Goal: Information Seeking & Learning: Find specific fact

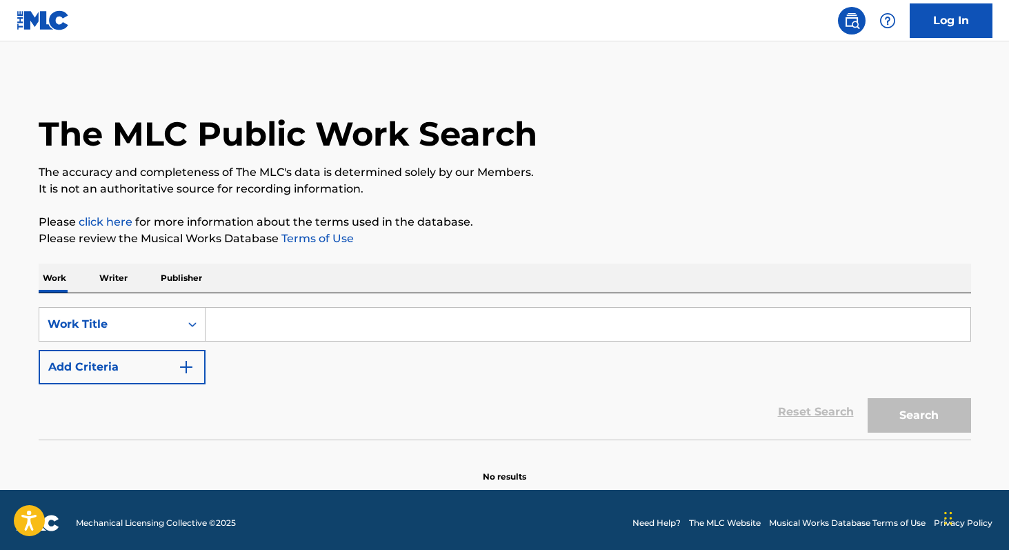
click at [246, 333] on input "Search Form" at bounding box center [588, 324] width 765 height 33
type input "c"
click at [308, 327] on input "Search Form" at bounding box center [588, 324] width 765 height 33
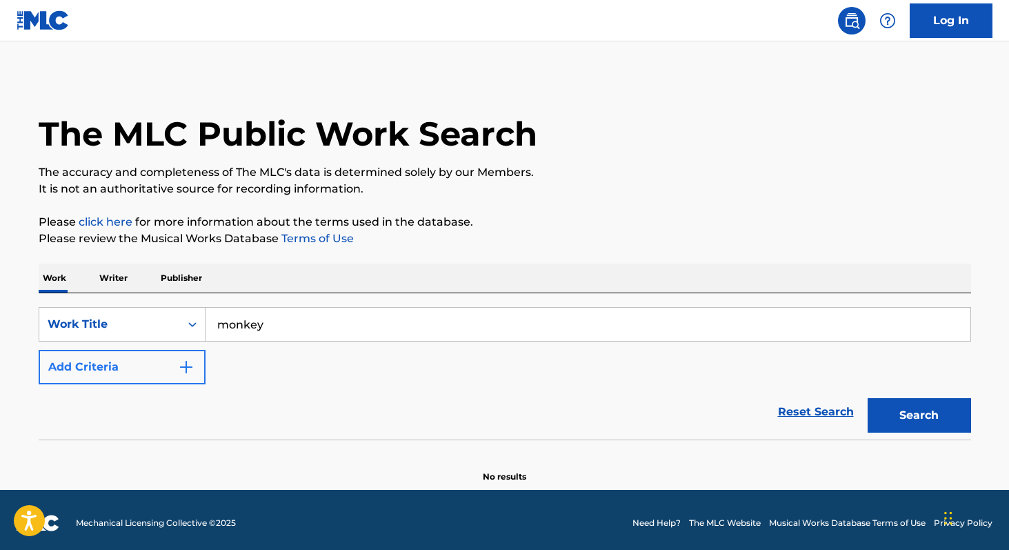
type input "monkey"
click at [177, 365] on button "Add Criteria" at bounding box center [122, 367] width 167 height 34
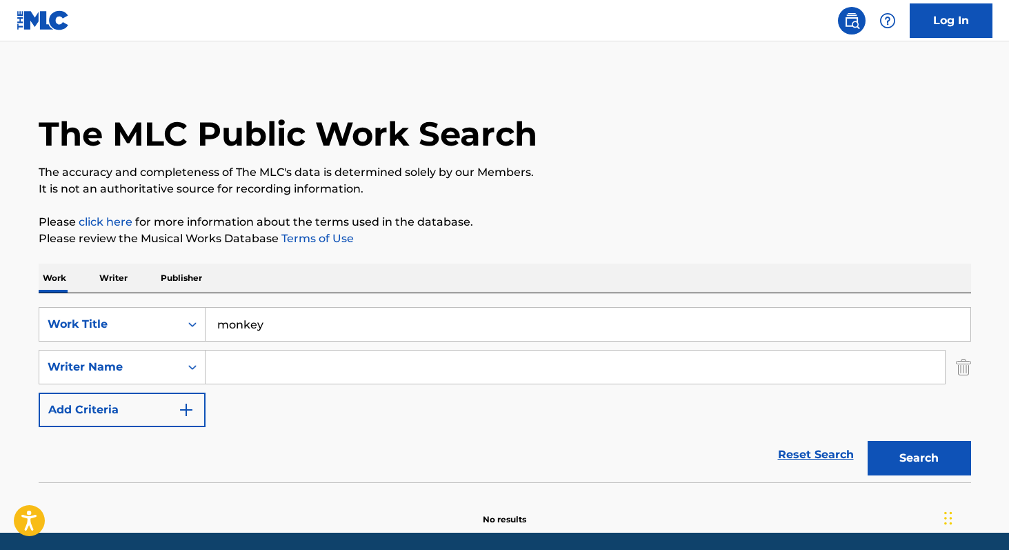
click at [232, 375] on input "Search Form" at bounding box center [576, 366] width 740 height 33
paste input "[PERSON_NAME]"
type input "[PERSON_NAME]"
click at [915, 446] on button "Search" at bounding box center [919, 458] width 103 height 34
click at [110, 271] on p "Writer" at bounding box center [113, 278] width 37 height 29
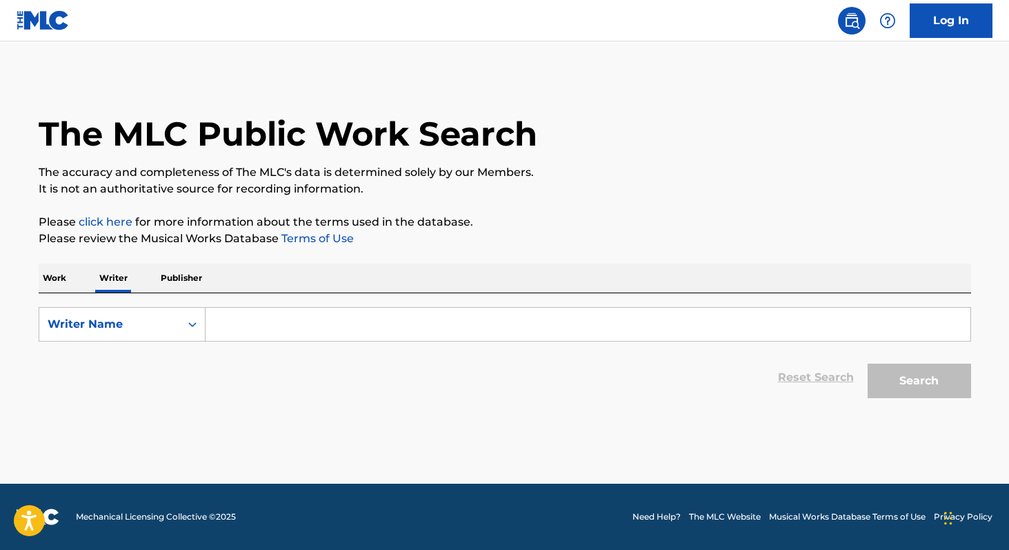
click at [290, 338] on input "Search Form" at bounding box center [588, 324] width 765 height 33
paste input "[PERSON_NAME]"
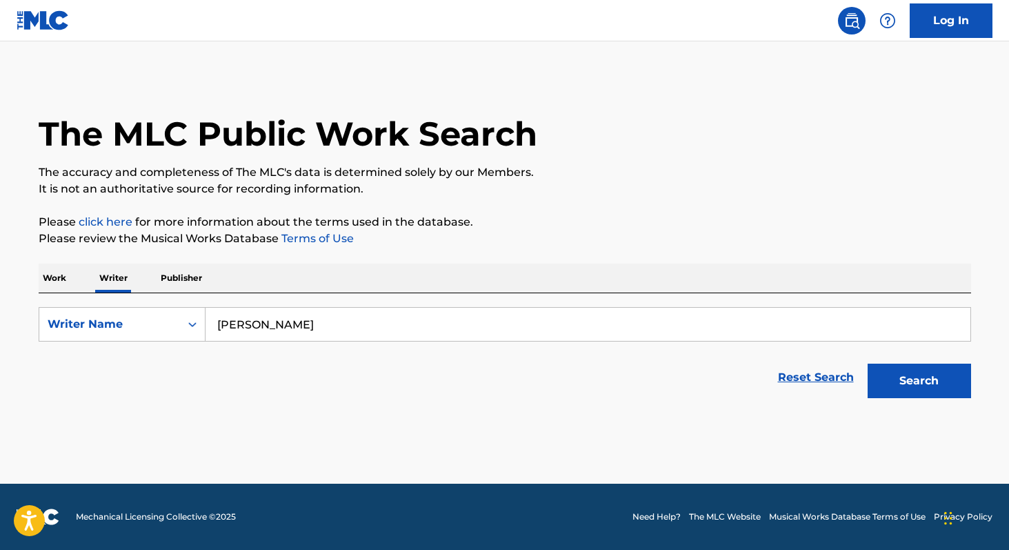
type input "[PERSON_NAME]"
click at [868, 364] on button "Search" at bounding box center [919, 381] width 103 height 34
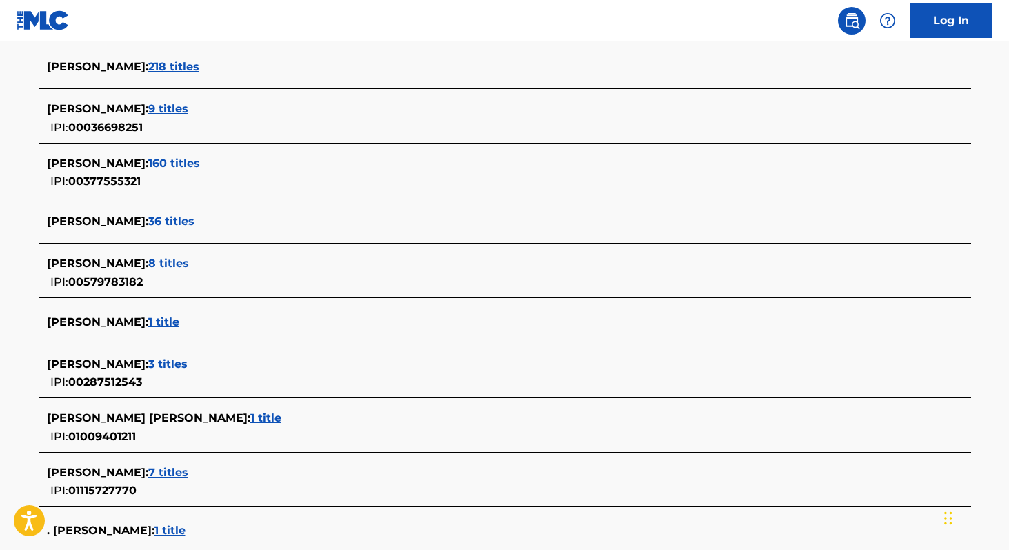
scroll to position [377, 0]
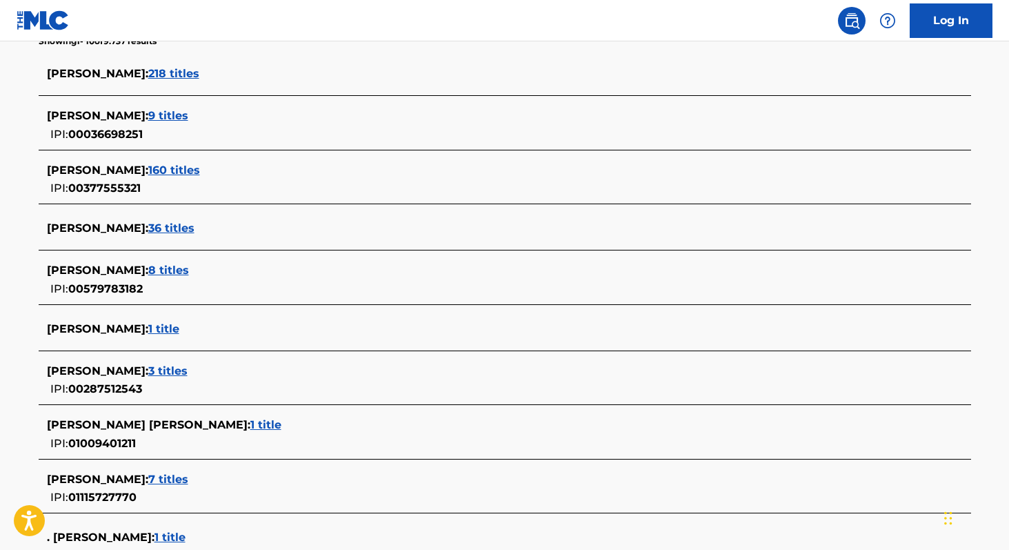
click at [172, 168] on span "160 titles" at bounding box center [174, 169] width 52 height 13
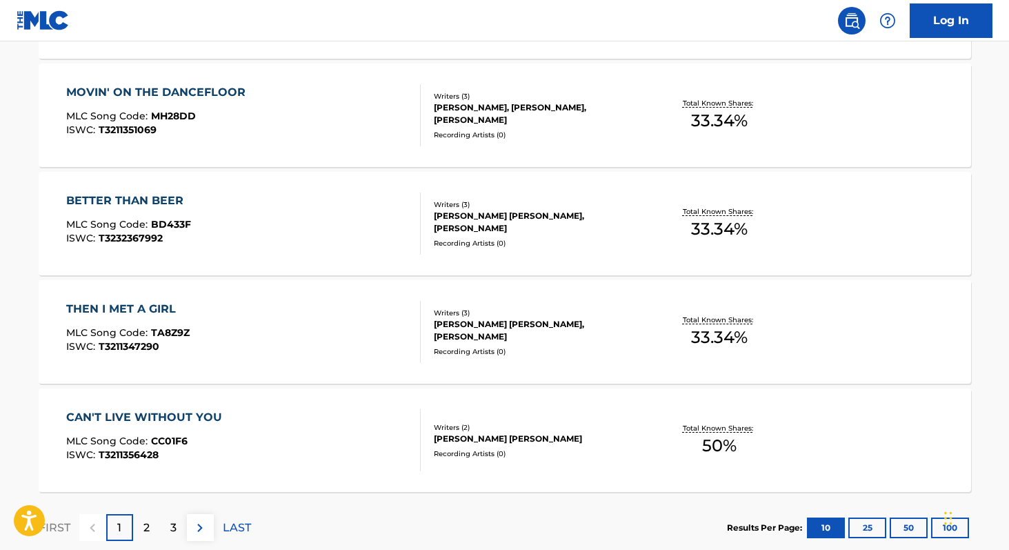
scroll to position [1139, 0]
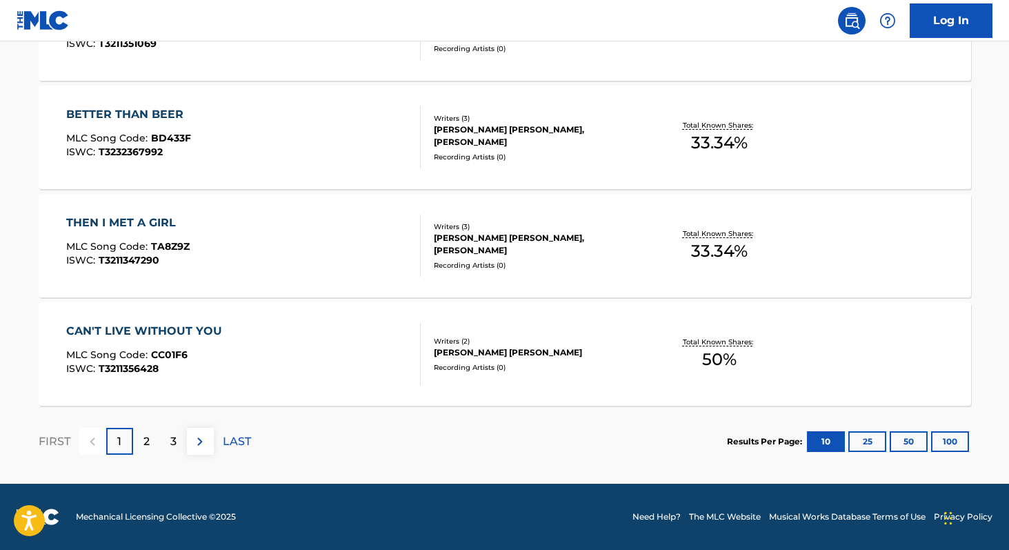
click at [708, 350] on span "50 %" at bounding box center [719, 359] width 34 height 25
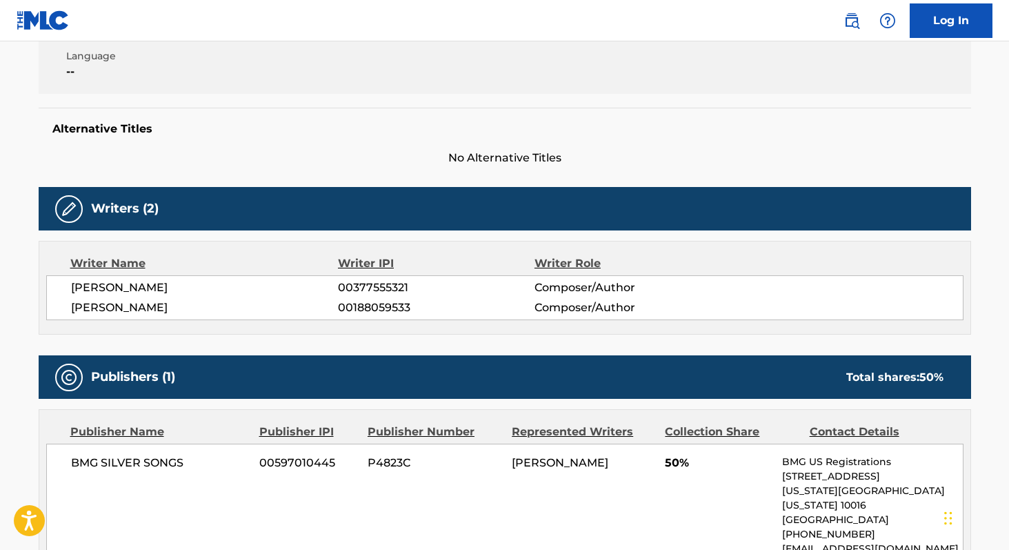
scroll to position [298, 0]
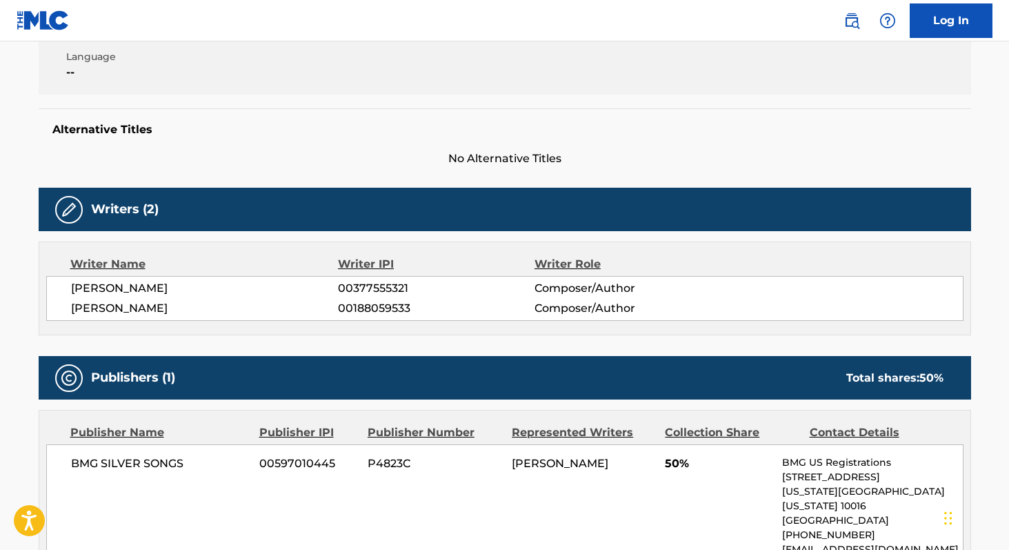
click at [394, 288] on span "00377555321" at bounding box center [436, 288] width 196 height 17
copy span "00377555321"
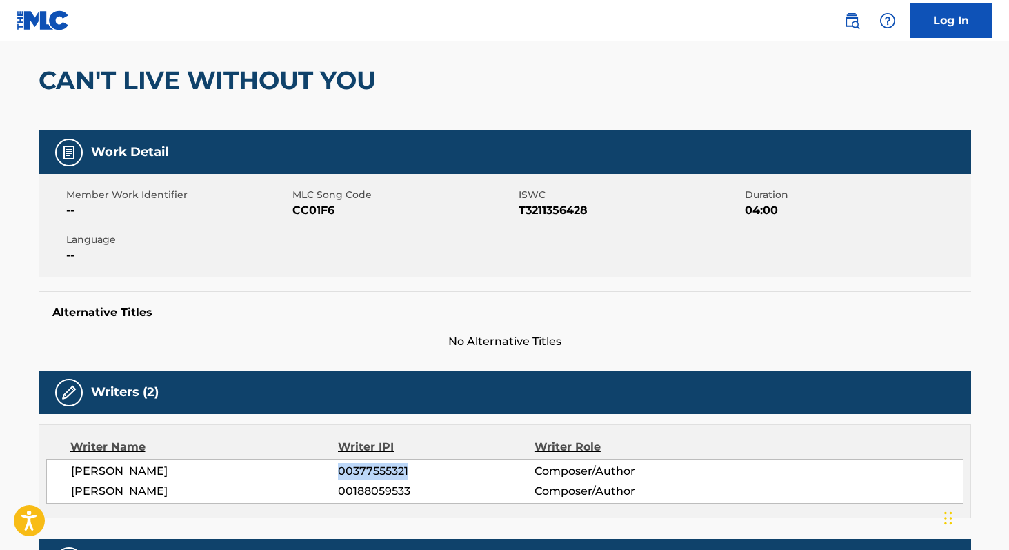
scroll to position [110, 0]
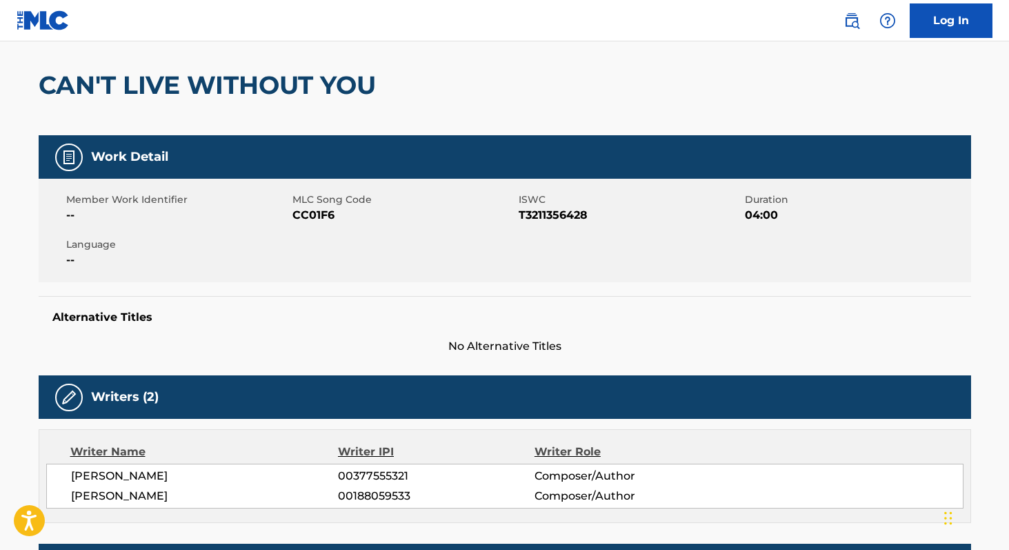
click at [319, 215] on span "CC01F6" at bounding box center [404, 215] width 223 height 17
copy span "CC01F6"
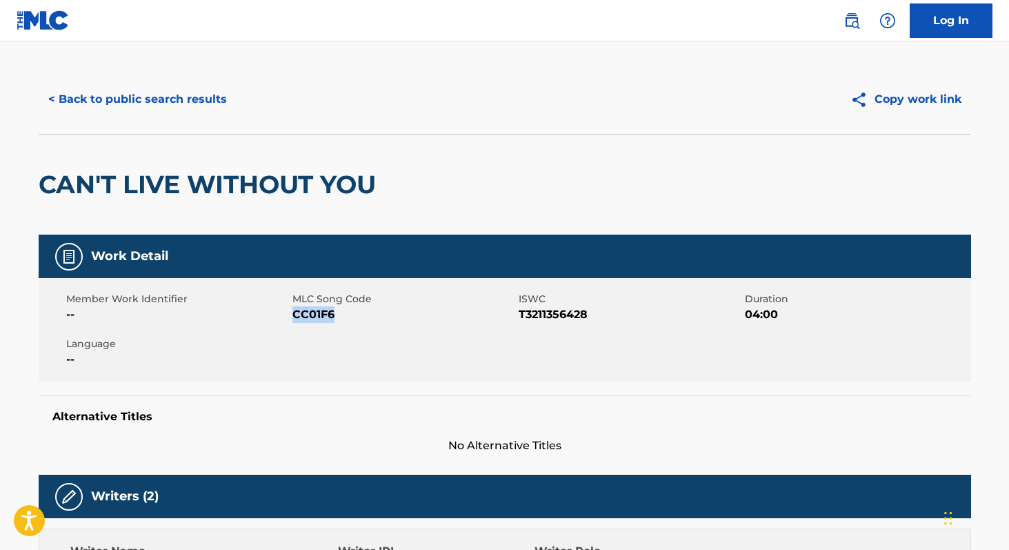
scroll to position [0, 0]
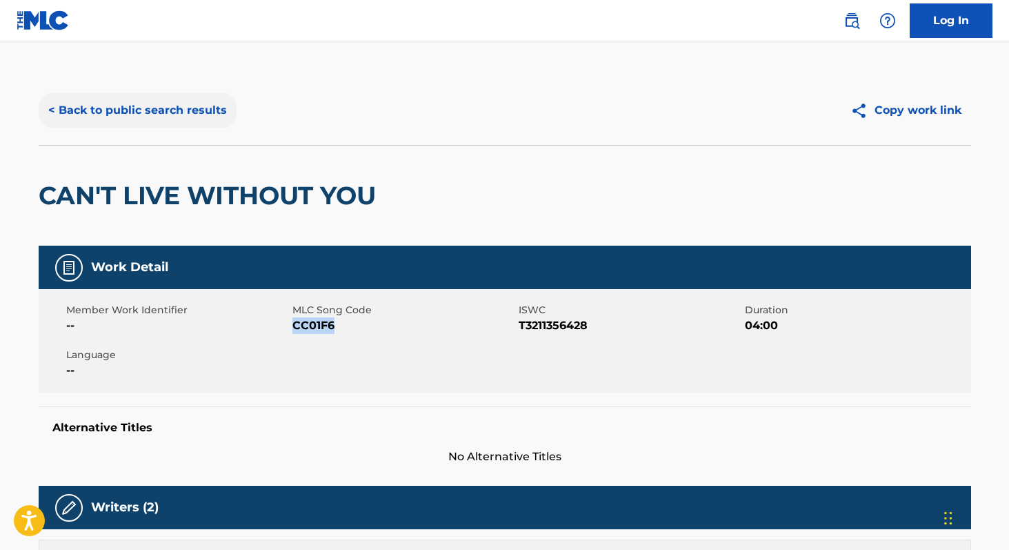
click at [141, 103] on button "< Back to public search results" at bounding box center [138, 110] width 198 height 34
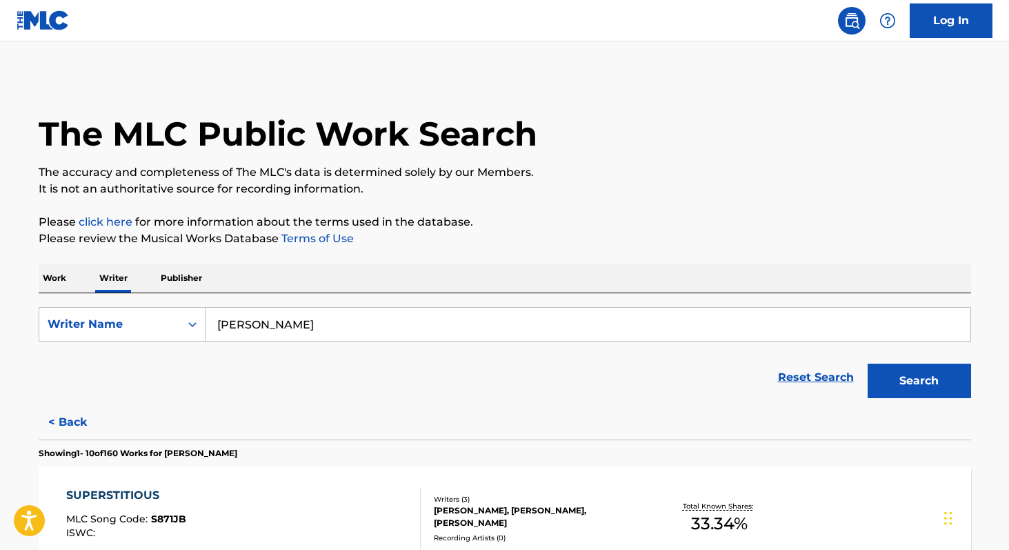
click at [336, 330] on input "[PERSON_NAME]" at bounding box center [588, 324] width 765 height 33
paste input "[PERSON_NAME]"
type input "[PERSON_NAME]"
click at [868, 364] on button "Search" at bounding box center [919, 381] width 103 height 34
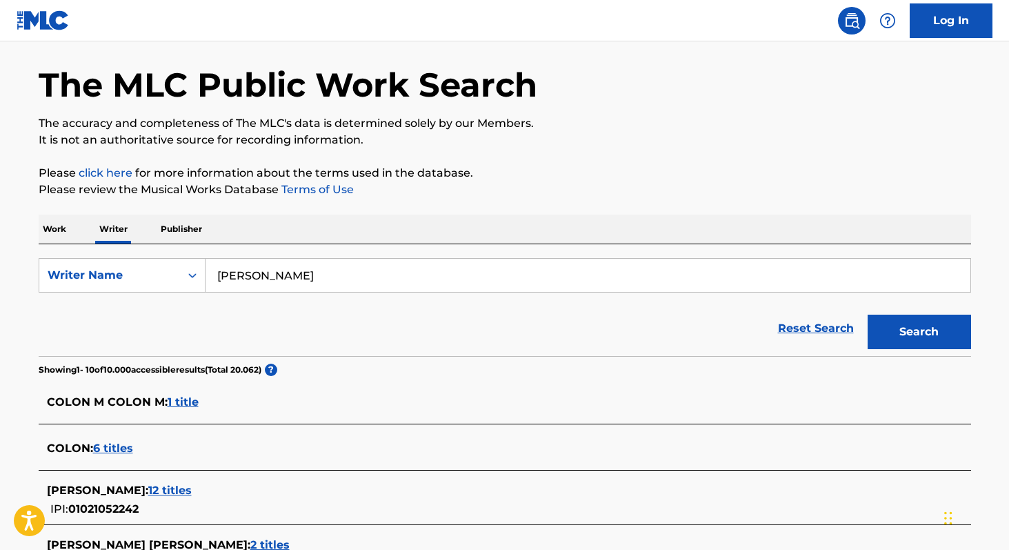
scroll to position [18, 0]
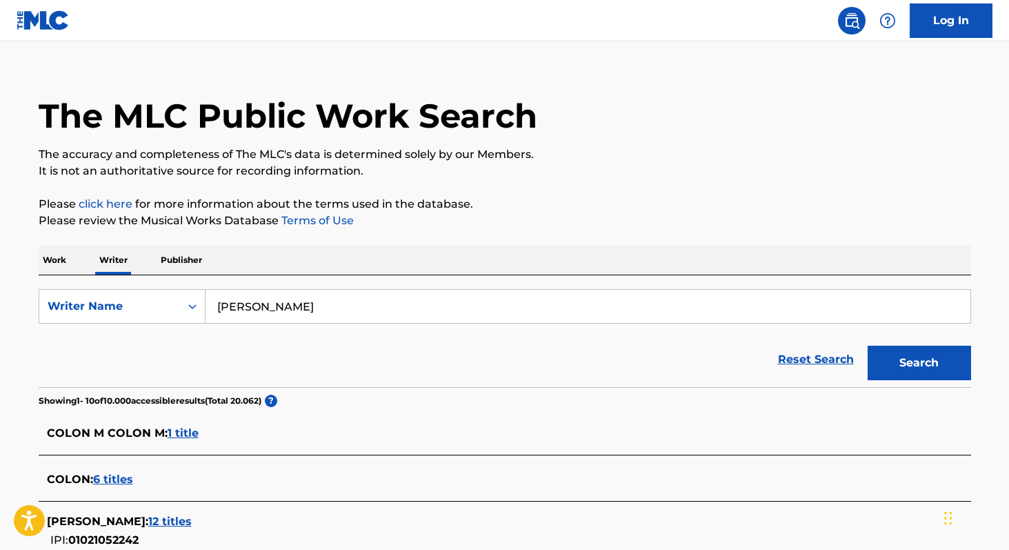
click at [60, 257] on p "Work" at bounding box center [55, 260] width 32 height 29
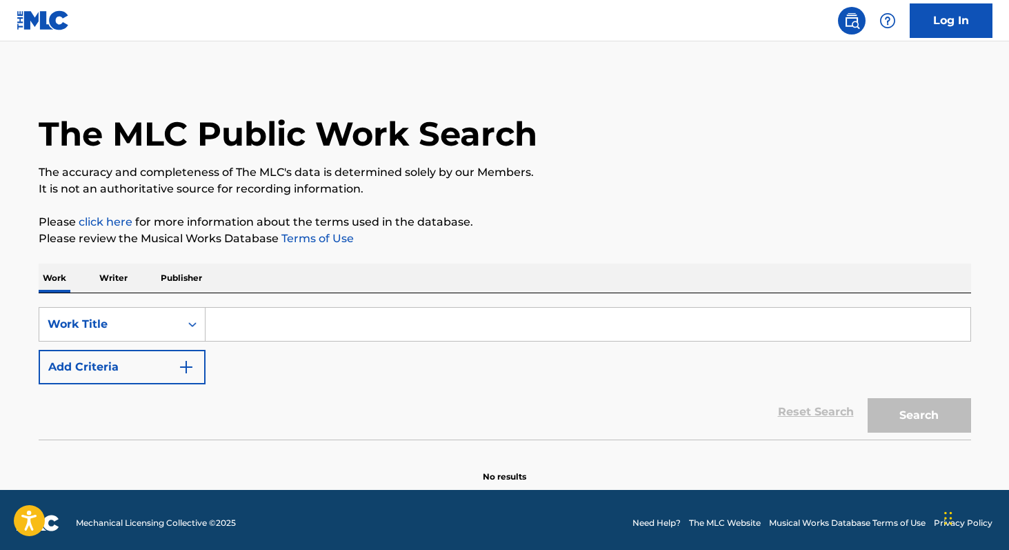
click at [234, 326] on input "Search Form" at bounding box center [588, 324] width 765 height 33
paste input "Llévame"
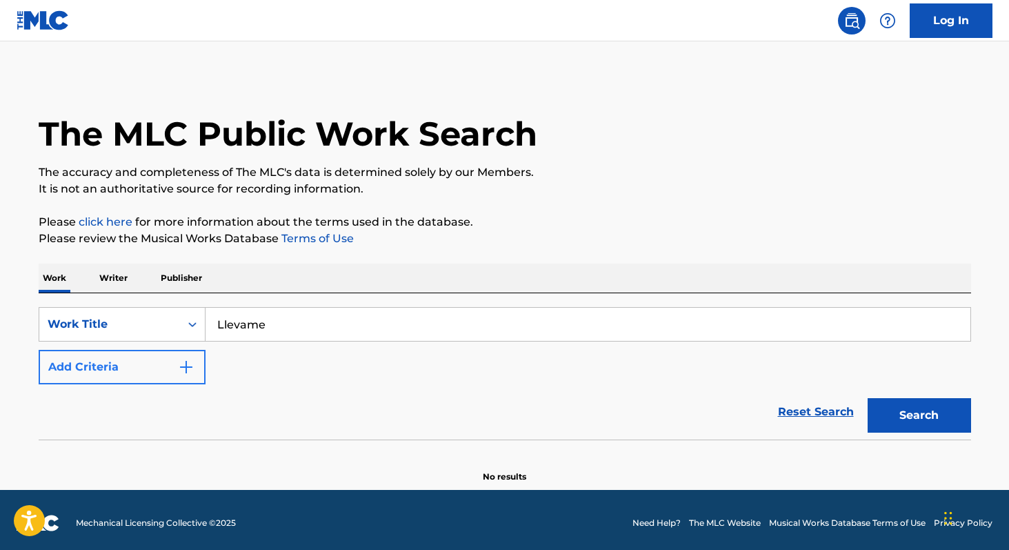
type input "Llevame"
click at [175, 361] on button "Add Criteria" at bounding box center [122, 367] width 167 height 34
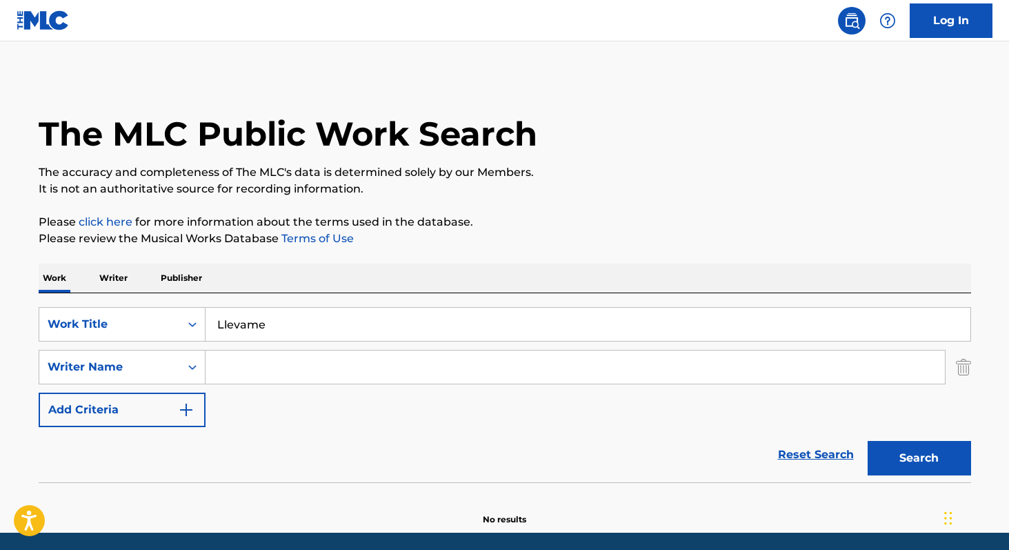
click at [246, 370] on input "Search Form" at bounding box center [576, 366] width 740 height 33
paste input "[PERSON_NAME]"
type input "[PERSON_NAME]"
click at [909, 468] on button "Search" at bounding box center [919, 458] width 103 height 34
click at [109, 281] on p "Writer" at bounding box center [113, 278] width 37 height 29
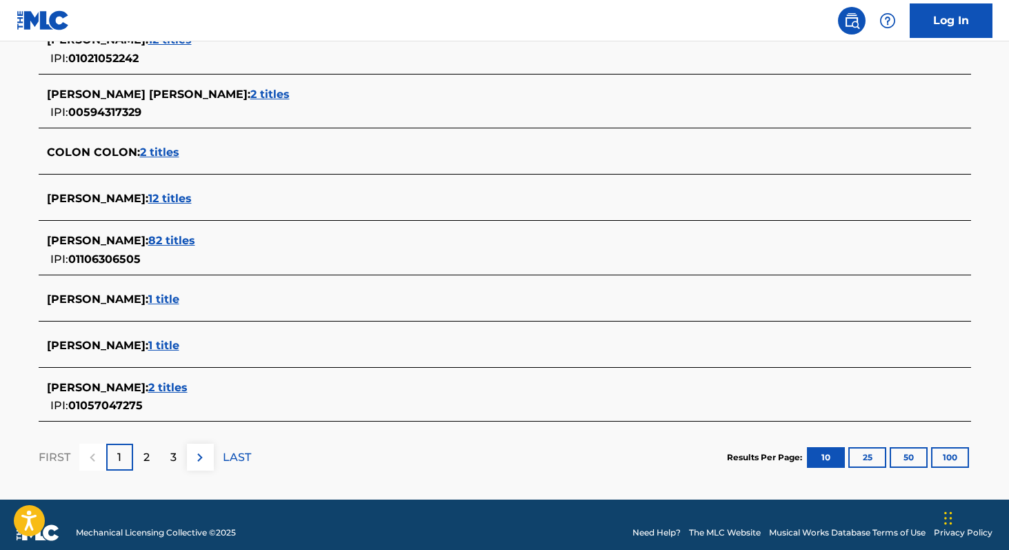
scroll to position [515, 0]
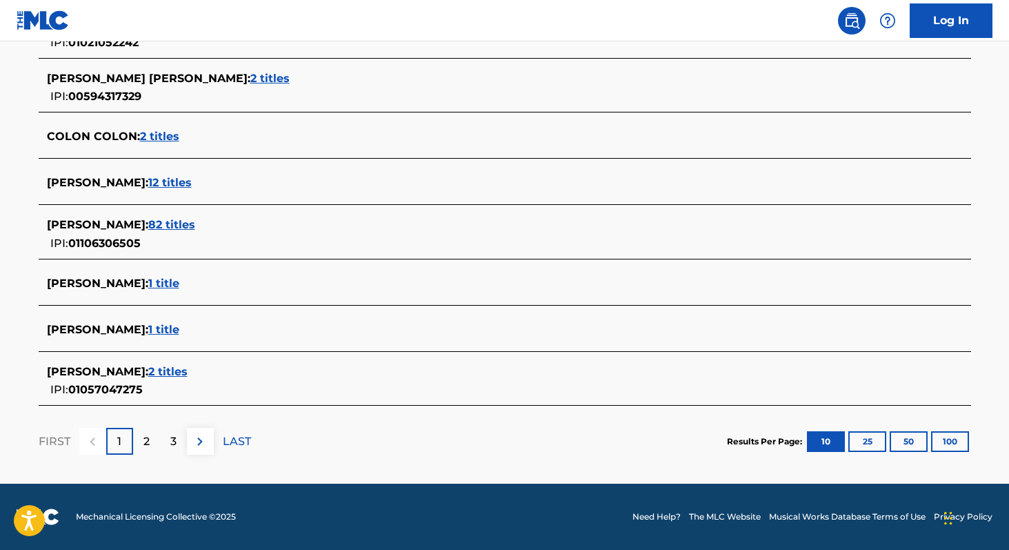
click at [163, 373] on span "2 titles" at bounding box center [167, 371] width 39 height 13
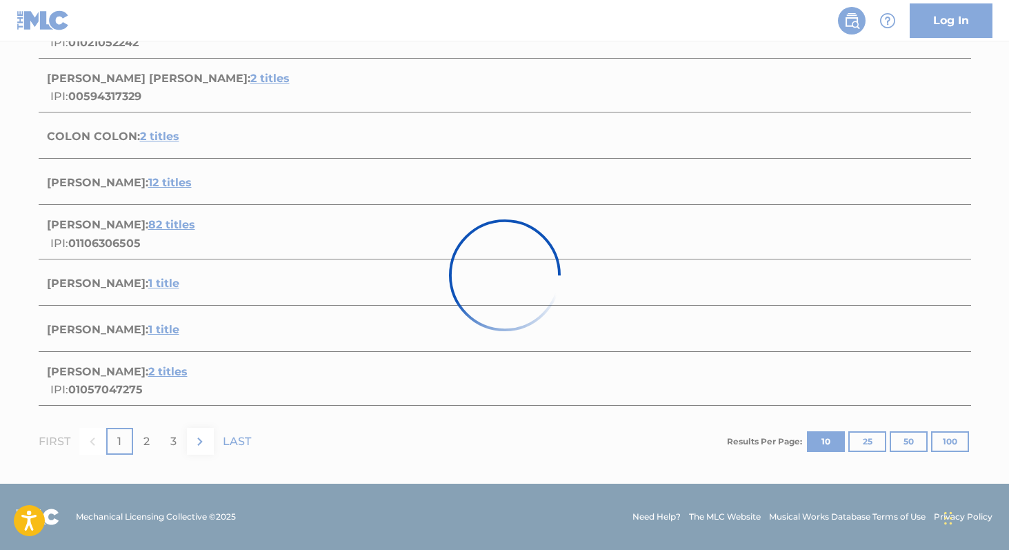
scroll to position [266, 0]
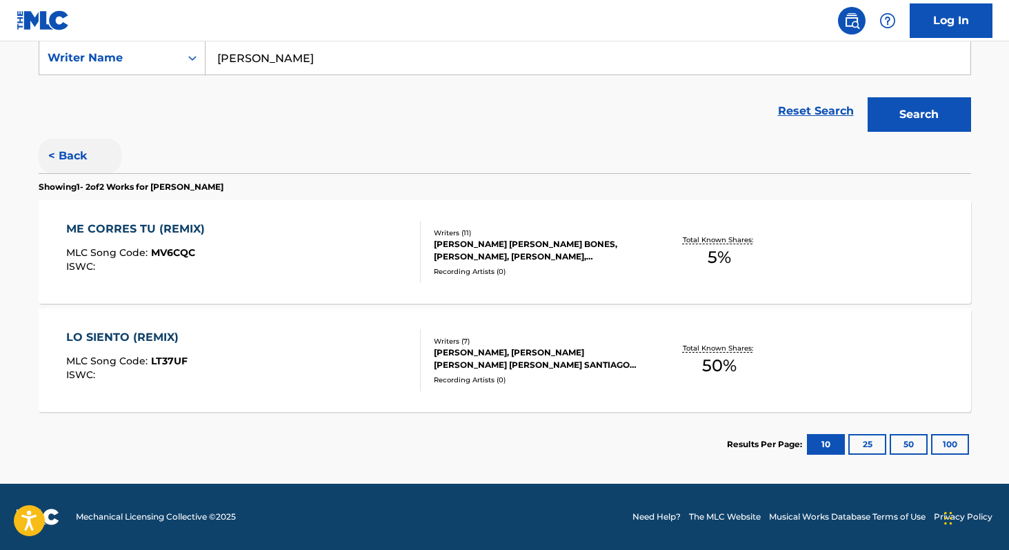
click at [63, 147] on button "< Back" at bounding box center [80, 156] width 83 height 34
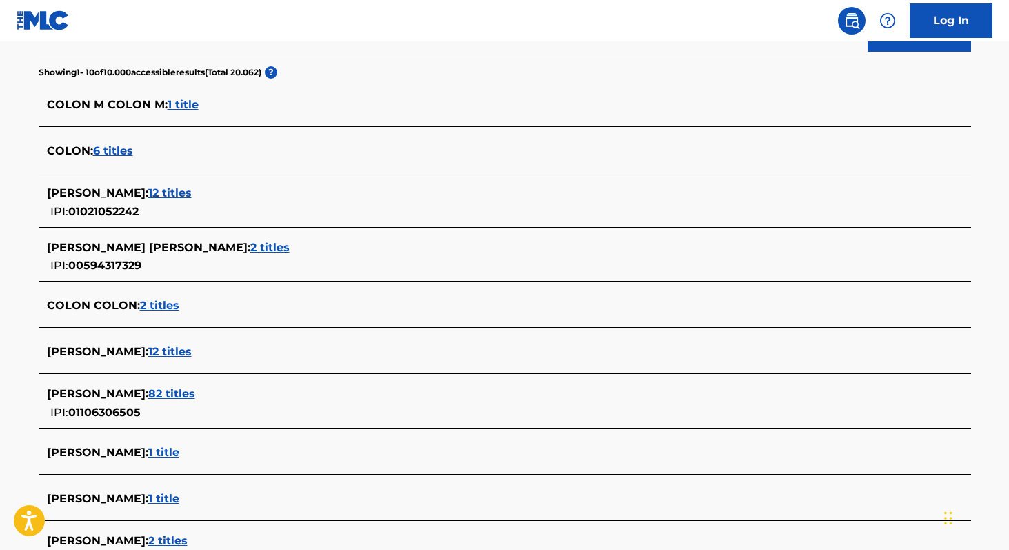
scroll to position [350, 0]
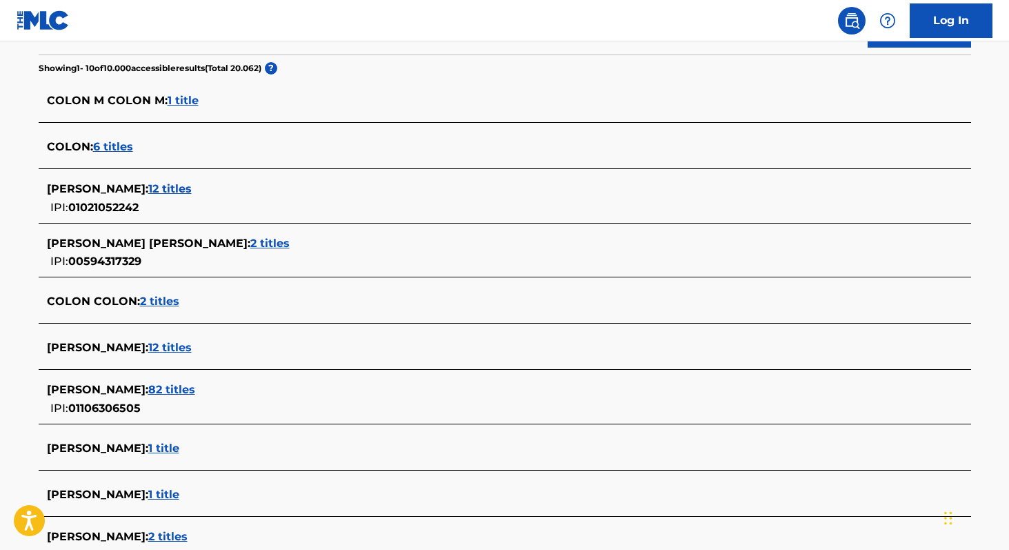
click at [187, 393] on span "82 titles" at bounding box center [171, 389] width 47 height 13
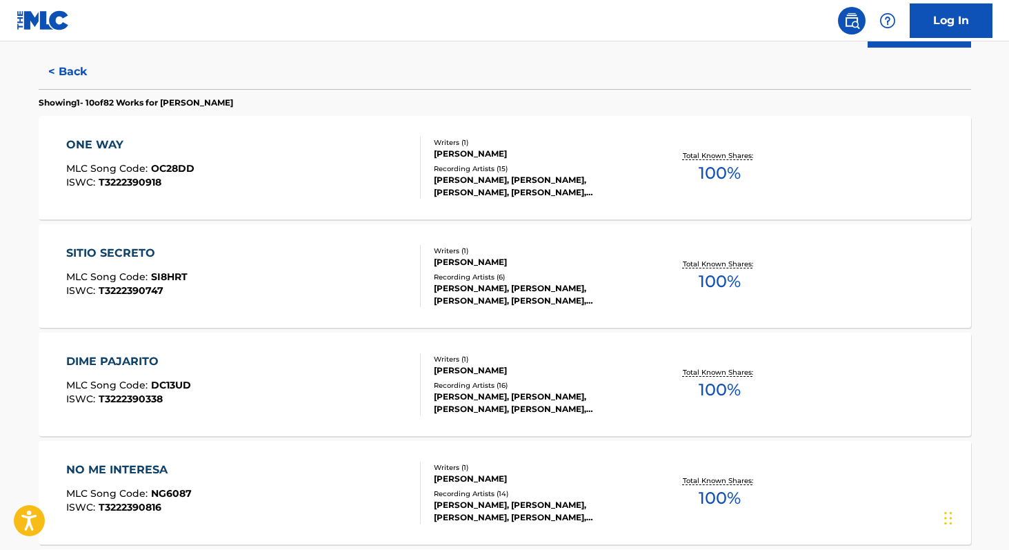
click at [705, 494] on span "100 %" at bounding box center [720, 498] width 42 height 25
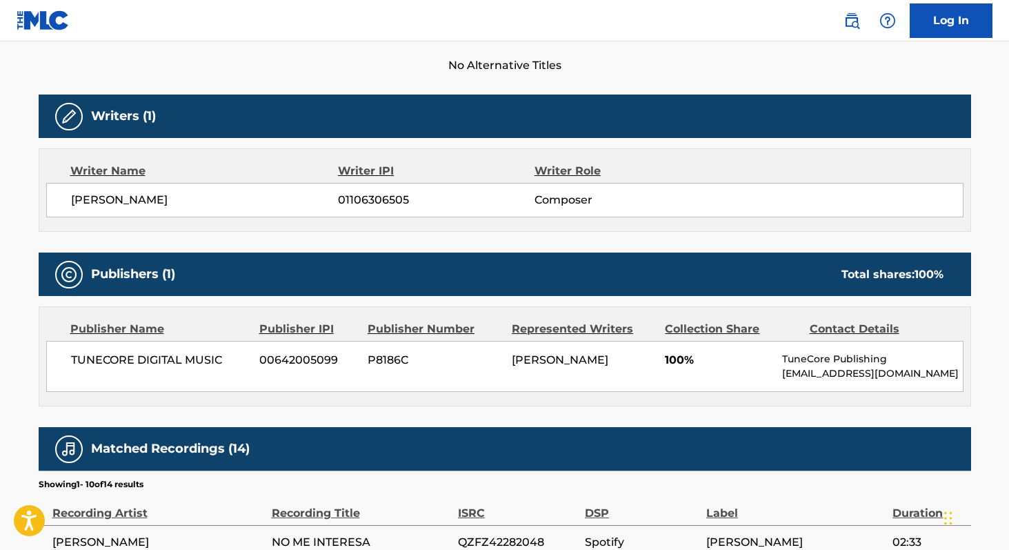
scroll to position [393, 0]
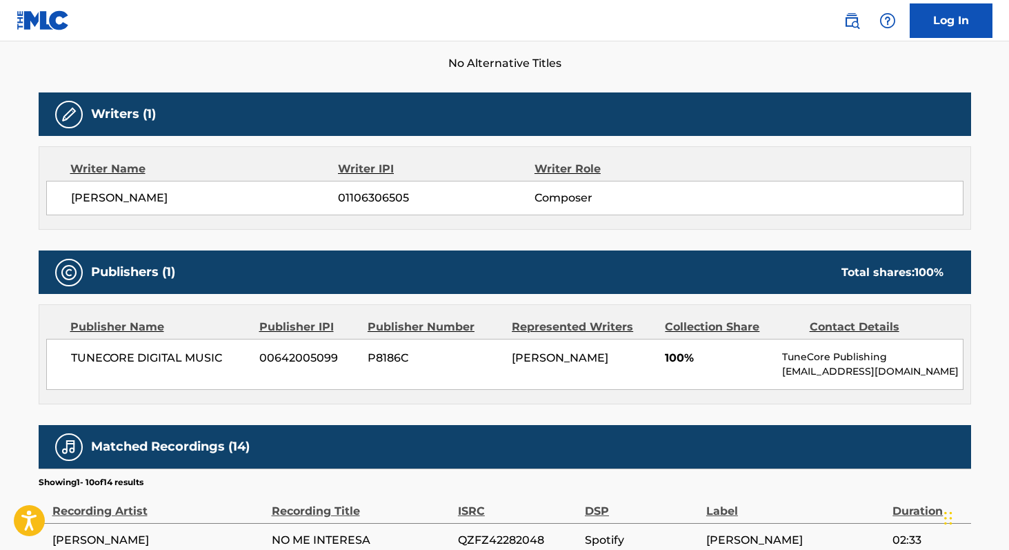
click at [359, 200] on span "01106306505" at bounding box center [436, 198] width 196 height 17
copy span "01106306505"
click at [84, 360] on span "TUNECORE DIGITAL MUSIC" at bounding box center [160, 358] width 179 height 17
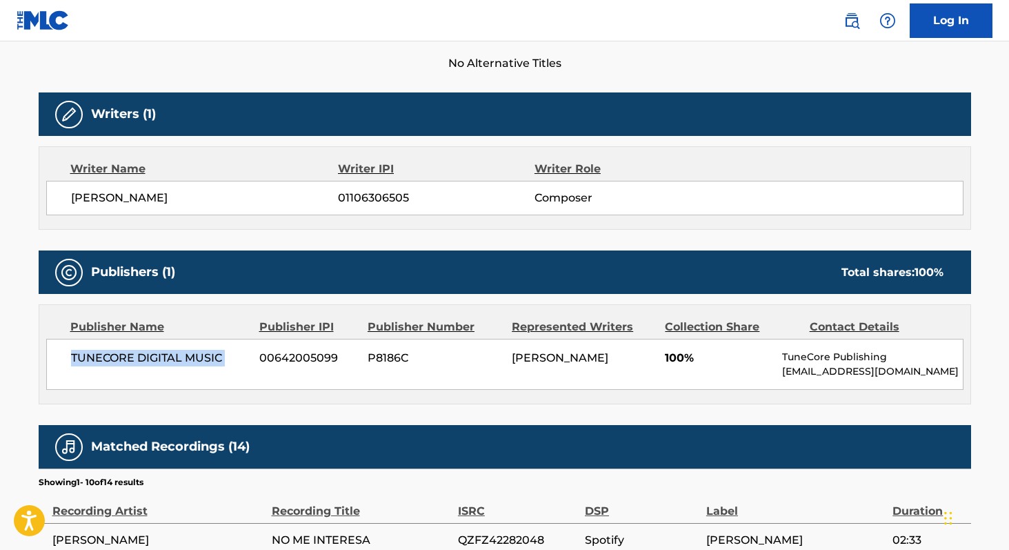
click at [84, 360] on span "TUNECORE DIGITAL MUSIC" at bounding box center [160, 358] width 179 height 17
copy div "TUNECORE DIGITAL MUSIC"
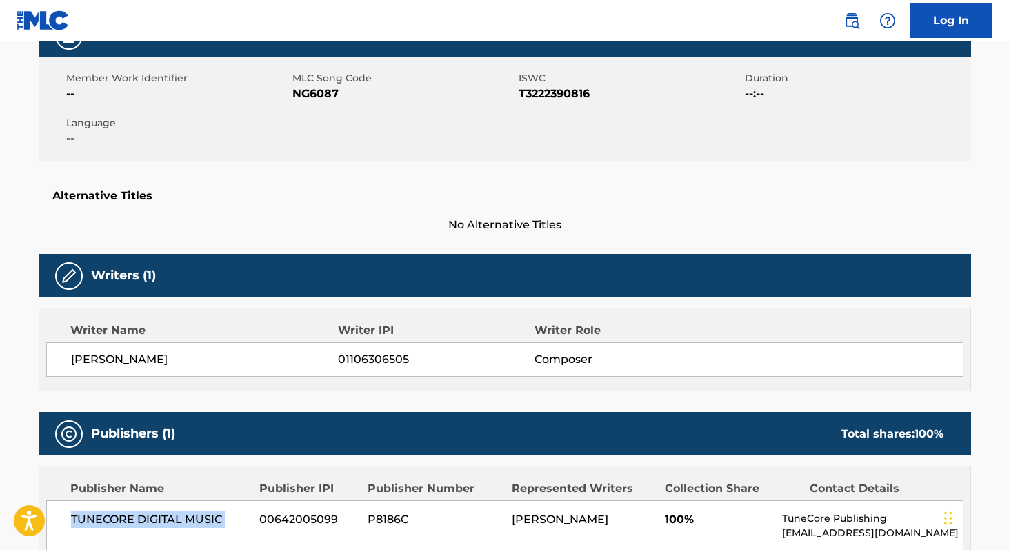
scroll to position [230, 0]
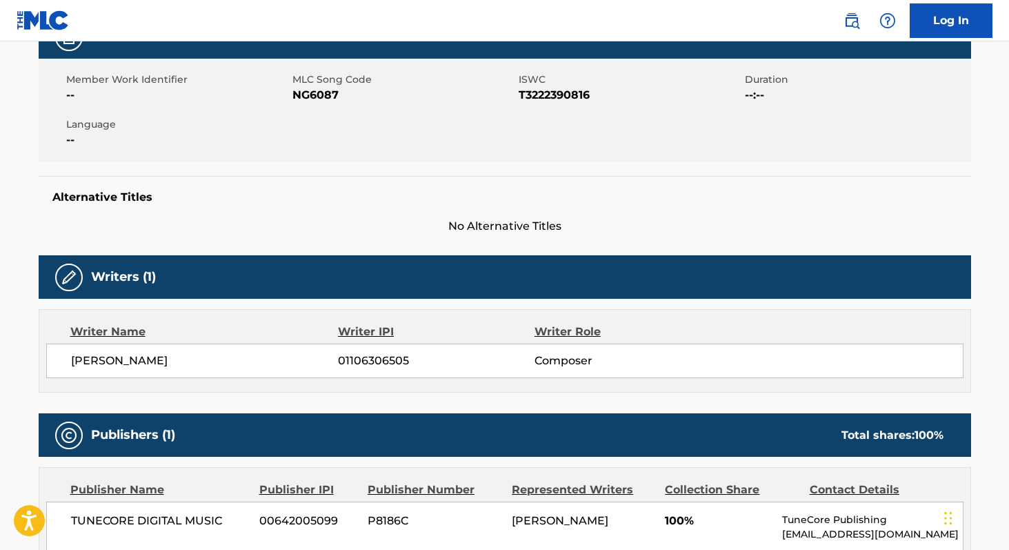
click at [307, 97] on span "NG6087" at bounding box center [404, 95] width 223 height 17
copy span "NG6087"
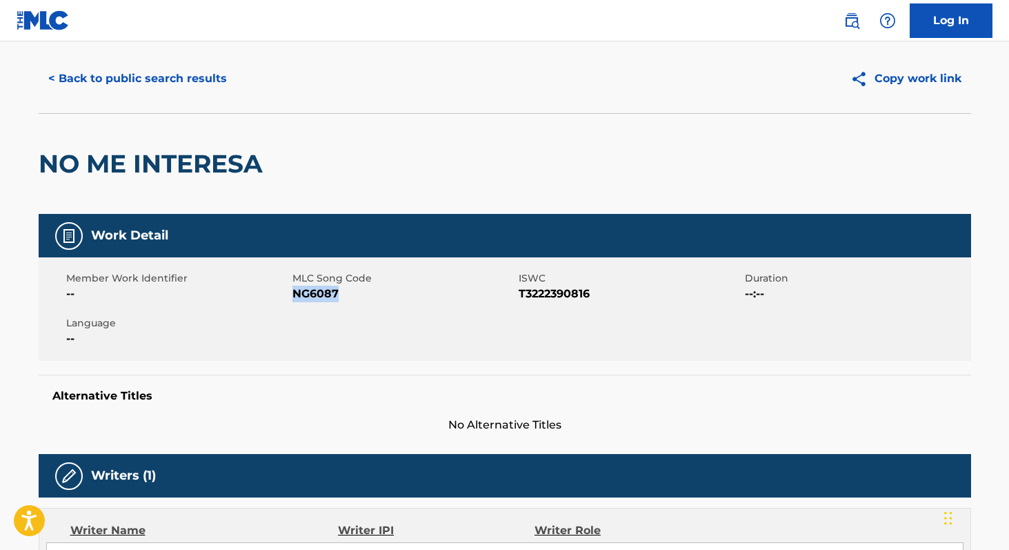
scroll to position [0, 0]
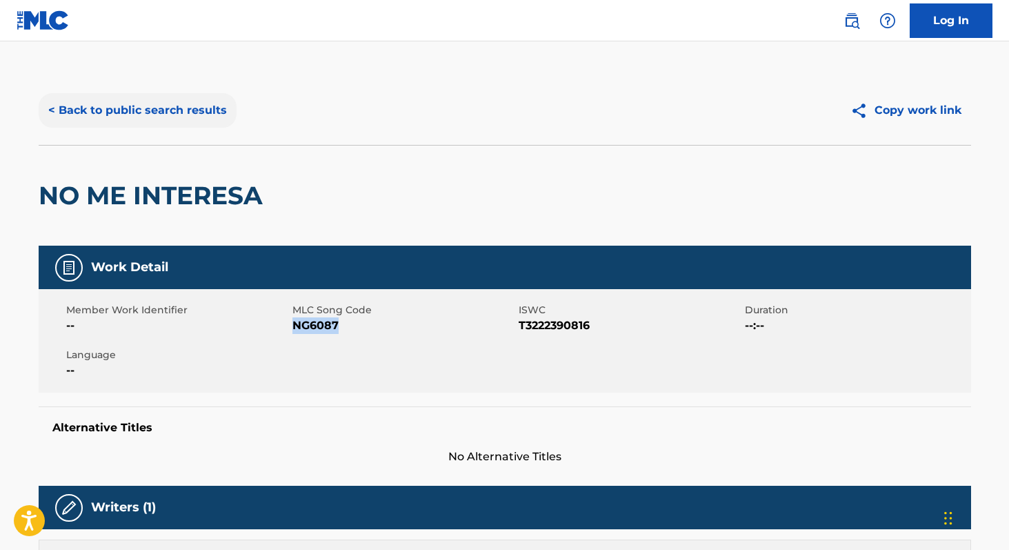
click at [95, 114] on button "< Back to public search results" at bounding box center [138, 110] width 198 height 34
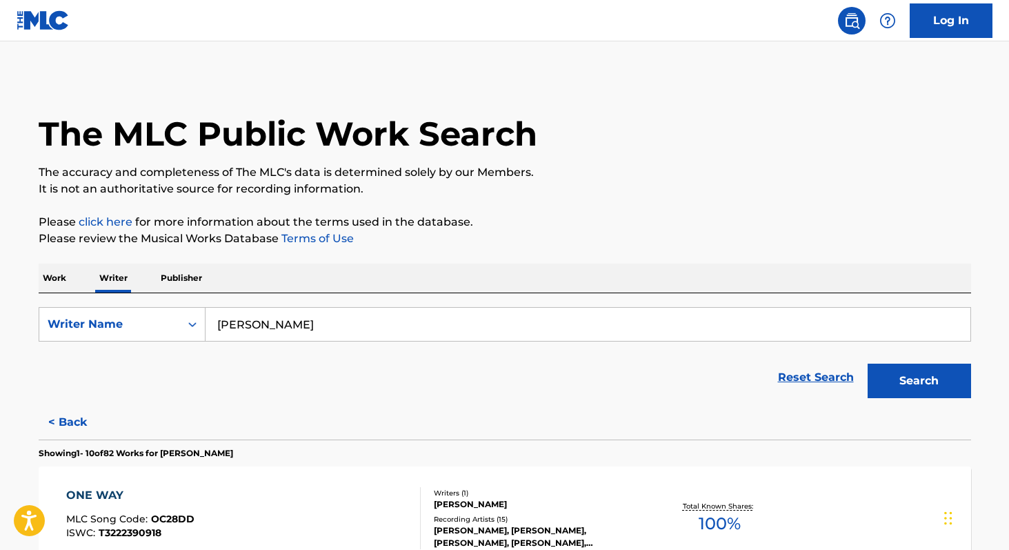
click at [50, 274] on p "Work" at bounding box center [55, 278] width 32 height 29
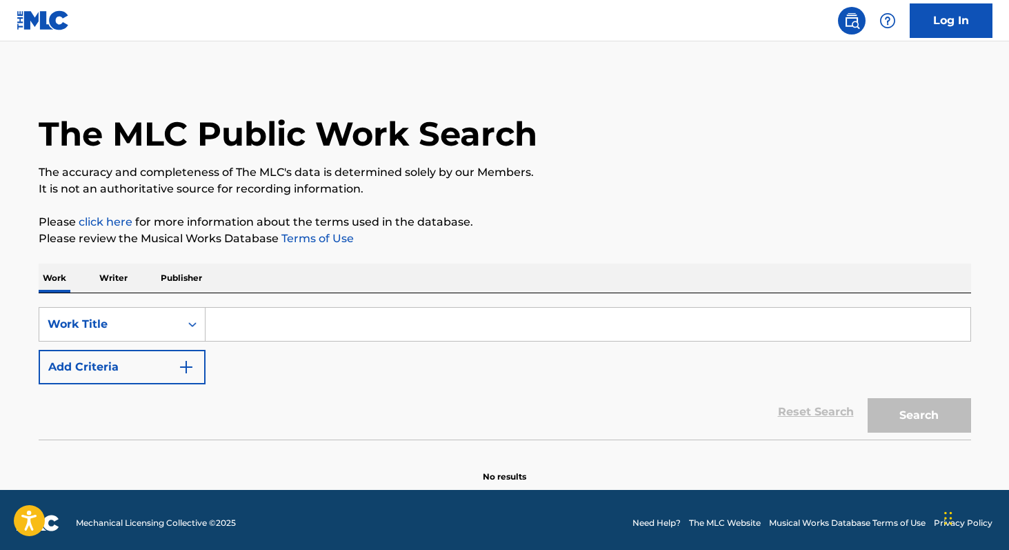
click at [257, 332] on input "Search Form" at bounding box center [588, 324] width 765 height 33
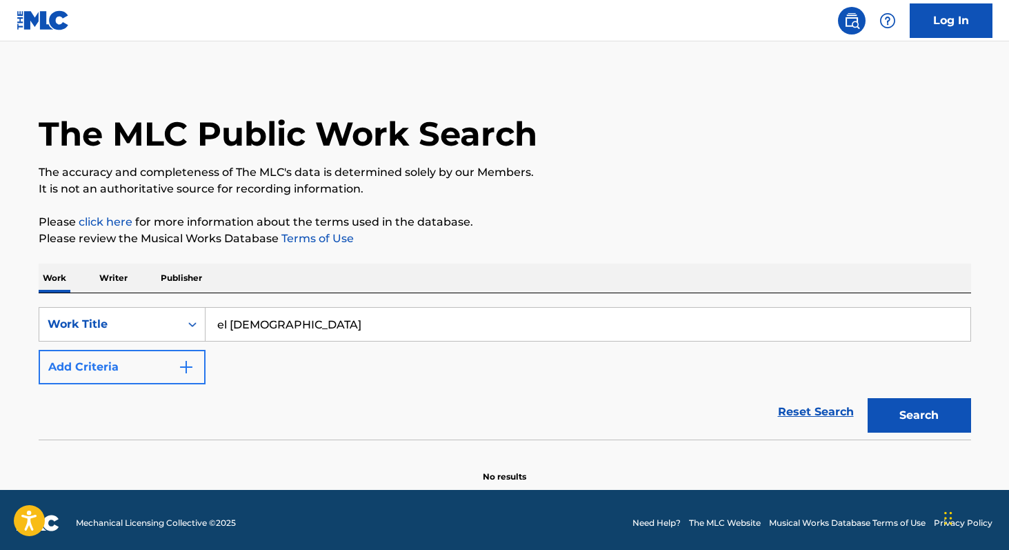
type input "el [DEMOGRAPHIC_DATA]"
click at [170, 362] on button "Add Criteria" at bounding box center [122, 367] width 167 height 34
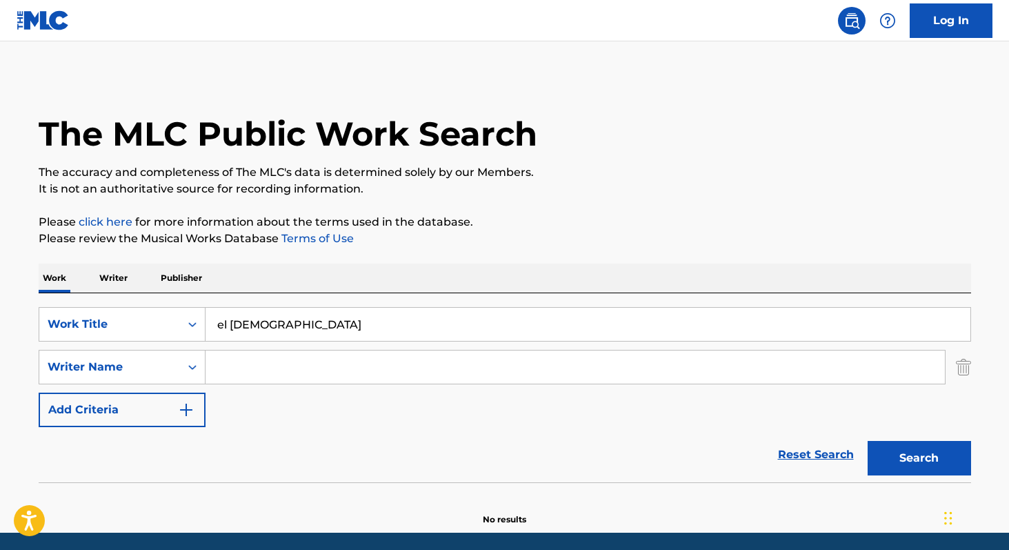
click at [281, 374] on input "Search Form" at bounding box center [576, 366] width 740 height 33
paste input "[PERSON_NAME] [PERSON_NAME] Roman"
type input "[PERSON_NAME] [PERSON_NAME] Roman"
click at [868, 441] on button "Search" at bounding box center [919, 458] width 103 height 34
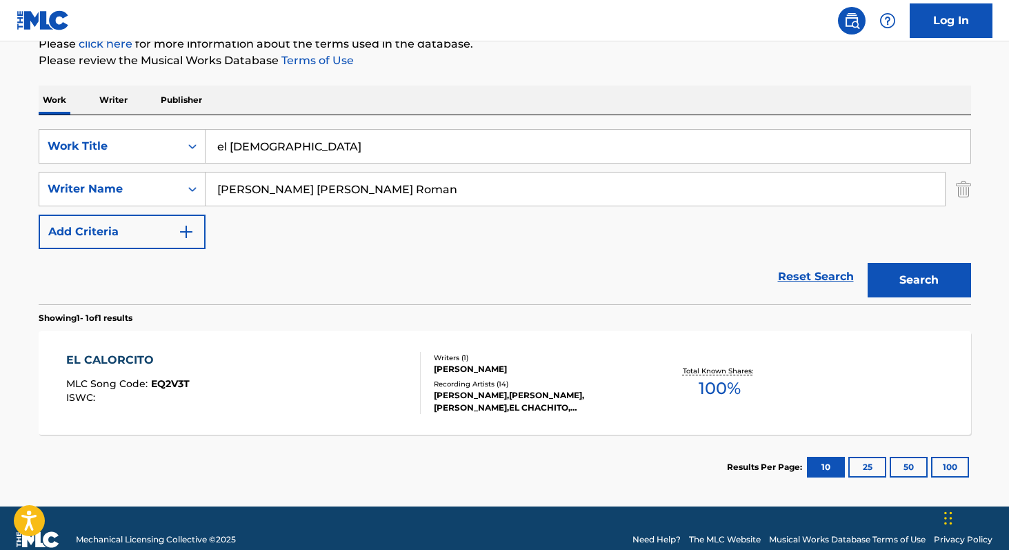
scroll to position [201, 0]
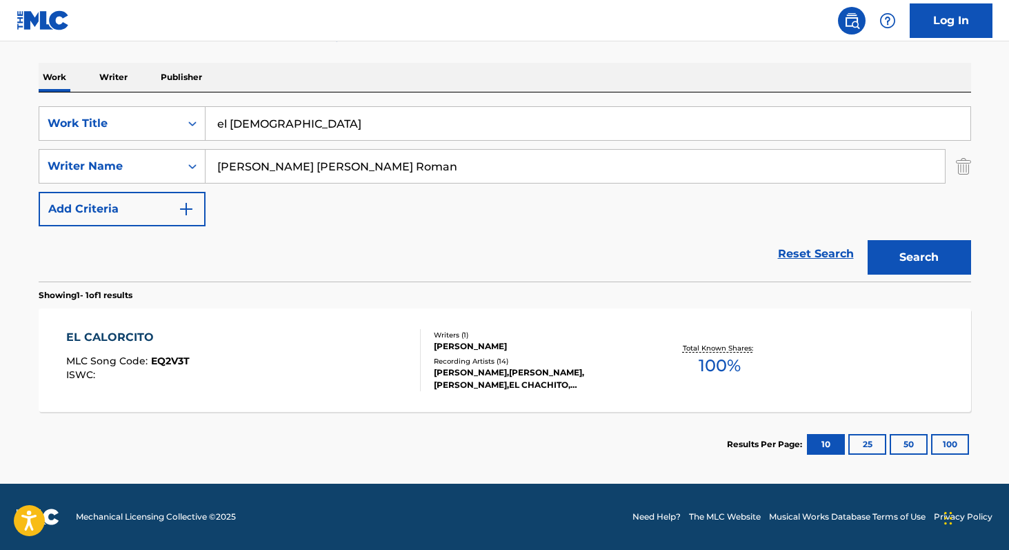
click at [722, 364] on span "100 %" at bounding box center [720, 365] width 42 height 25
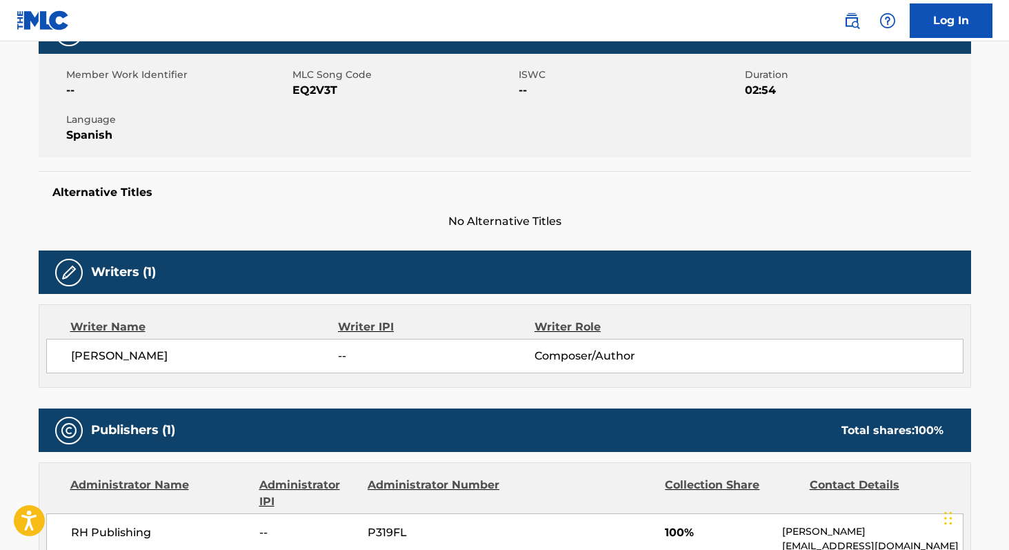
scroll to position [234, 0]
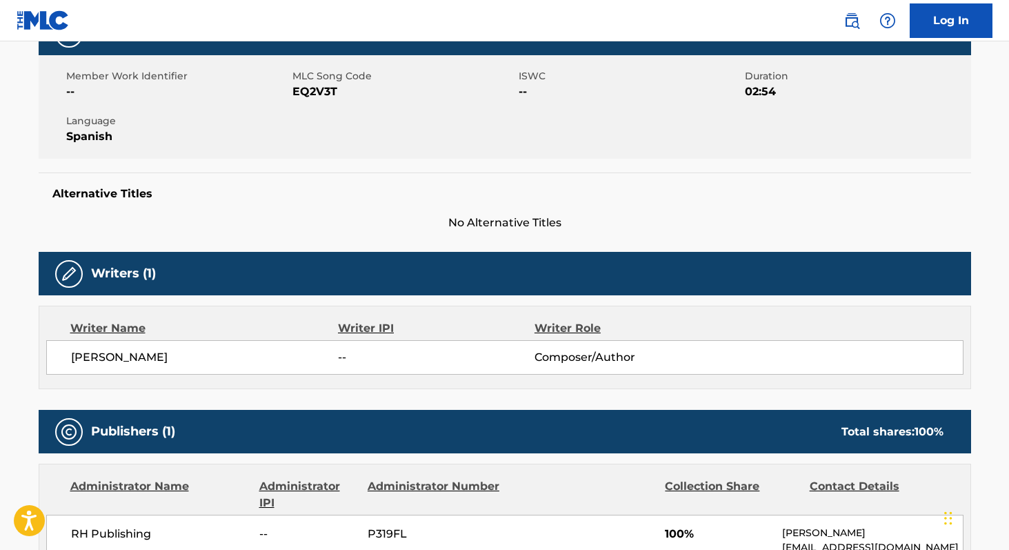
click at [324, 95] on span "EQ2V3T" at bounding box center [404, 91] width 223 height 17
copy span "EQ2V3T"
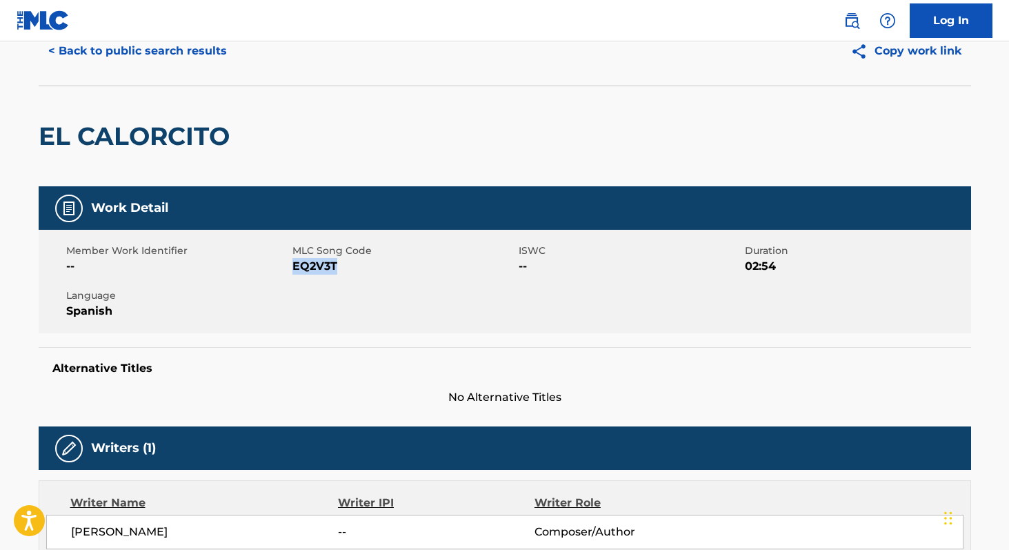
scroll to position [0, 0]
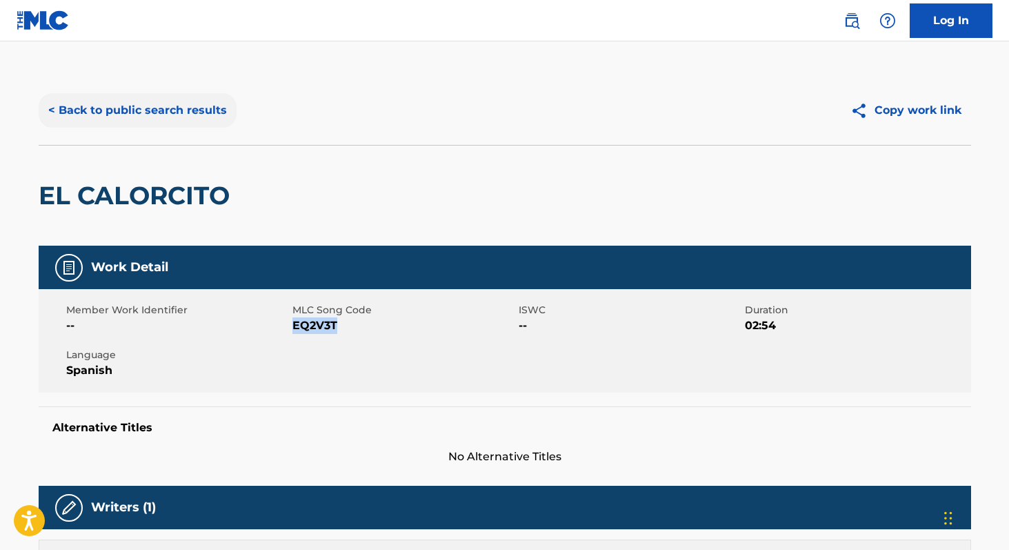
click at [193, 109] on button "< Back to public search results" at bounding box center [138, 110] width 198 height 34
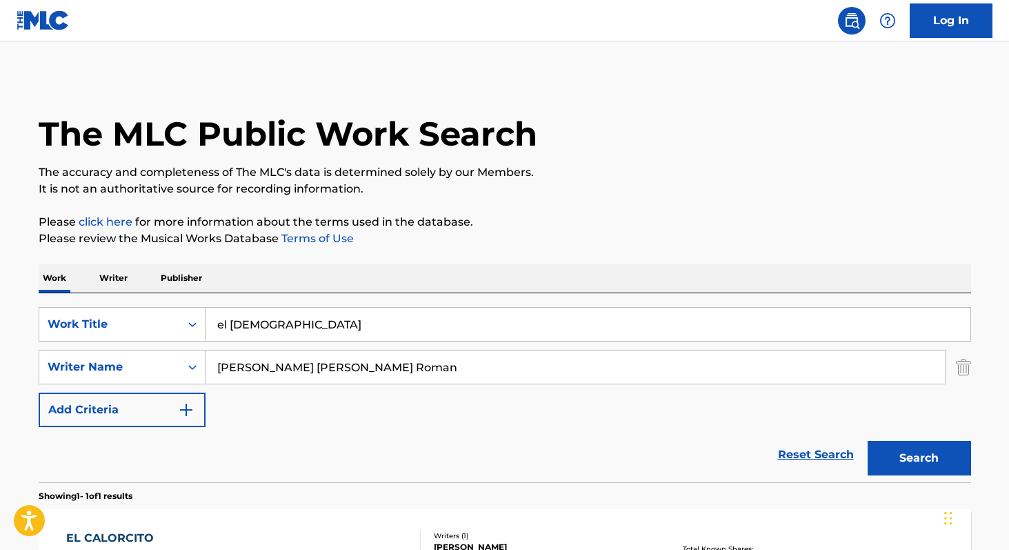
scroll to position [122, 0]
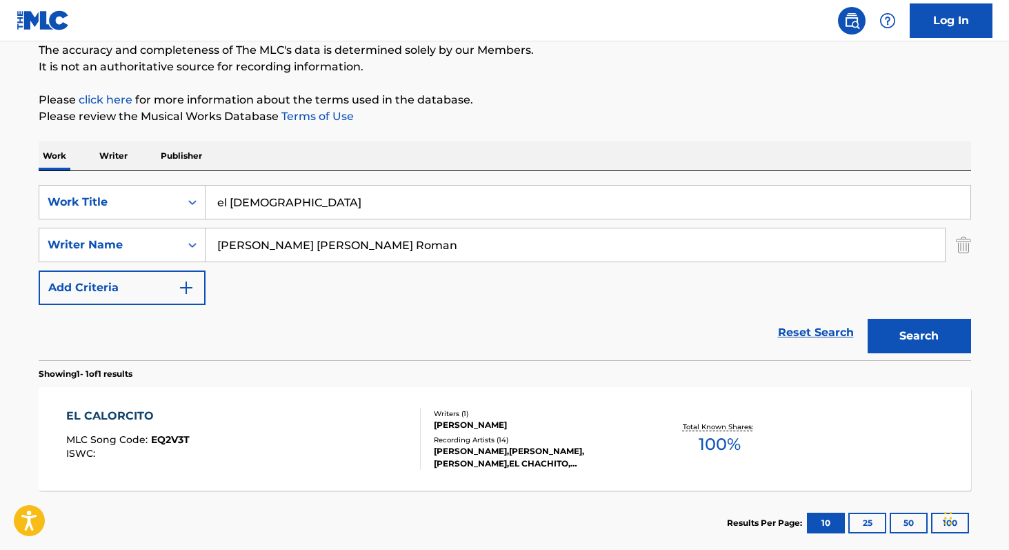
click at [422, 238] on input "[PERSON_NAME] [PERSON_NAME] Roman" at bounding box center [576, 244] width 740 height 33
paste input "[PERSON_NAME]"
type input "[PERSON_NAME]"
click at [868, 319] on button "Search" at bounding box center [919, 336] width 103 height 34
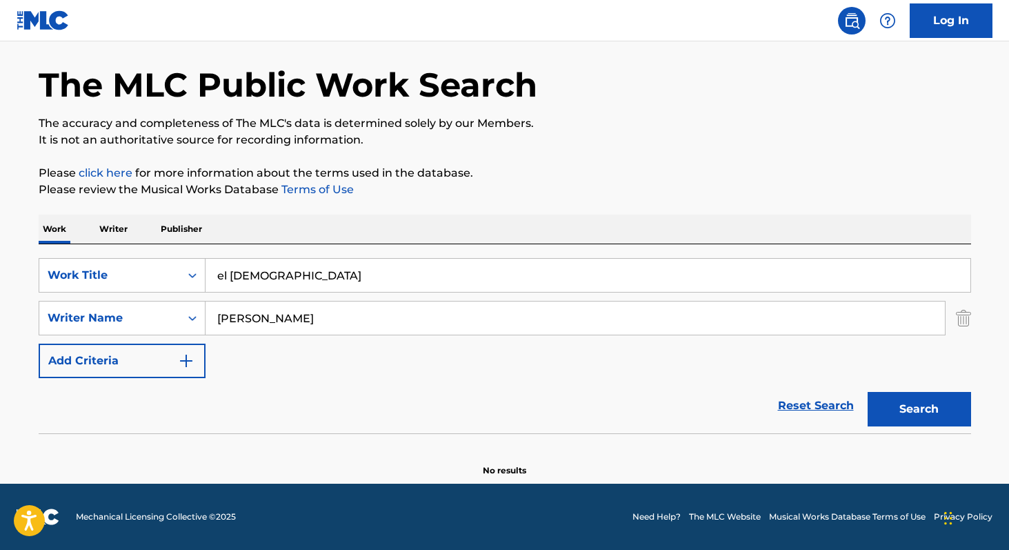
scroll to position [49, 0]
click at [112, 237] on p "Writer" at bounding box center [113, 229] width 37 height 29
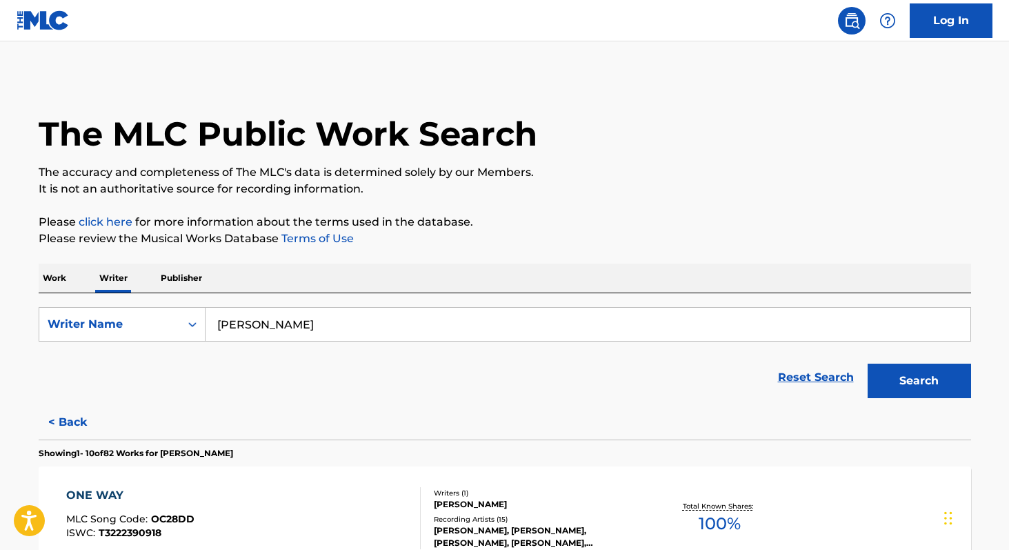
click at [346, 328] on input "[PERSON_NAME]" at bounding box center [588, 324] width 765 height 33
paste input "[PERSON_NAME] [PERSON_NAME]"
type input "[PERSON_NAME]"
click at [868, 364] on button "Search" at bounding box center [919, 381] width 103 height 34
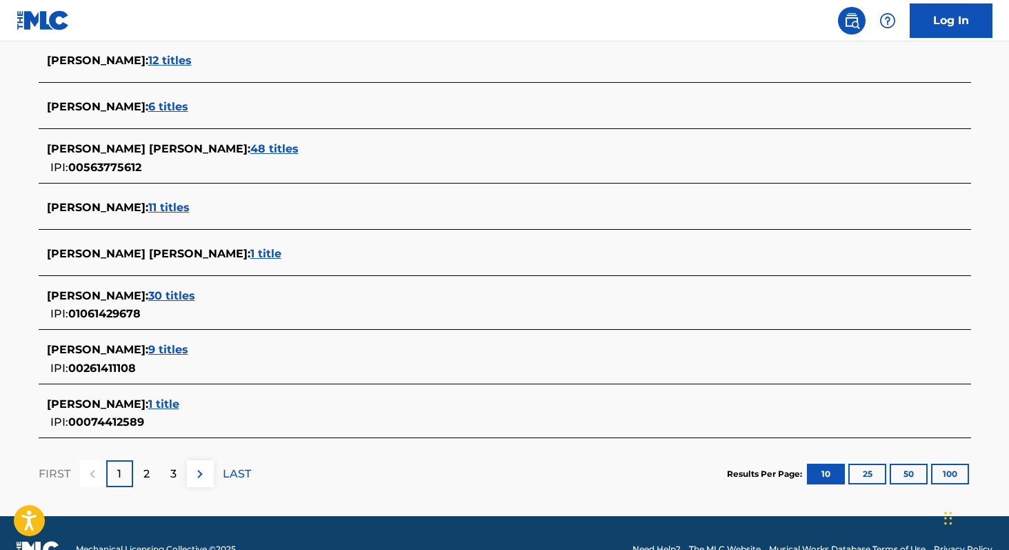
scroll to position [482, 0]
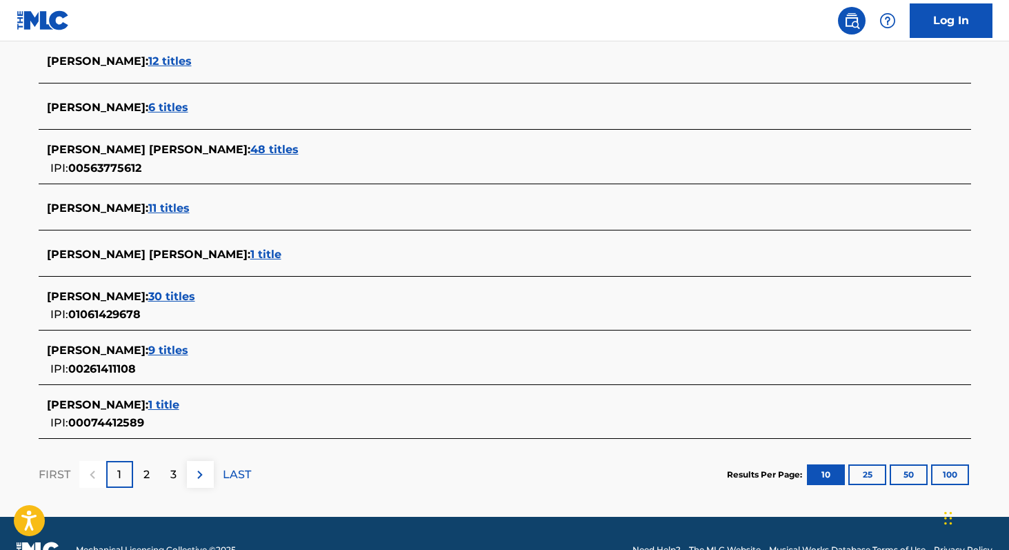
click at [195, 291] on span "30 titles" at bounding box center [171, 296] width 47 height 13
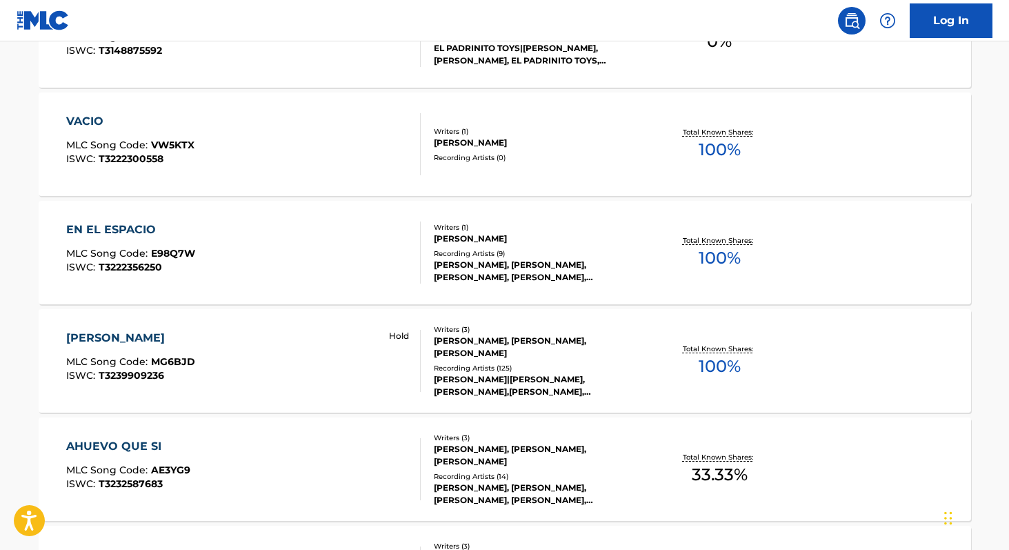
click at [722, 266] on span "100 %" at bounding box center [720, 258] width 42 height 25
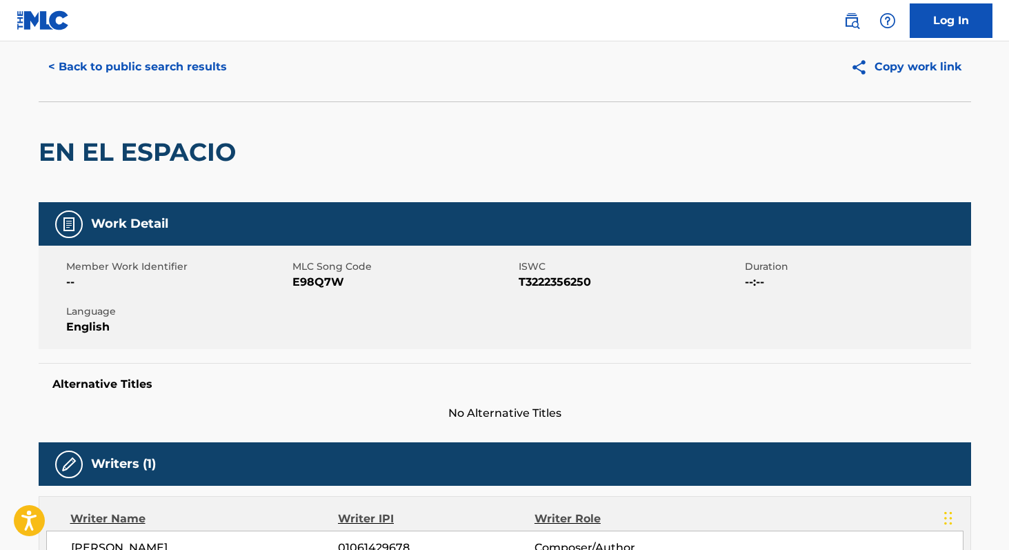
scroll to position [39, 0]
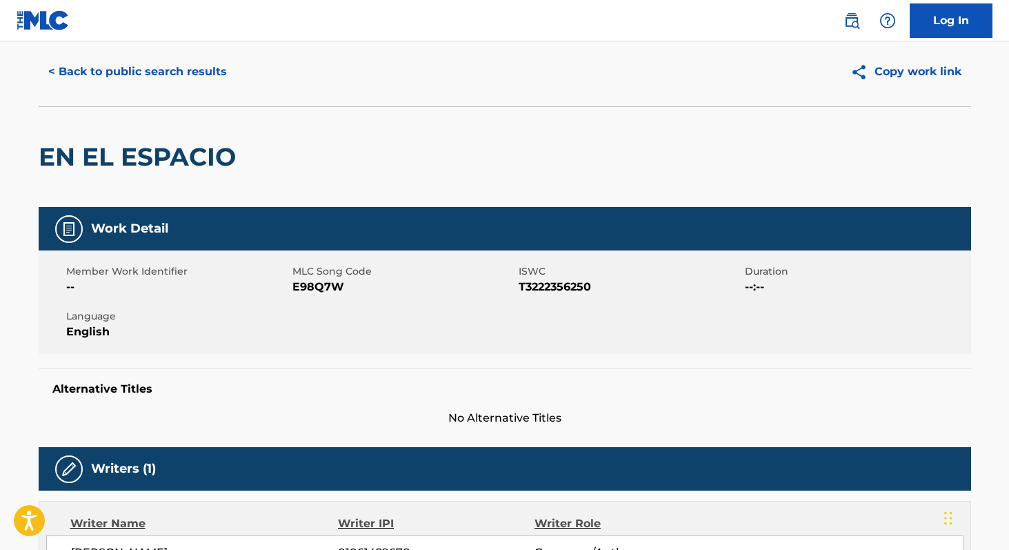
click at [299, 289] on span "E98Q7W" at bounding box center [404, 287] width 223 height 17
copy span "E98Q7W"
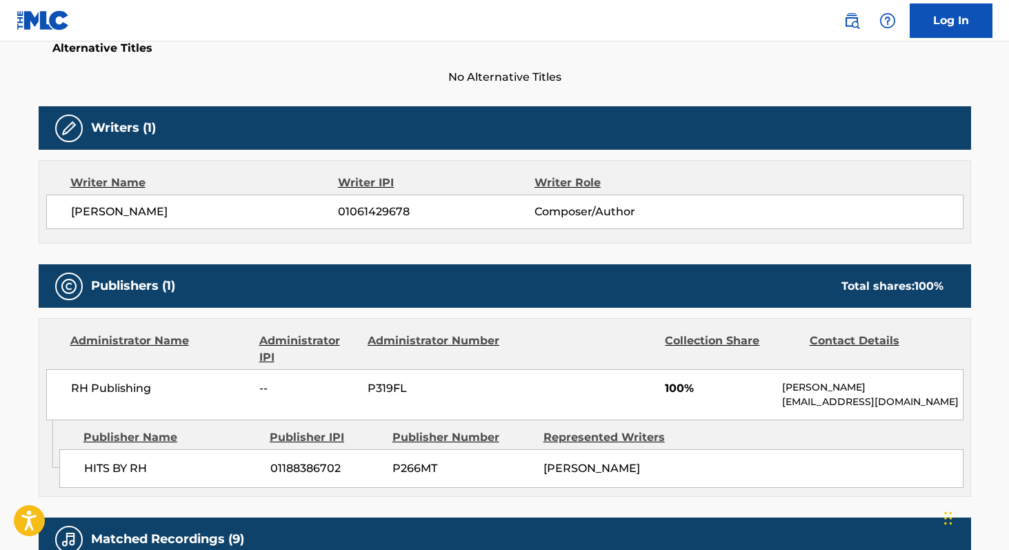
scroll to position [386, 0]
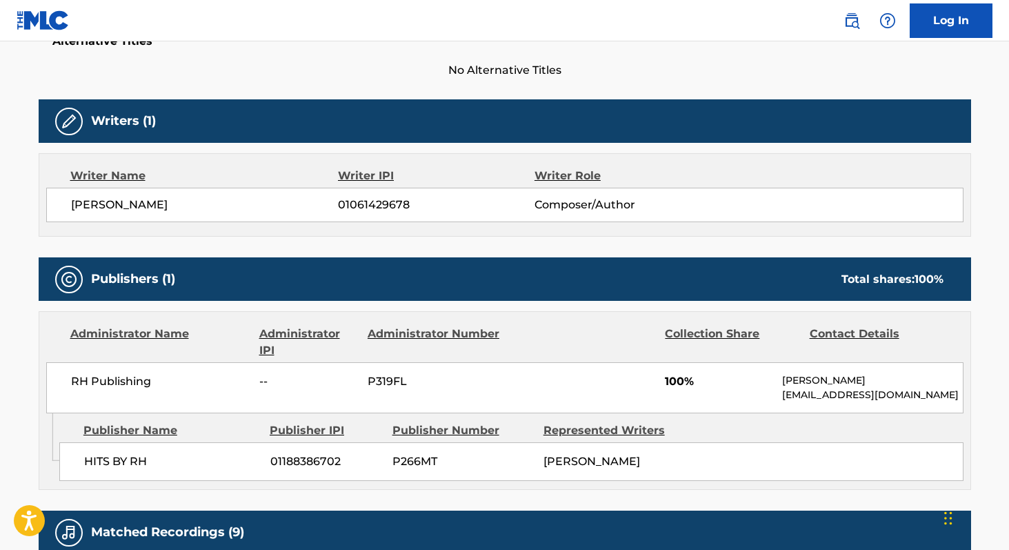
click at [346, 201] on span "01061429678" at bounding box center [436, 205] width 196 height 17
copy span "01061429678"
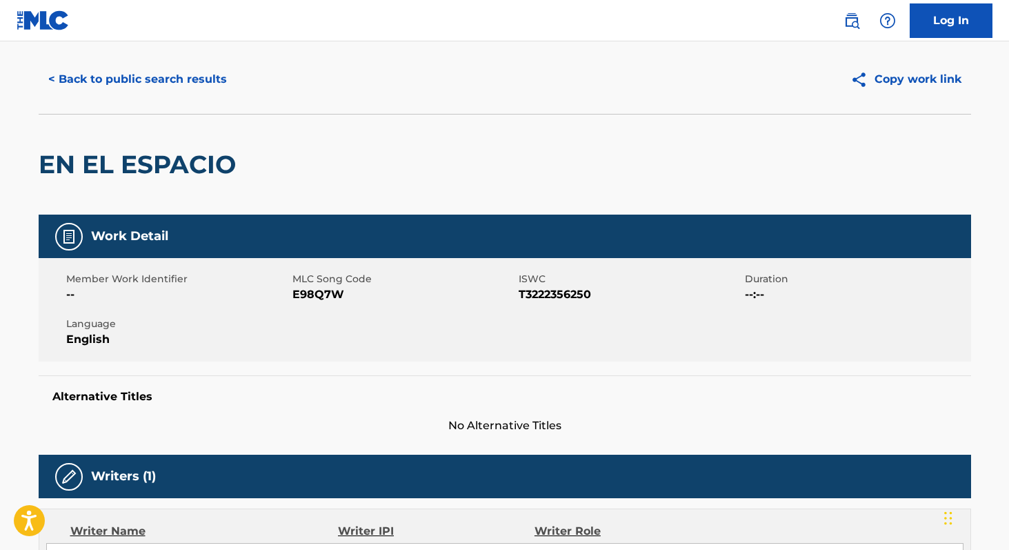
scroll to position [0, 0]
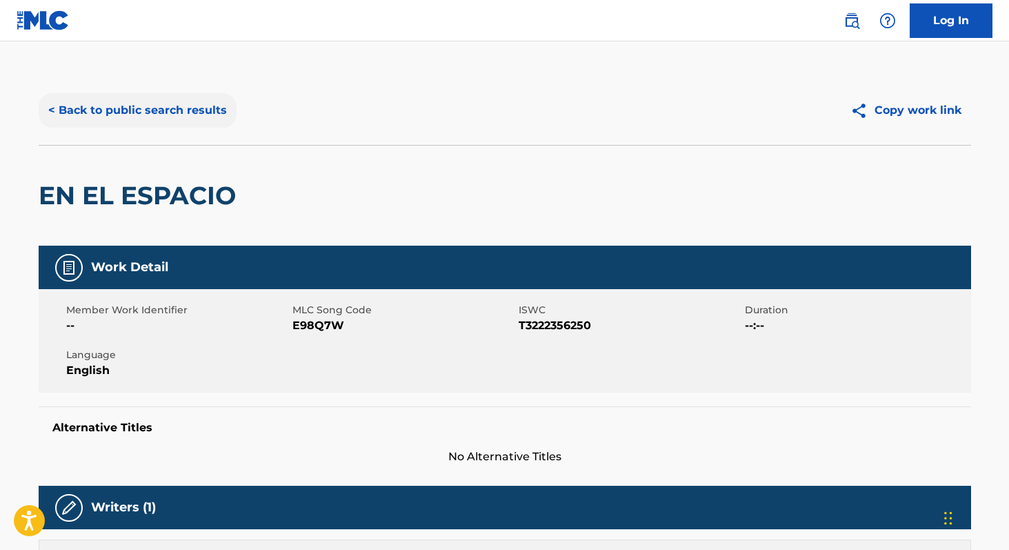
click at [171, 110] on button "< Back to public search results" at bounding box center [138, 110] width 198 height 34
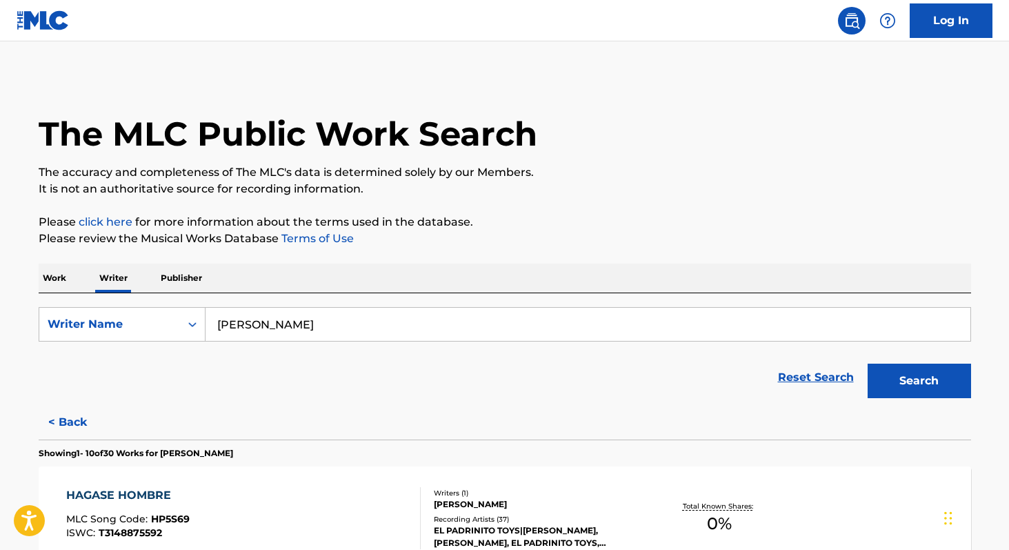
click at [50, 277] on p "Work" at bounding box center [55, 278] width 32 height 29
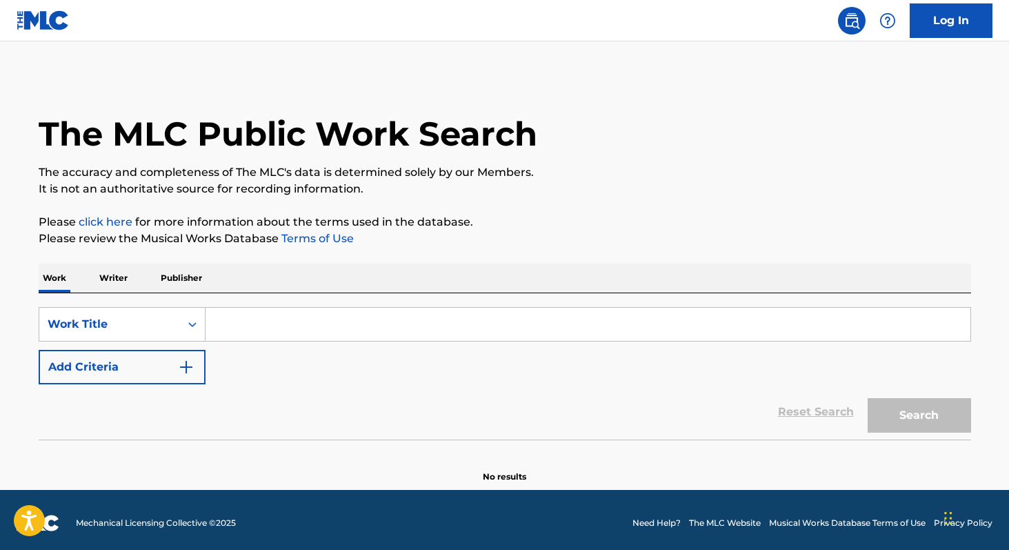
click at [288, 316] on input "Search Form" at bounding box center [588, 324] width 765 height 33
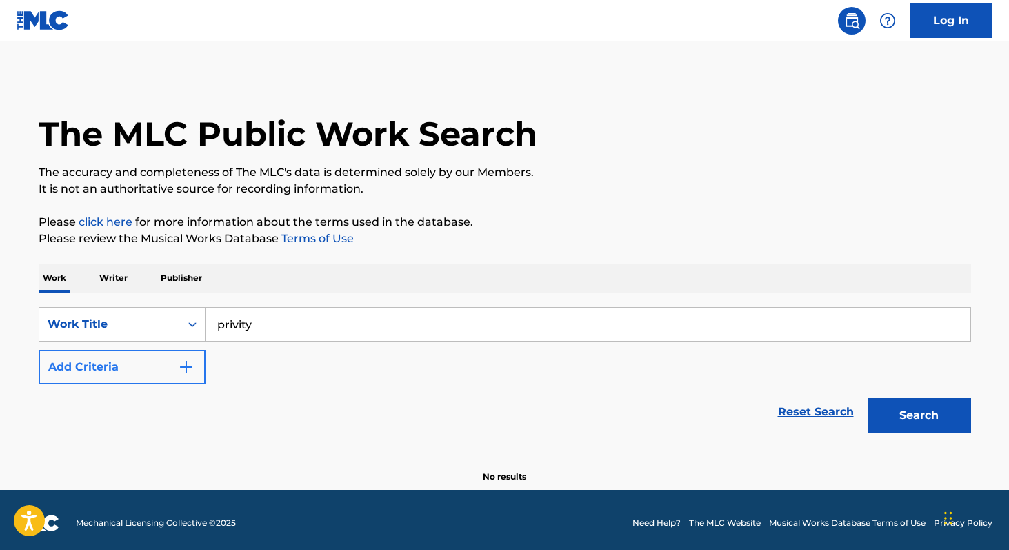
type input "privity"
click at [164, 373] on button "Add Criteria" at bounding box center [122, 367] width 167 height 34
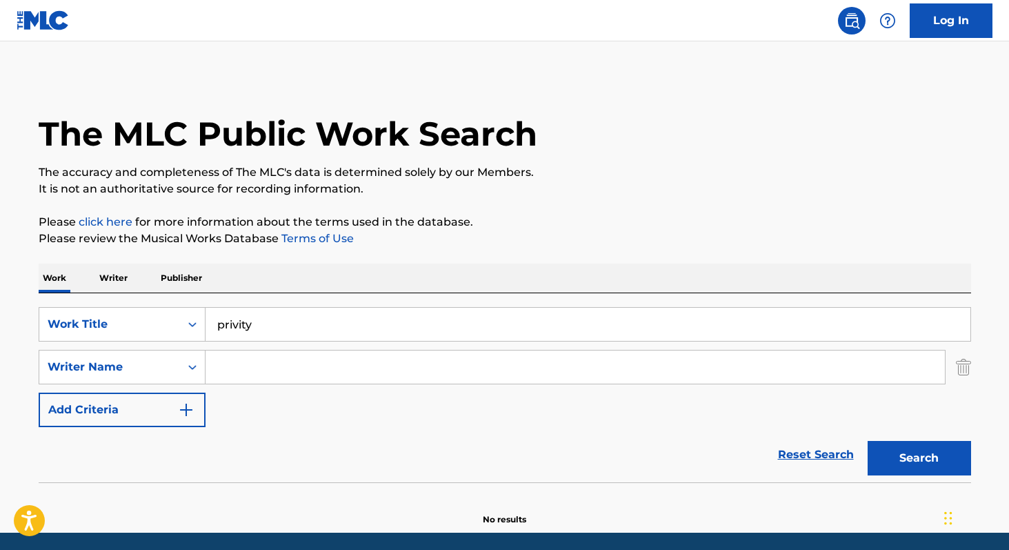
click at [266, 377] on input "Search Form" at bounding box center [576, 366] width 740 height 33
paste input "[PERSON_NAME]"
type input "[PERSON_NAME]"
click at [868, 441] on button "Search" at bounding box center [919, 458] width 103 height 34
click at [105, 279] on p "Writer" at bounding box center [113, 278] width 37 height 29
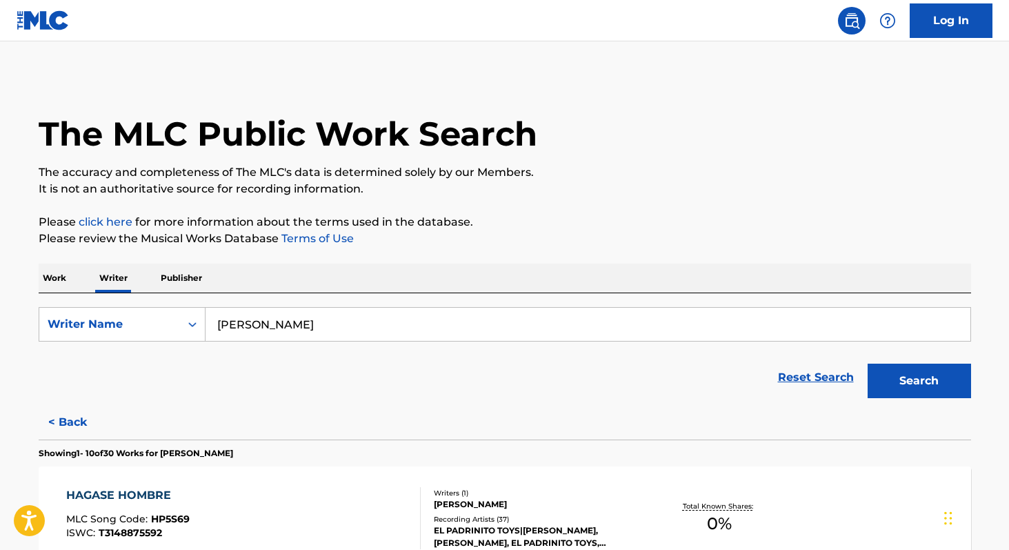
click at [367, 322] on input "[PERSON_NAME]" at bounding box center [588, 324] width 765 height 33
paste input "[PERSON_NAME]"
type input "[PERSON_NAME]"
click at [868, 364] on button "Search" at bounding box center [919, 381] width 103 height 34
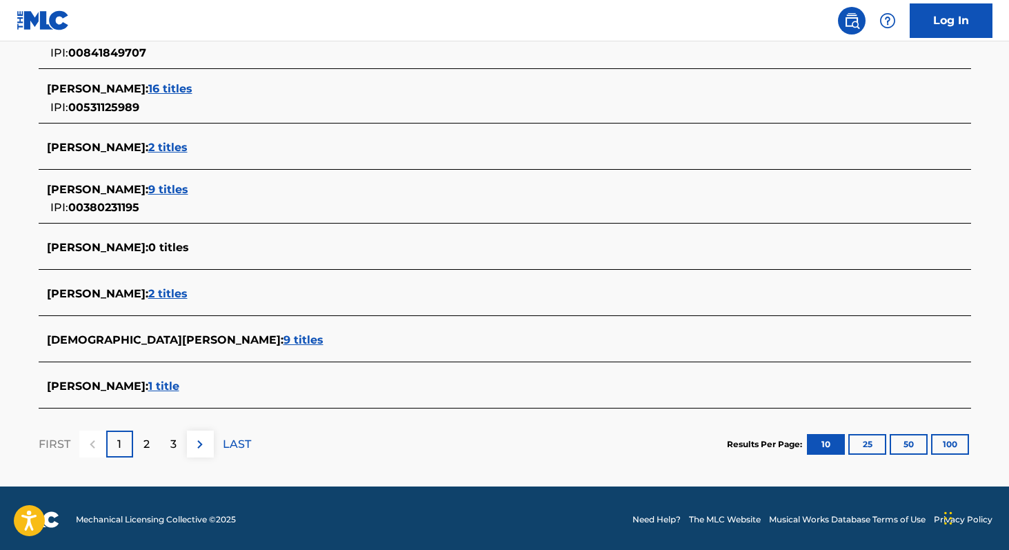
scroll to position [511, 0]
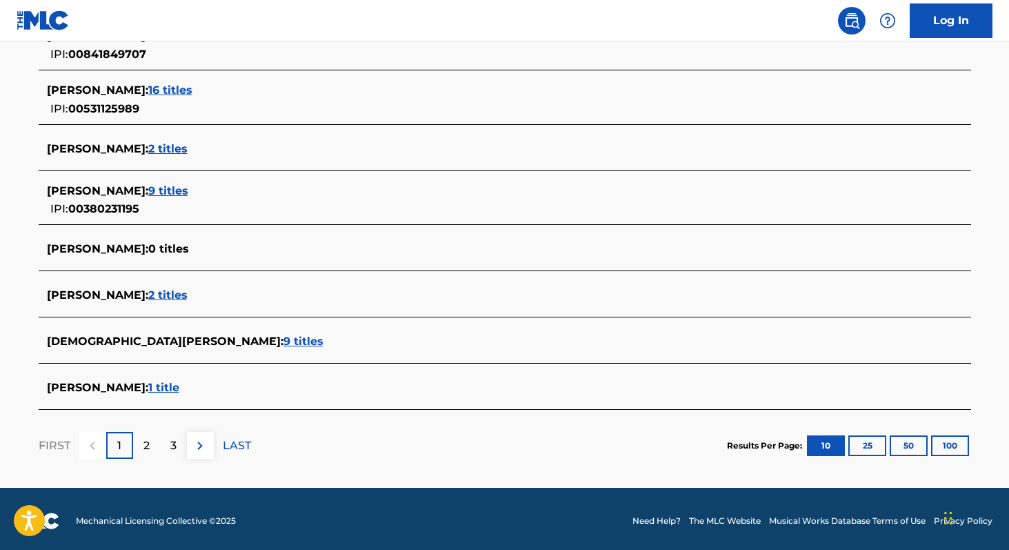
click at [188, 189] on span "9 titles" at bounding box center [168, 190] width 40 height 13
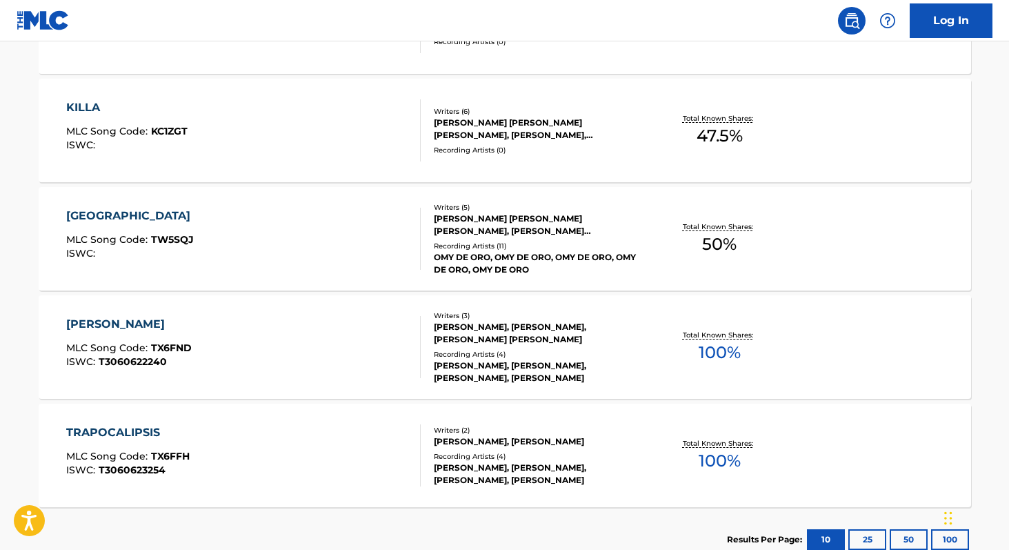
scroll to position [926, 0]
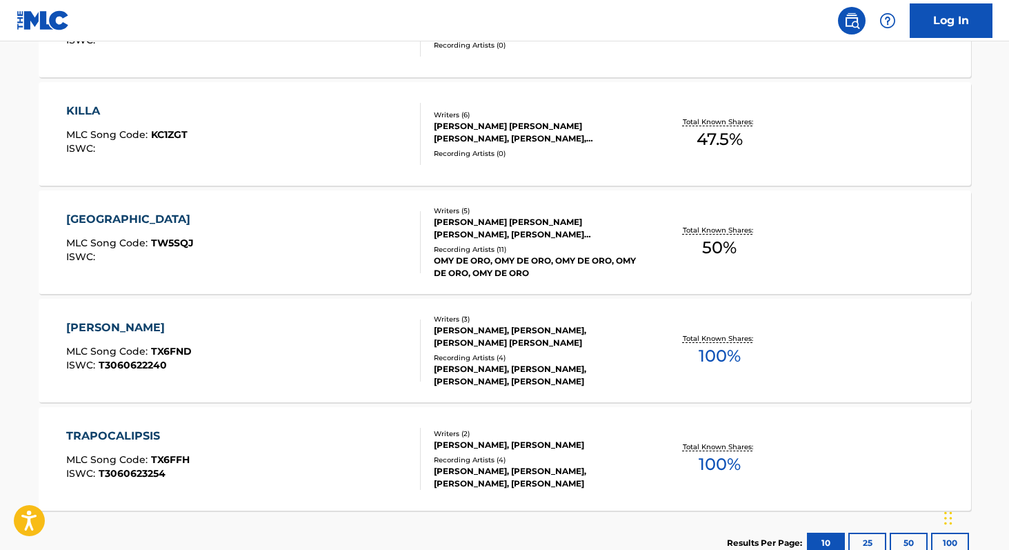
click at [717, 355] on span "100 %" at bounding box center [720, 356] width 42 height 25
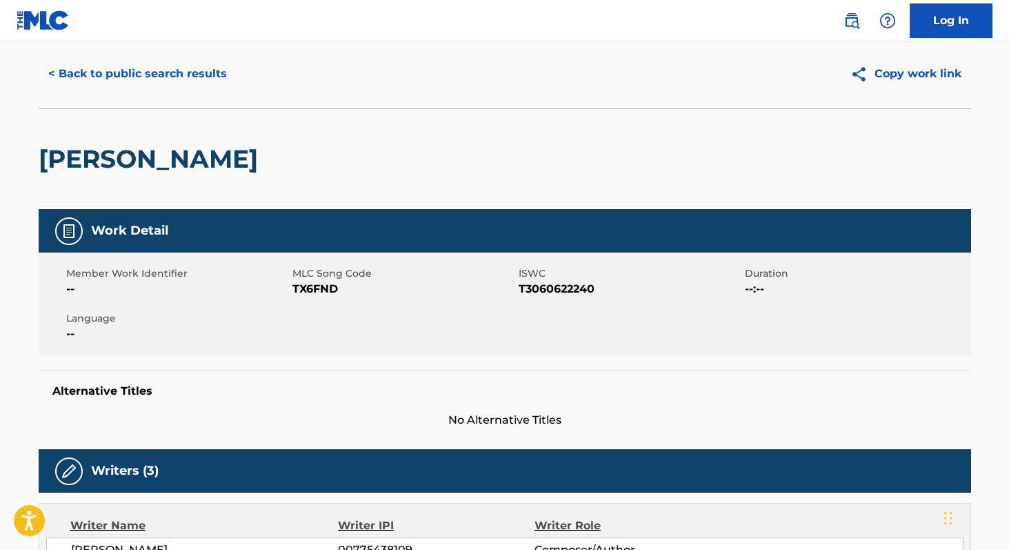
scroll to position [31, 0]
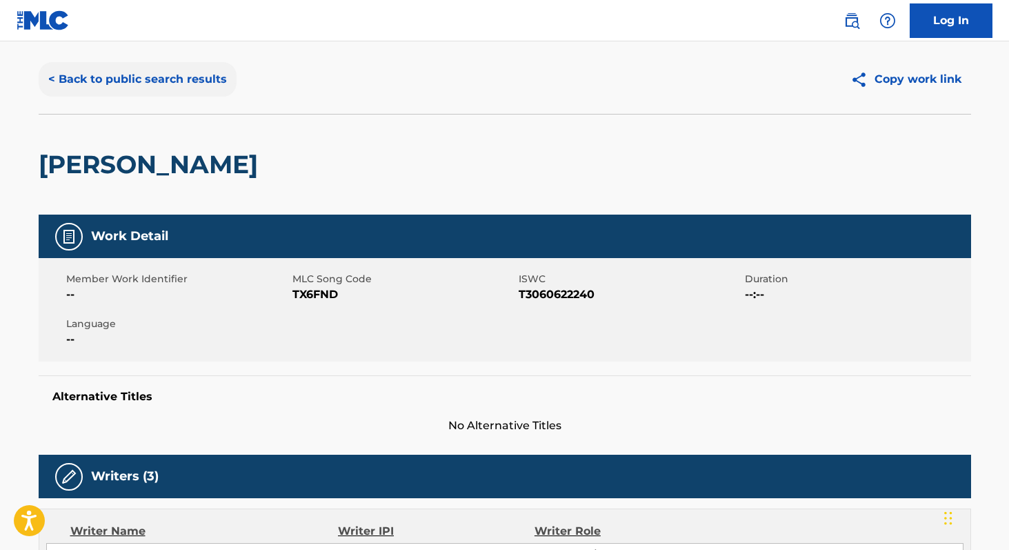
click at [97, 75] on button "< Back to public search results" at bounding box center [138, 79] width 198 height 34
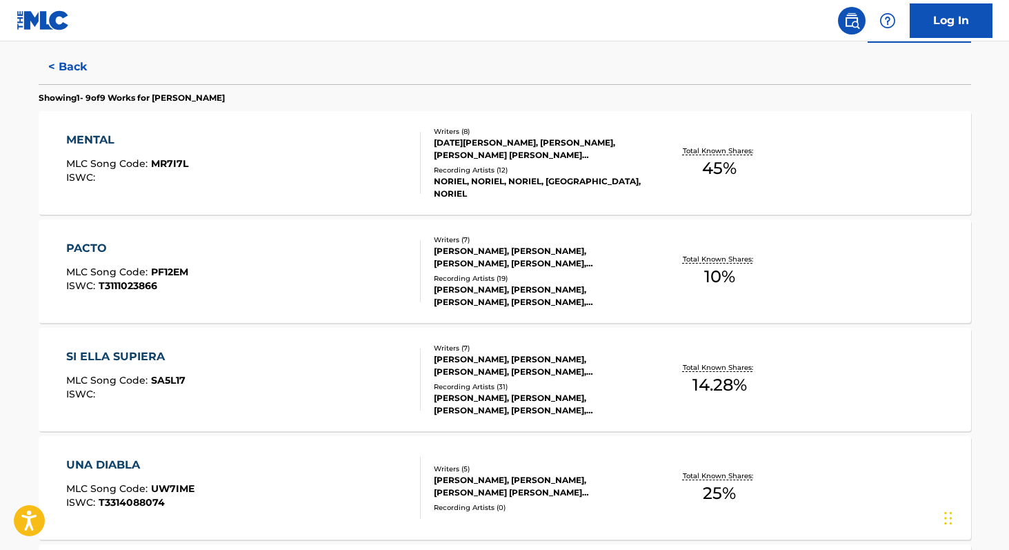
scroll to position [360, 0]
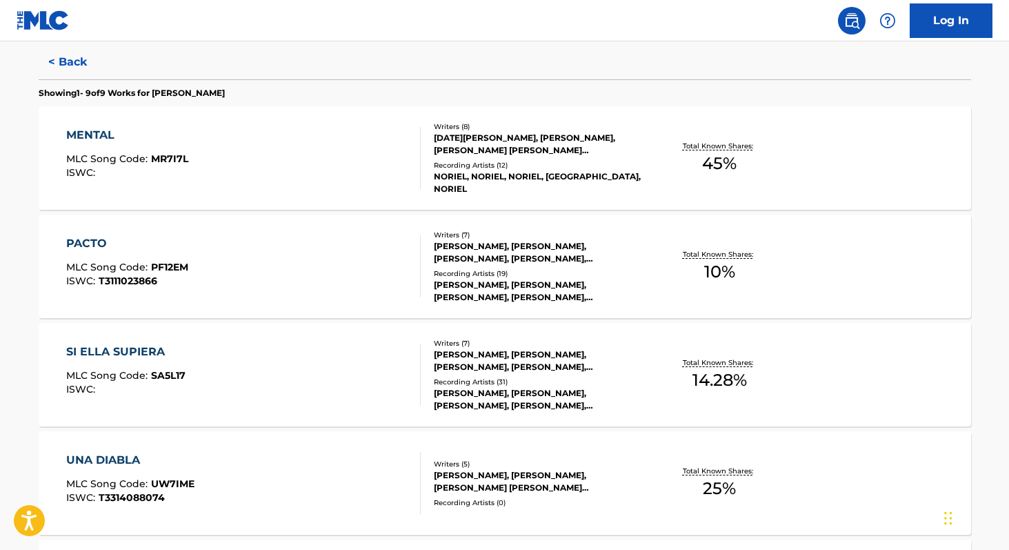
click at [733, 167] on span "45 %" at bounding box center [719, 163] width 34 height 25
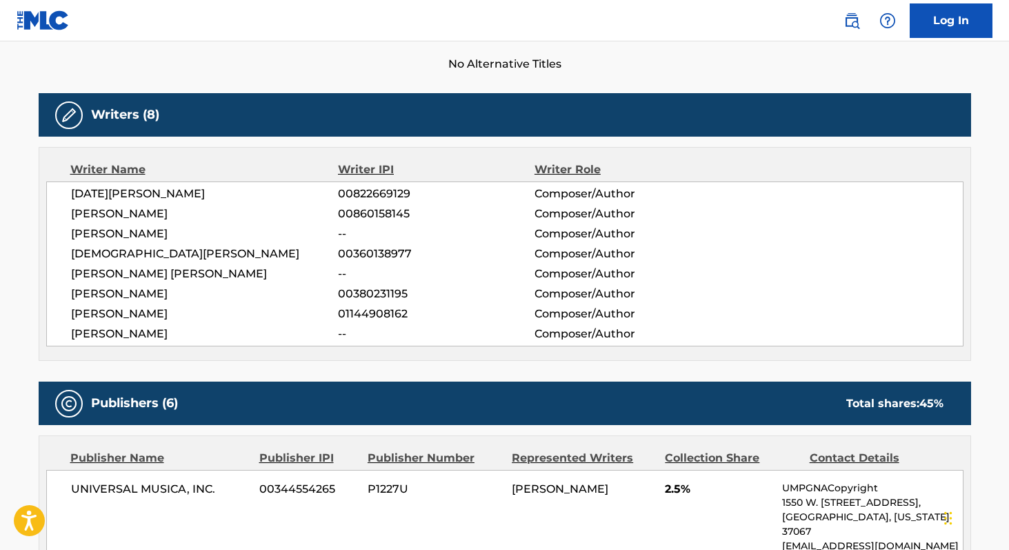
scroll to position [393, 0]
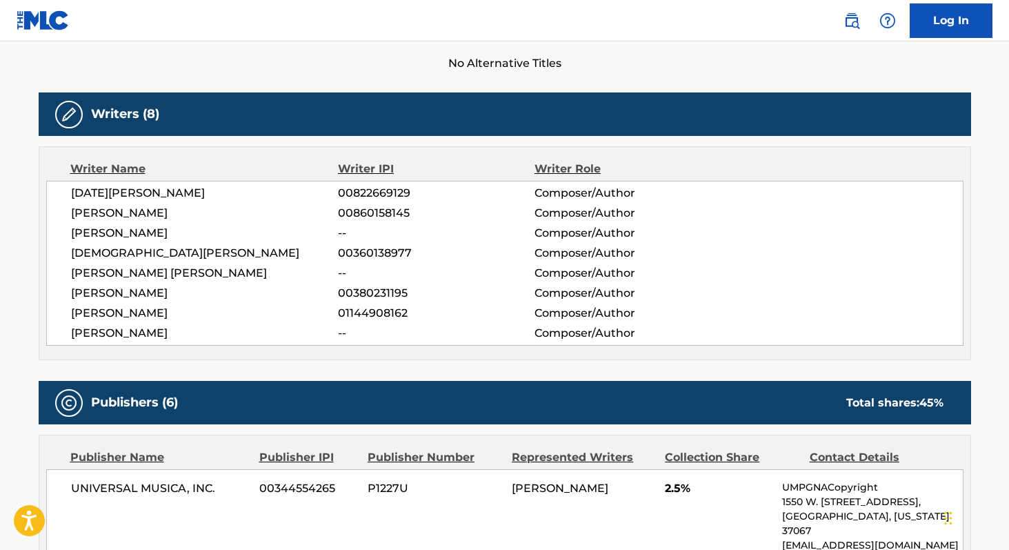
click at [355, 293] on span "00380231195" at bounding box center [436, 293] width 196 height 17
copy span "00380231195"
click at [364, 313] on span "01144908162" at bounding box center [436, 313] width 196 height 17
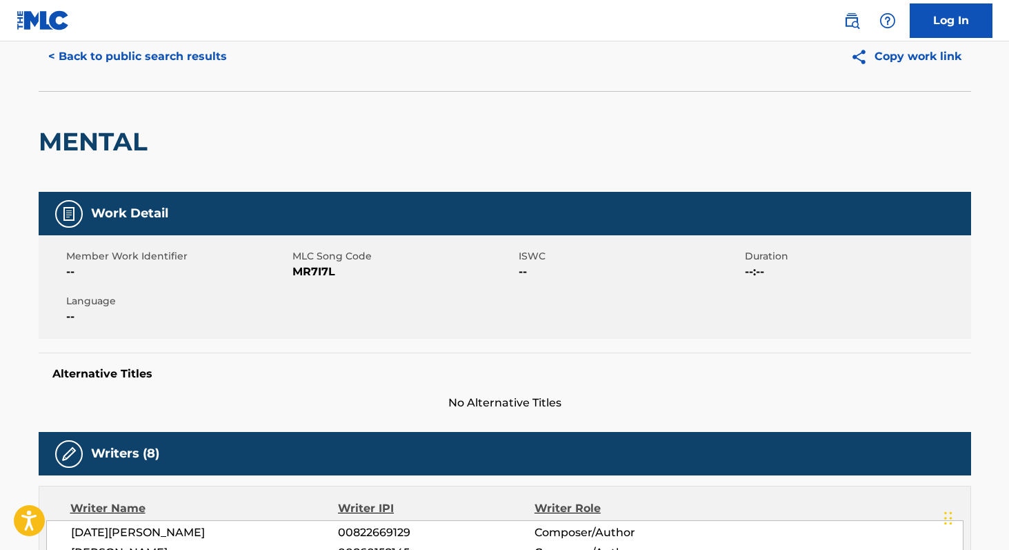
scroll to position [0, 0]
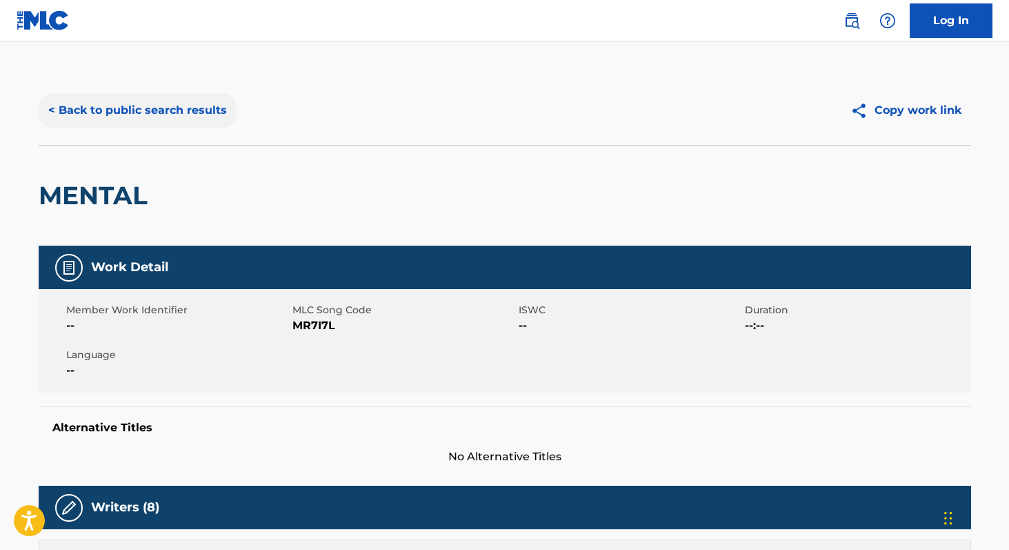
click at [148, 107] on button "< Back to public search results" at bounding box center [138, 110] width 198 height 34
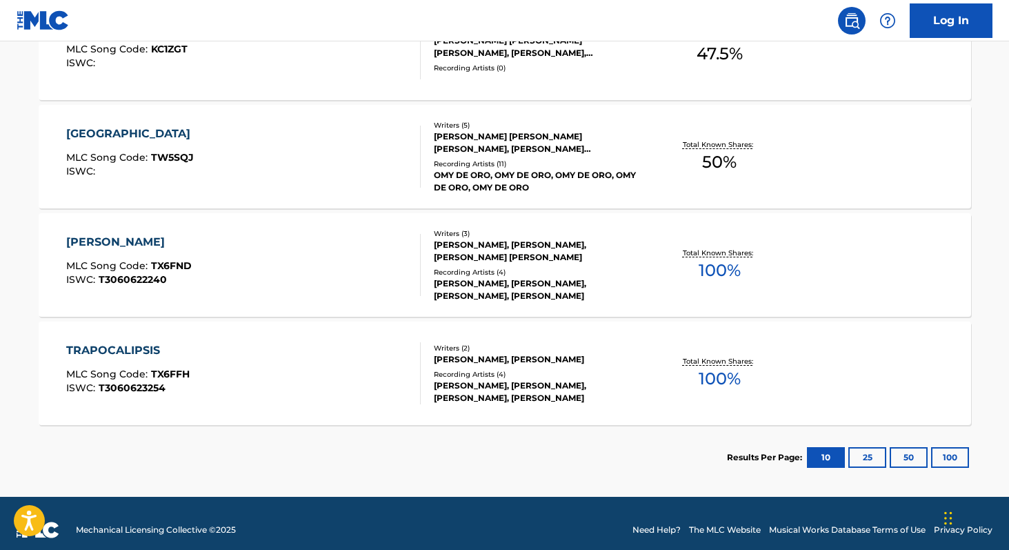
scroll to position [1024, 0]
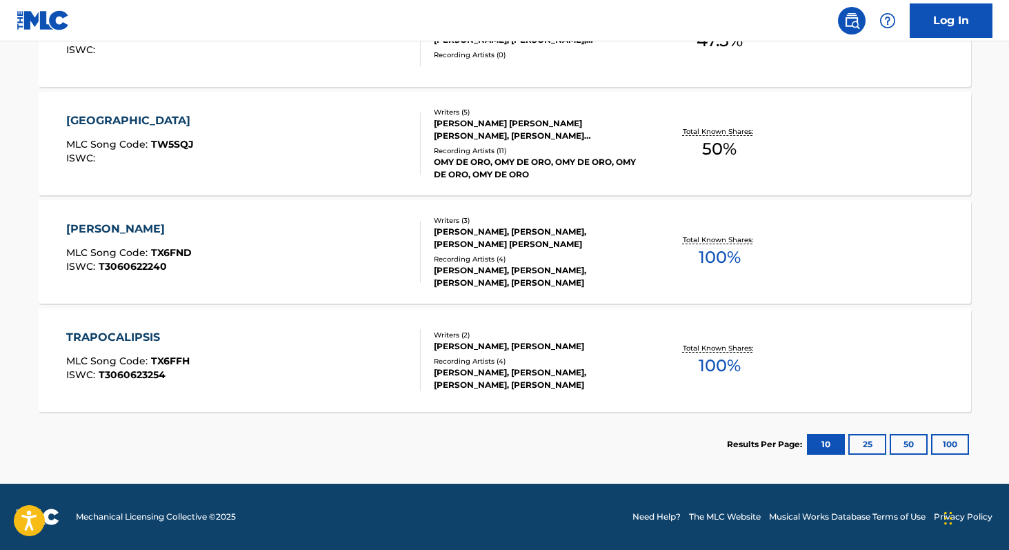
click at [711, 357] on span "100 %" at bounding box center [720, 365] width 42 height 25
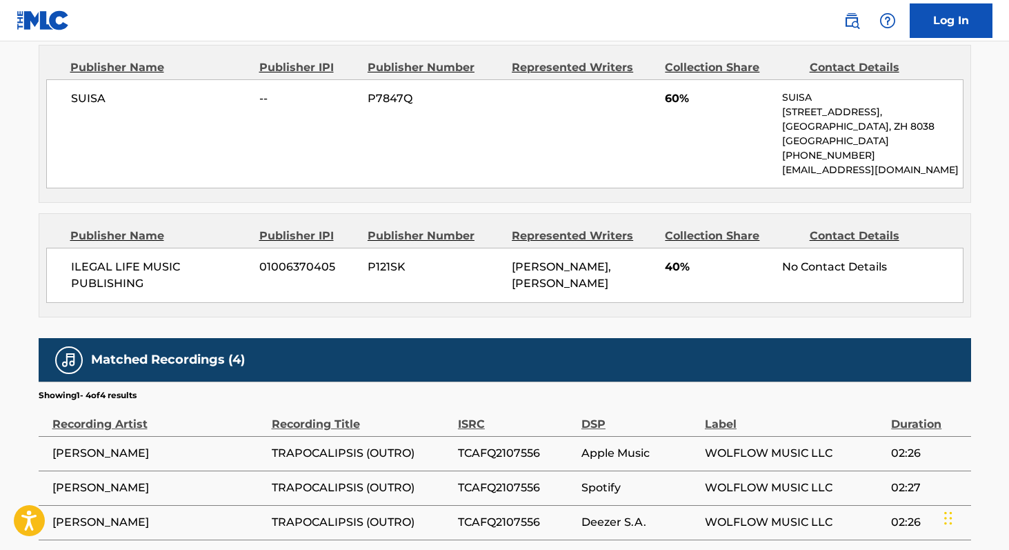
scroll to position [666, 0]
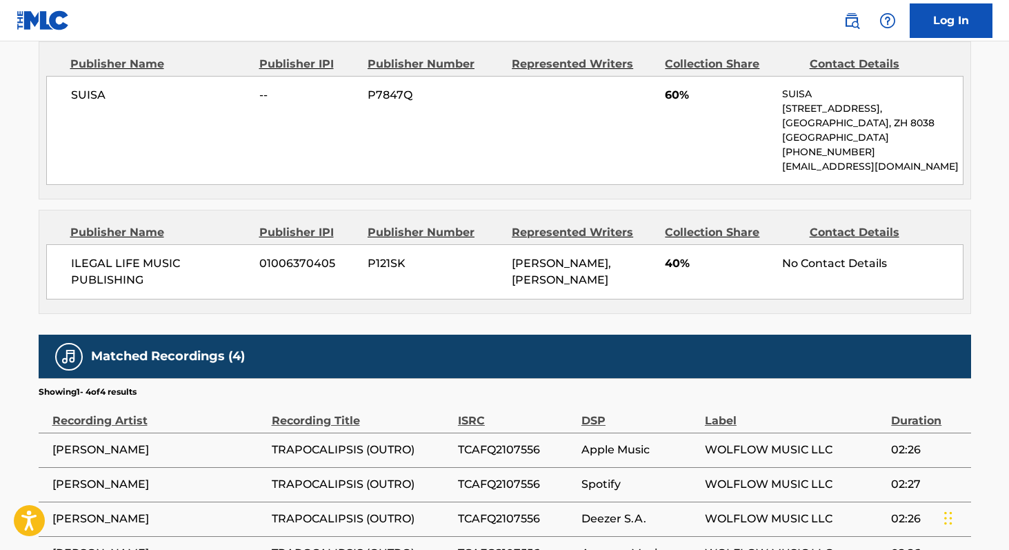
click at [86, 257] on span "ILEGAL LIFE MUSIC PUBLISHING" at bounding box center [160, 271] width 179 height 33
copy div "ILEGAL LIFE MUSIC PUBLISHING"
click at [315, 258] on span "01006370405" at bounding box center [308, 263] width 98 height 17
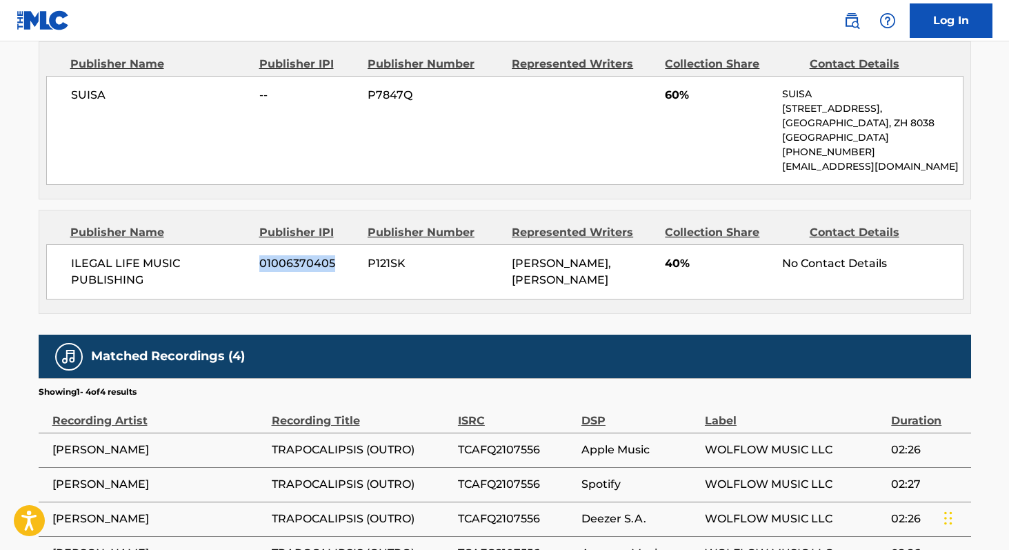
click at [315, 258] on span "01006370405" at bounding box center [308, 263] width 98 height 17
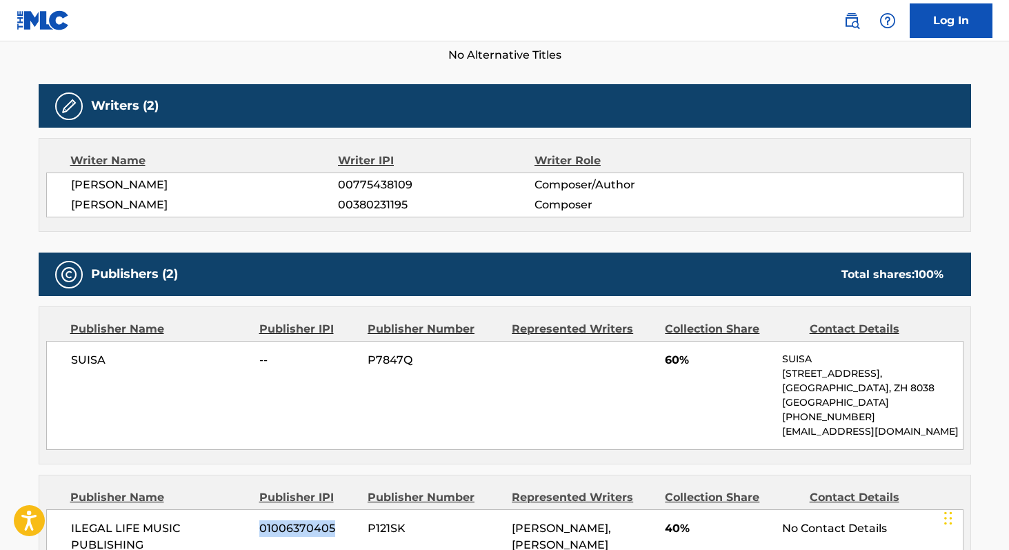
scroll to position [399, 0]
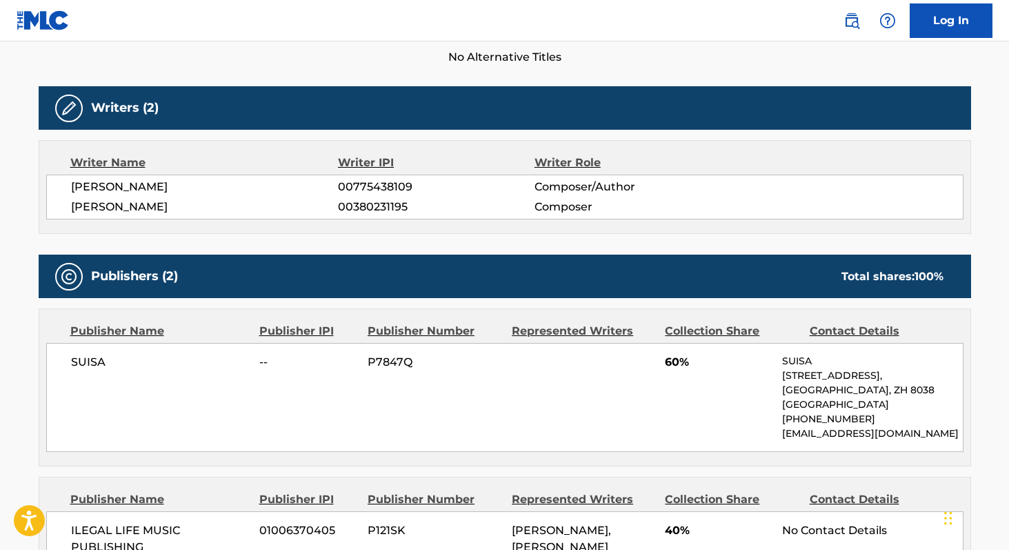
click at [364, 209] on span "00380231195" at bounding box center [436, 207] width 196 height 17
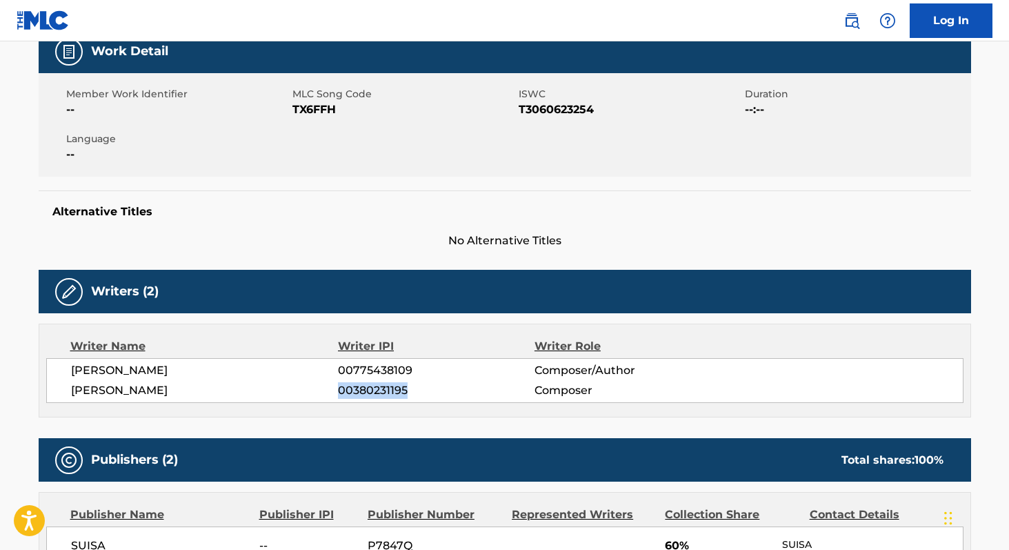
scroll to position [214, 0]
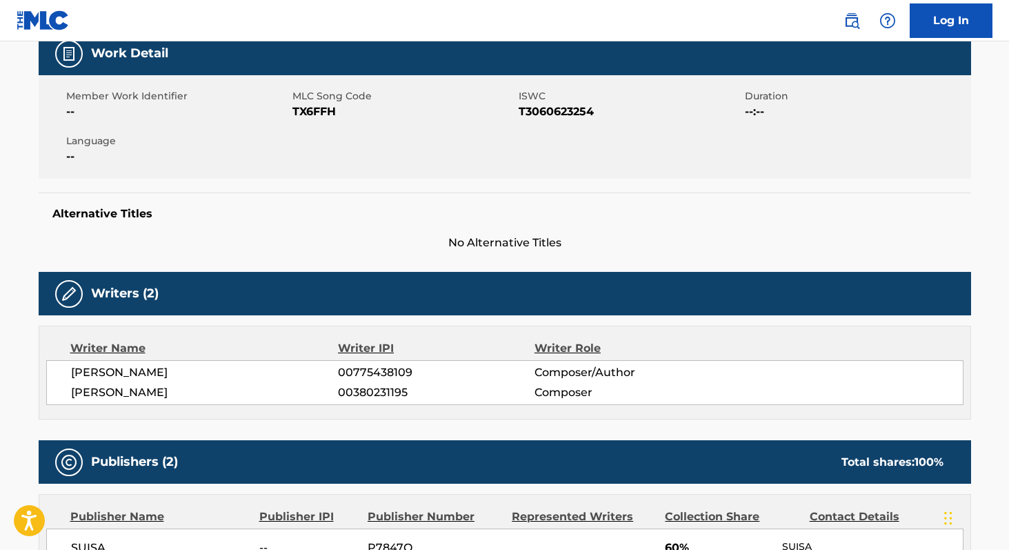
click at [310, 112] on span "TX6FFH" at bounding box center [404, 111] width 223 height 17
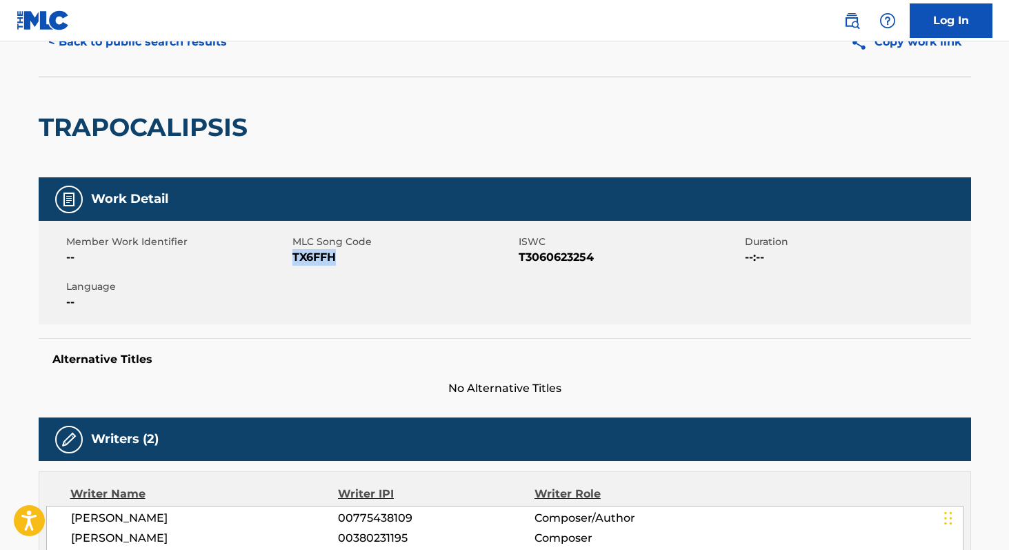
scroll to position [0, 0]
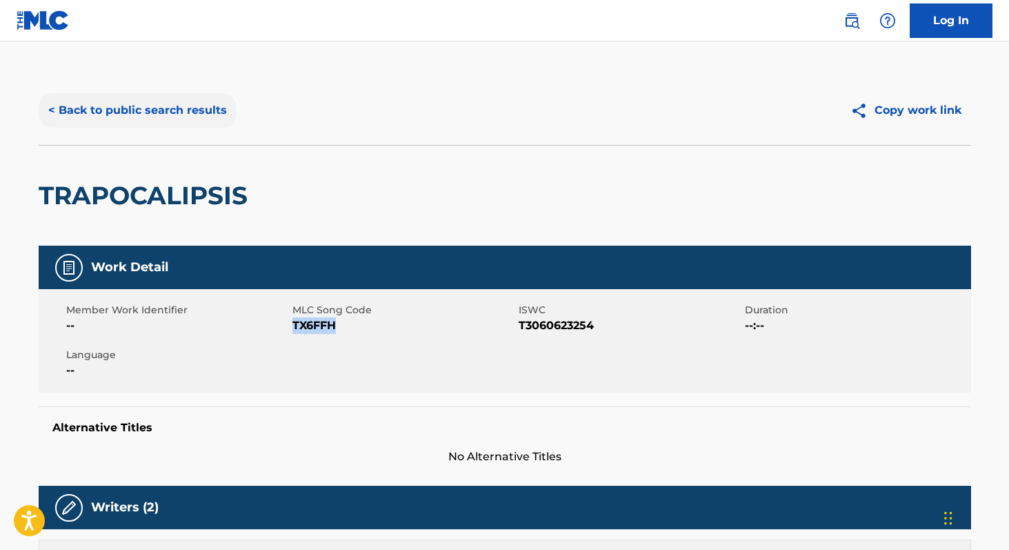
click at [210, 123] on button "< Back to public search results" at bounding box center [138, 110] width 198 height 34
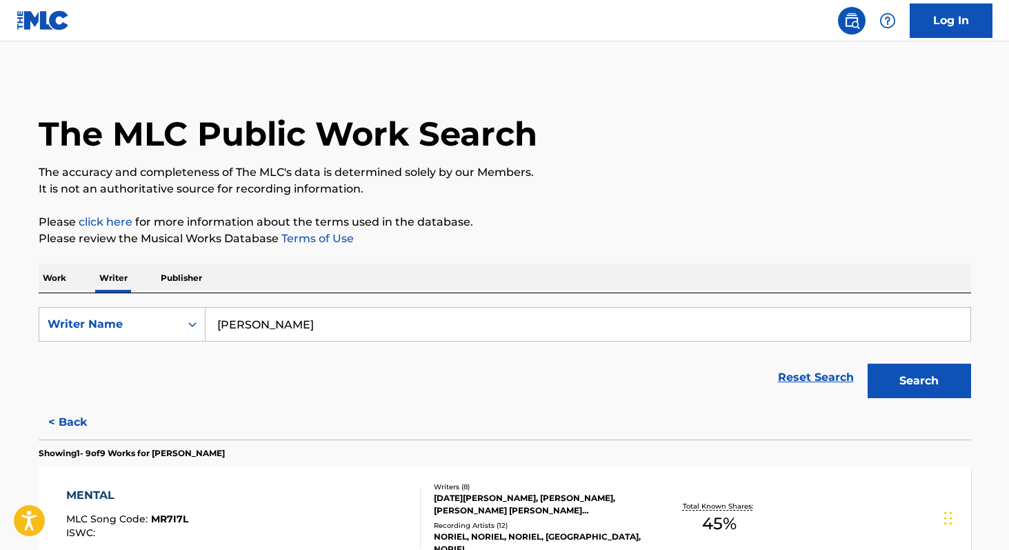
click at [373, 327] on input "[PERSON_NAME]" at bounding box center [588, 324] width 765 height 33
paste input "Jam [PERSON_NAME]"
type input "Jam [PERSON_NAME] [PERSON_NAME]"
click at [868, 364] on button "Search" at bounding box center [919, 381] width 103 height 34
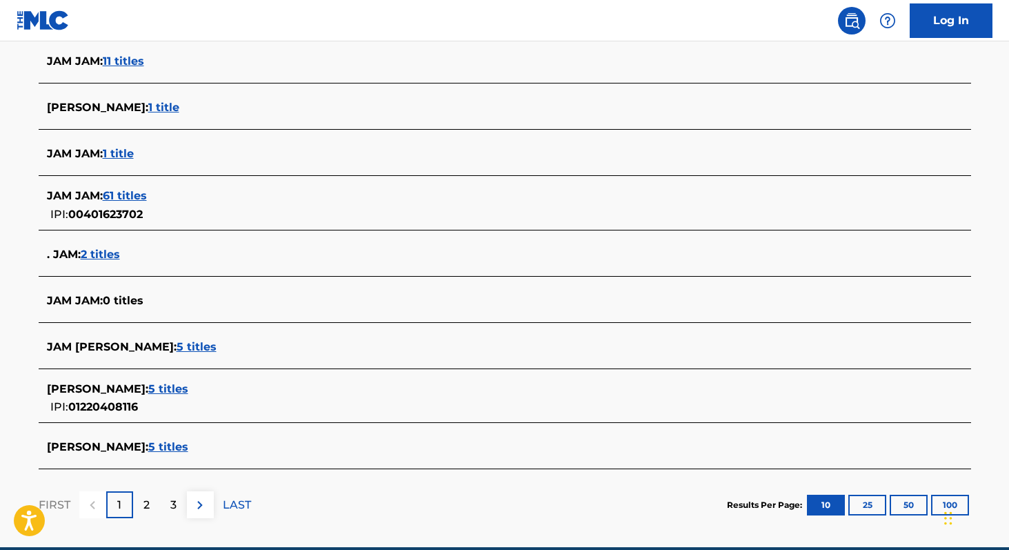
scroll to position [439, 0]
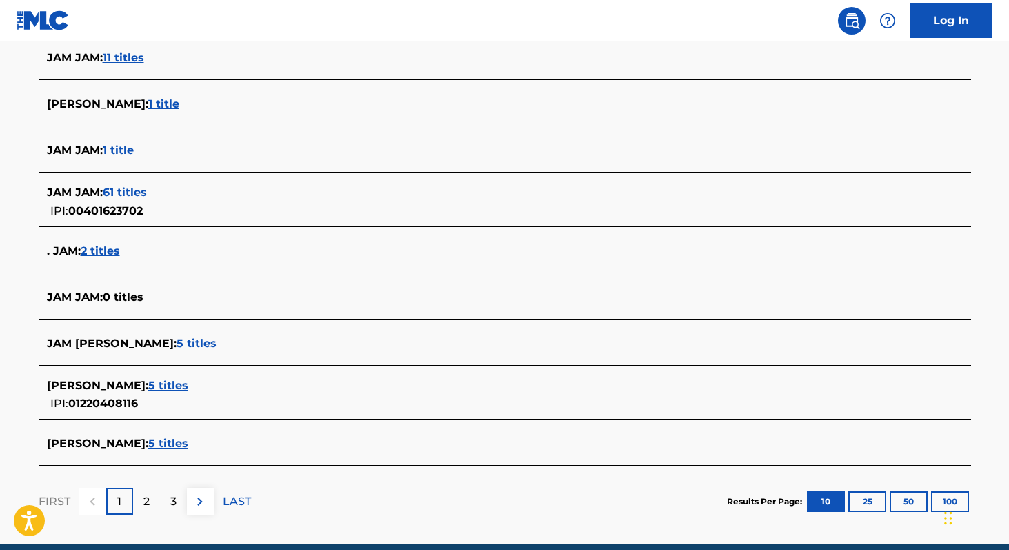
click at [188, 384] on span "5 titles" at bounding box center [168, 385] width 40 height 13
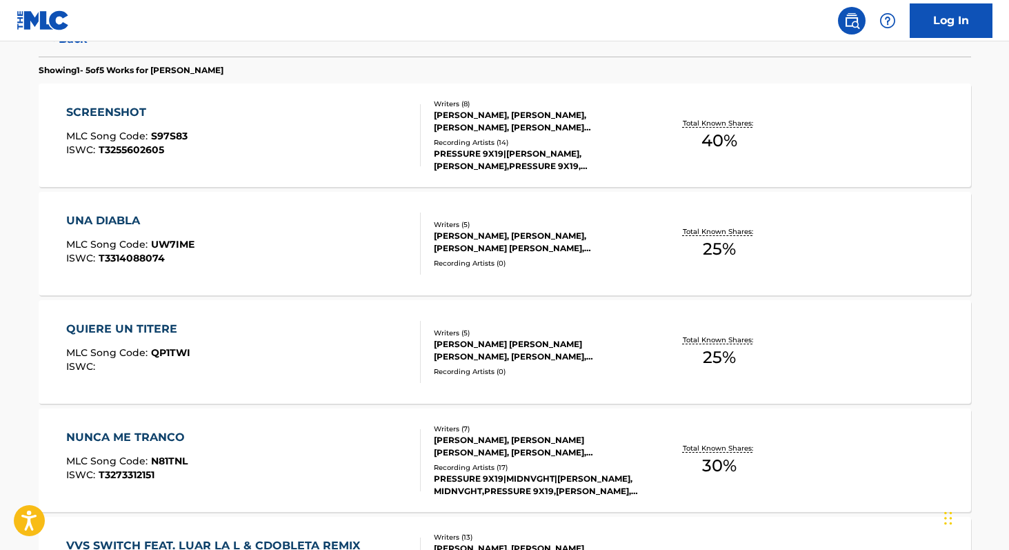
scroll to position [380, 0]
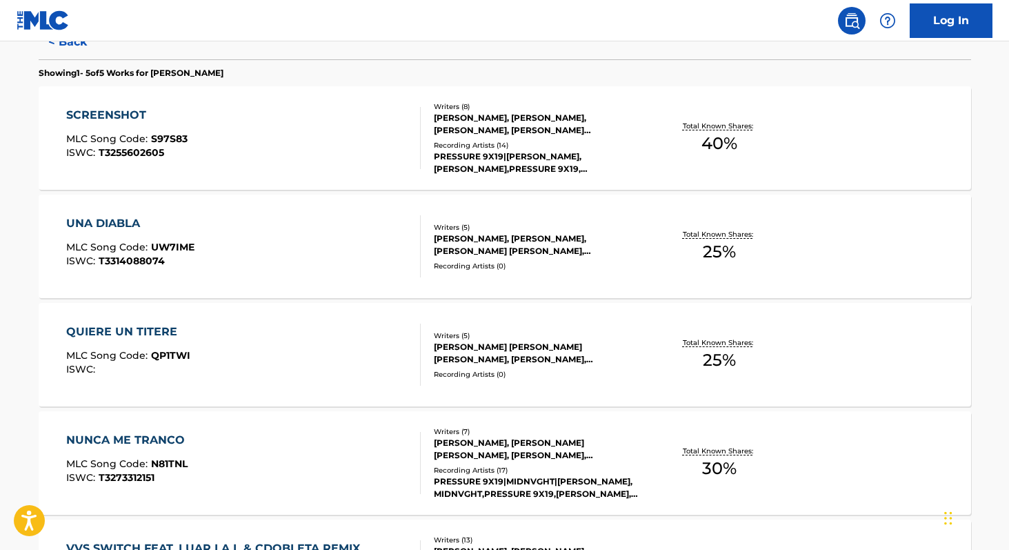
click at [704, 463] on span "30 %" at bounding box center [719, 468] width 34 height 25
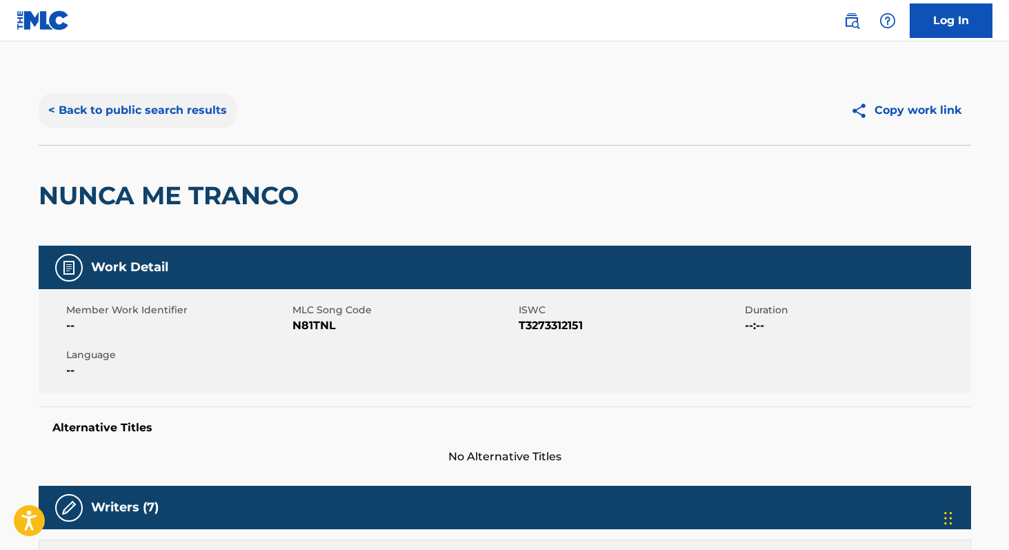
click at [88, 123] on button "< Back to public search results" at bounding box center [138, 110] width 198 height 34
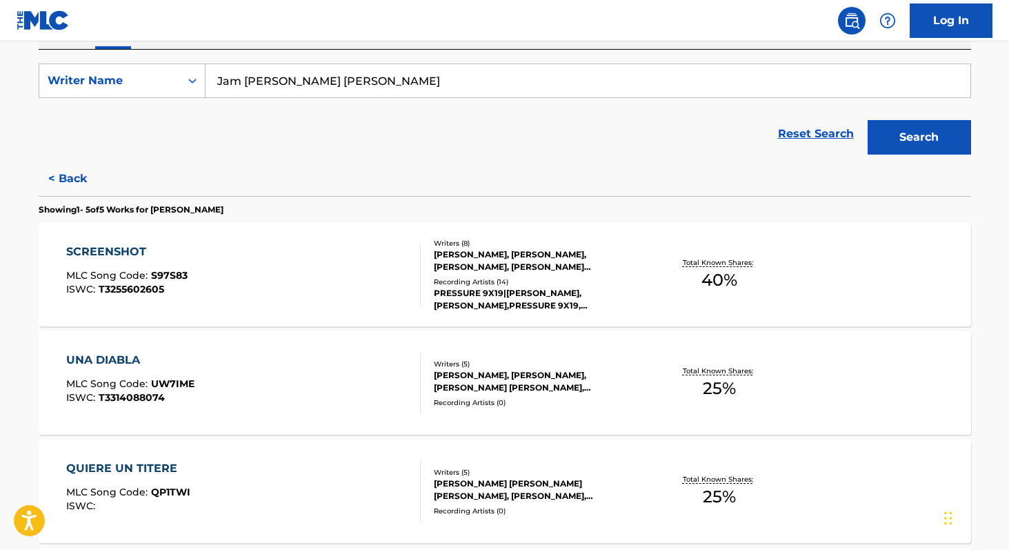
scroll to position [246, 0]
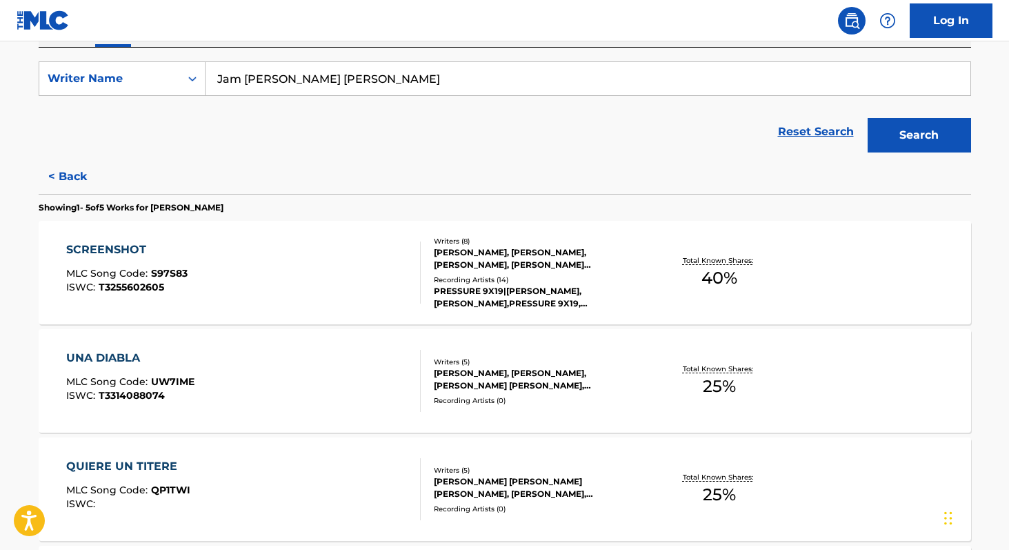
click at [724, 399] on div "Total Known Shares: 25 %" at bounding box center [719, 381] width 155 height 42
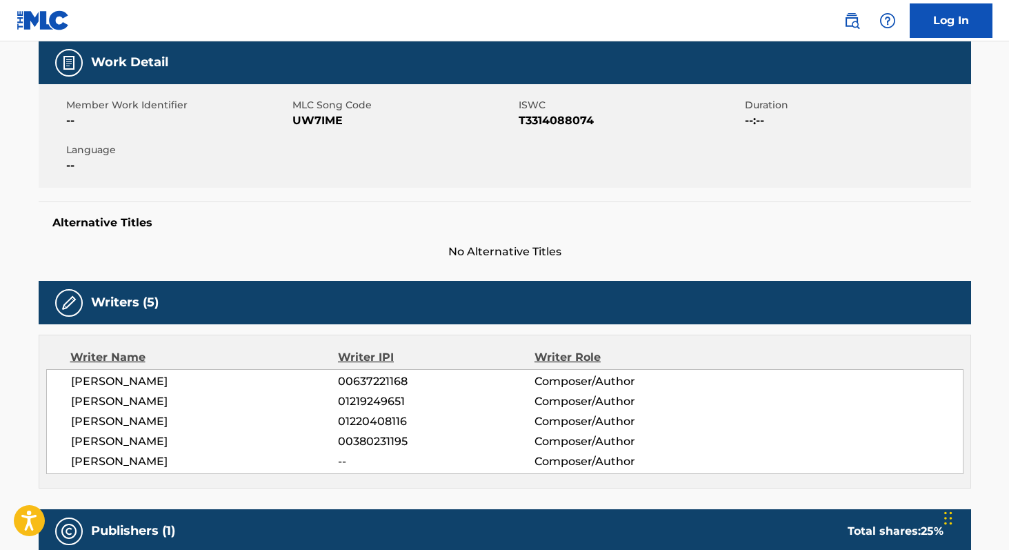
scroll to position [210, 0]
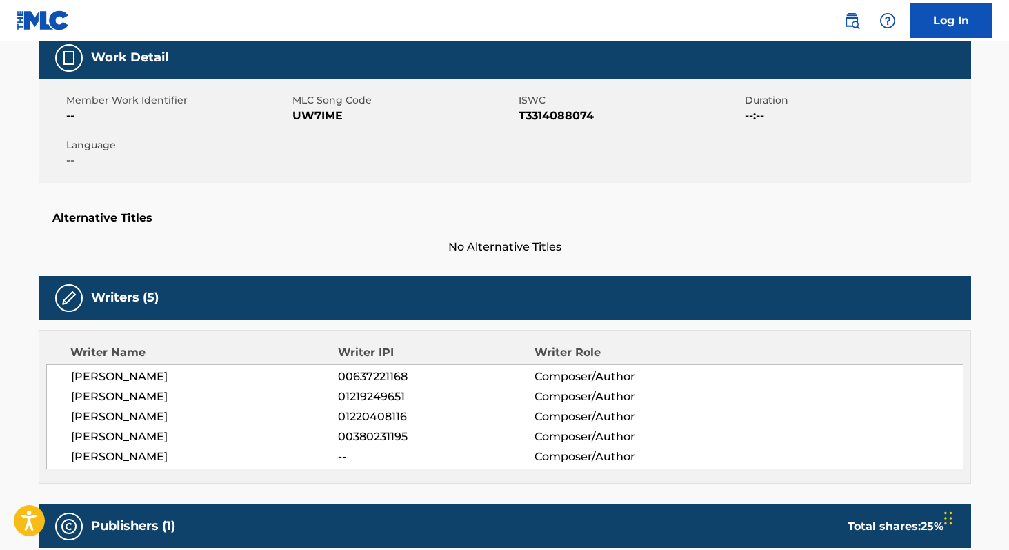
click at [351, 417] on span "01220408116" at bounding box center [436, 416] width 196 height 17
click at [386, 397] on span "01219249651" at bounding box center [436, 396] width 196 height 17
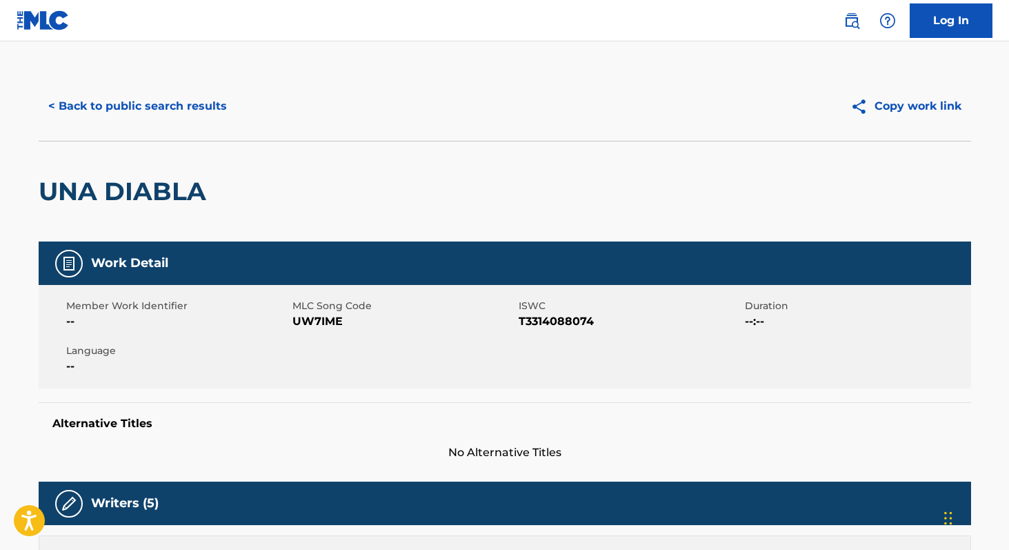
scroll to position [0, 0]
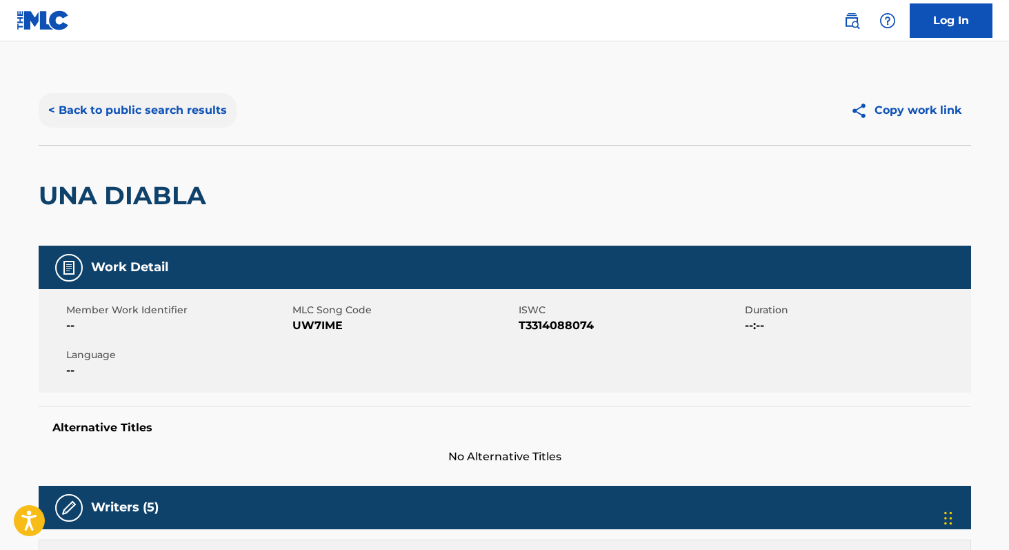
click at [204, 110] on button "< Back to public search results" at bounding box center [138, 110] width 198 height 34
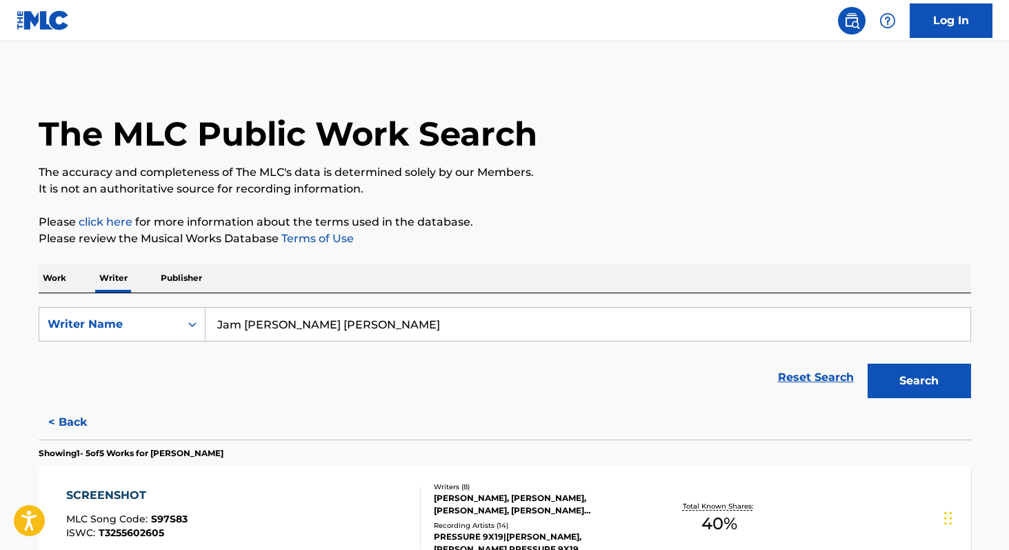
click at [404, 335] on input "Jam [PERSON_NAME] [PERSON_NAME]" at bounding box center [588, 324] width 765 height 33
paste input "[PERSON_NAME]"
click at [250, 321] on input "[PERSON_NAME]" at bounding box center [588, 324] width 765 height 33
type input "[PERSON_NAME]"
click at [868, 364] on button "Search" at bounding box center [919, 381] width 103 height 34
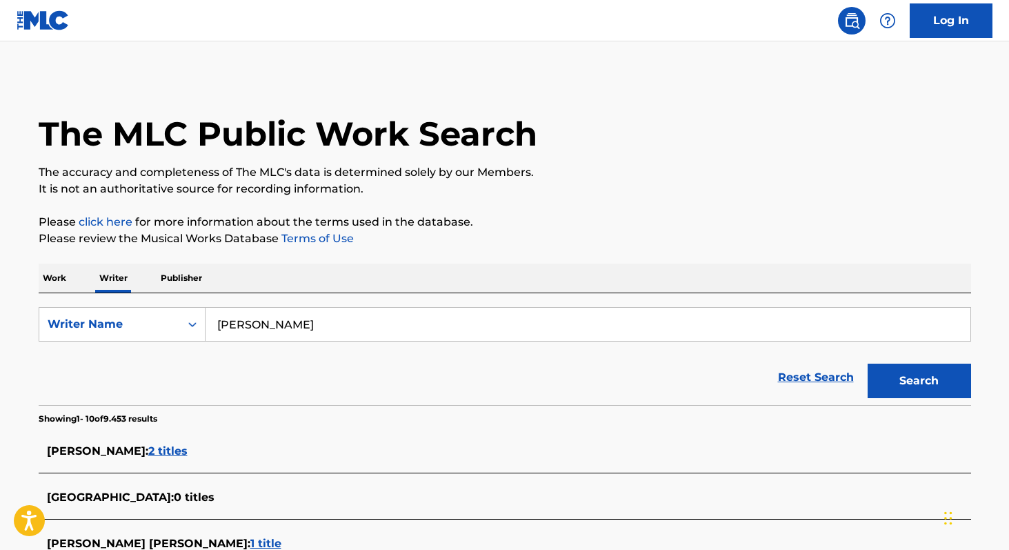
click at [54, 282] on p "Work" at bounding box center [55, 278] width 32 height 29
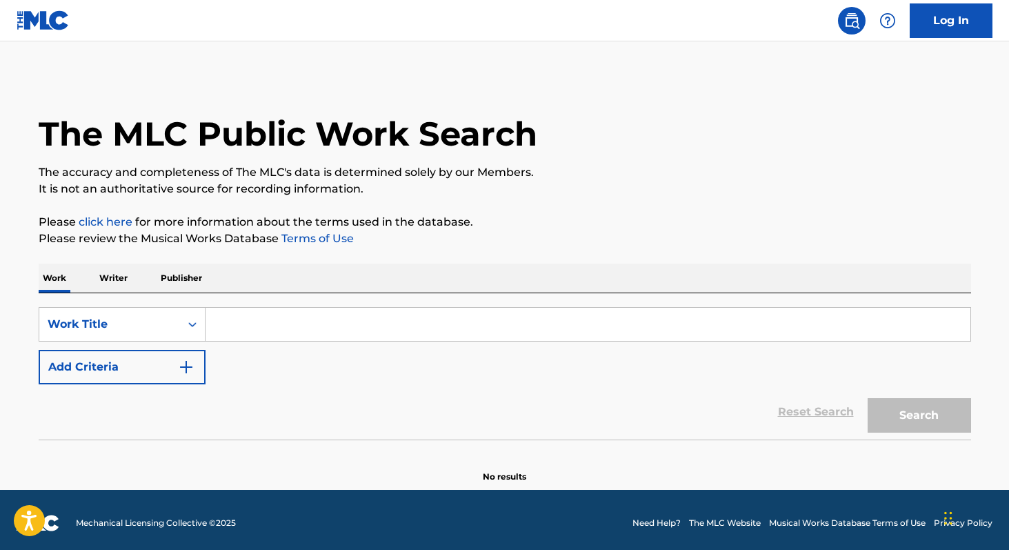
click at [227, 322] on input "Search Form" at bounding box center [588, 324] width 765 height 33
paste input "2 Pa 1"
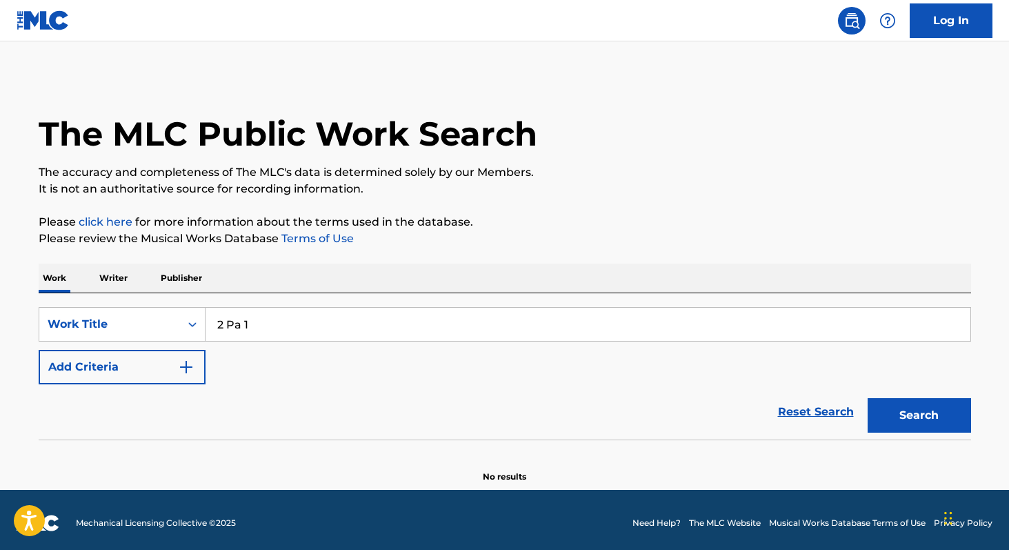
type input "2 Pa 1"
click at [868, 398] on button "Search" at bounding box center [919, 415] width 103 height 34
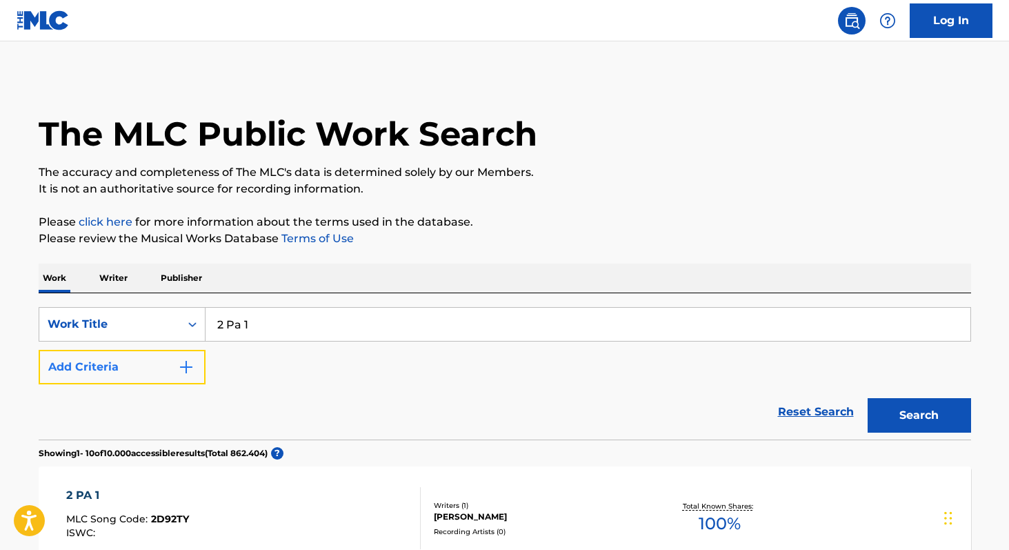
click at [185, 363] on img "Search Form" at bounding box center [186, 367] width 17 height 17
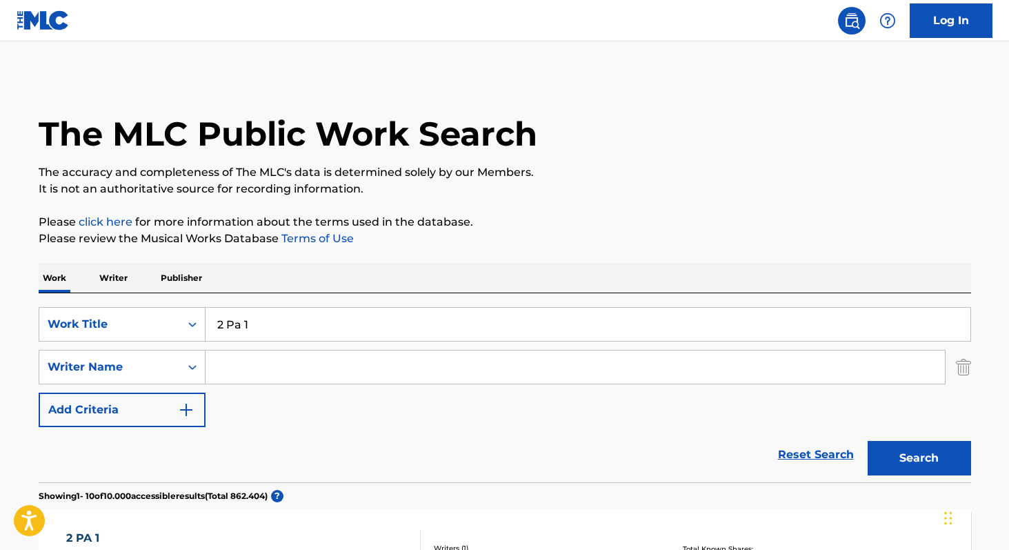
click at [238, 366] on input "Search Form" at bounding box center [576, 366] width 740 height 33
paste input "[PERSON_NAME]"
type input "[PERSON_NAME]"
click at [868, 441] on button "Search" at bounding box center [919, 458] width 103 height 34
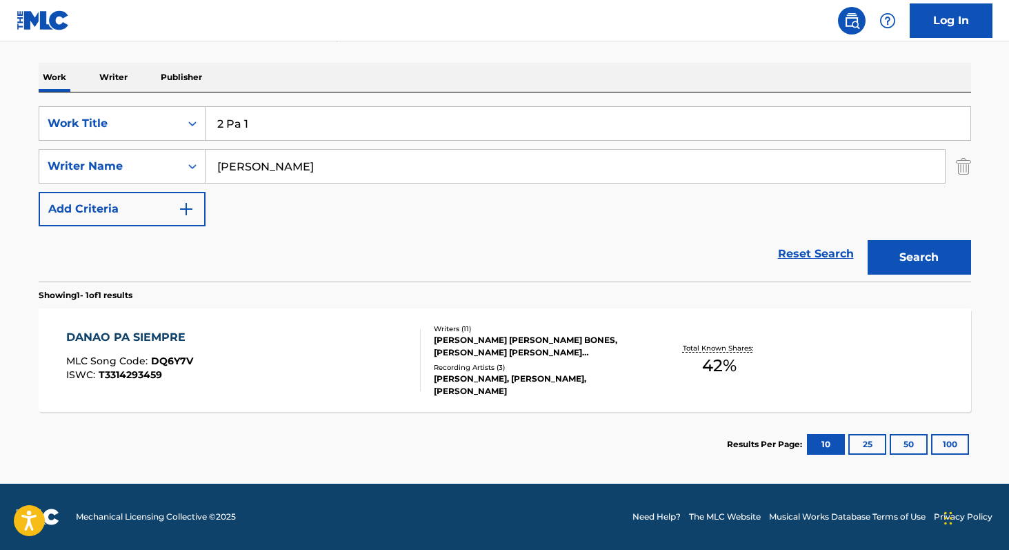
scroll to position [199, 0]
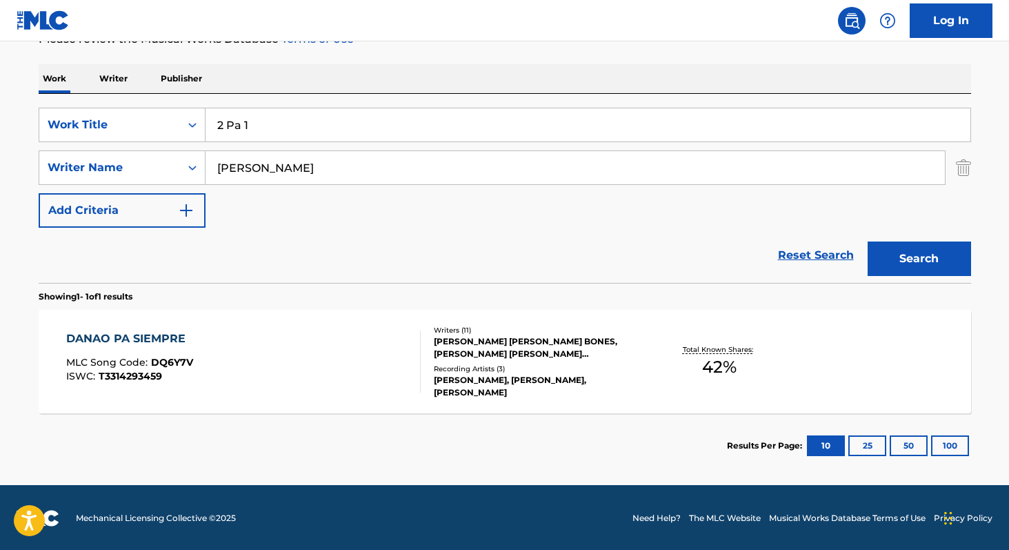
click at [707, 370] on span "42 %" at bounding box center [719, 367] width 34 height 25
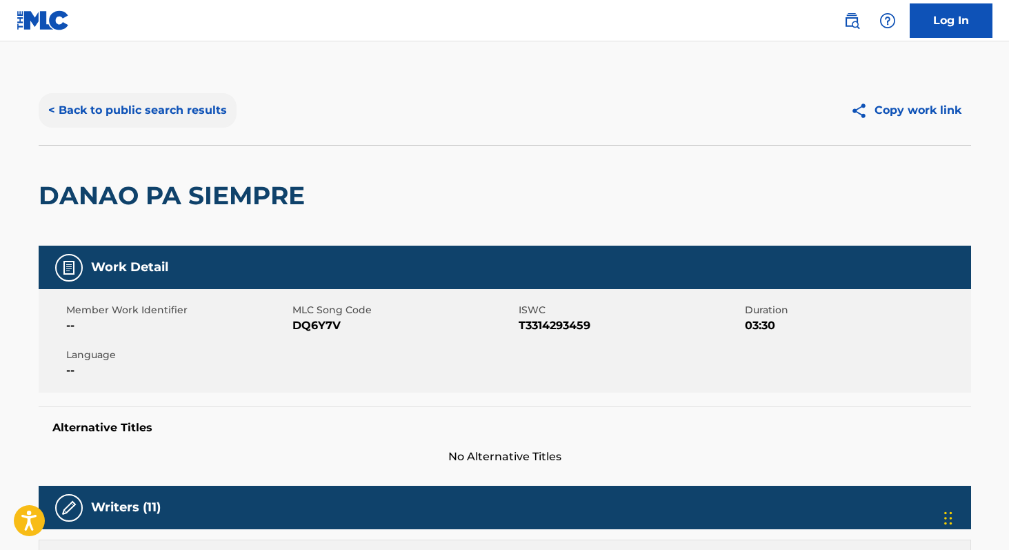
click at [94, 112] on button "< Back to public search results" at bounding box center [138, 110] width 198 height 34
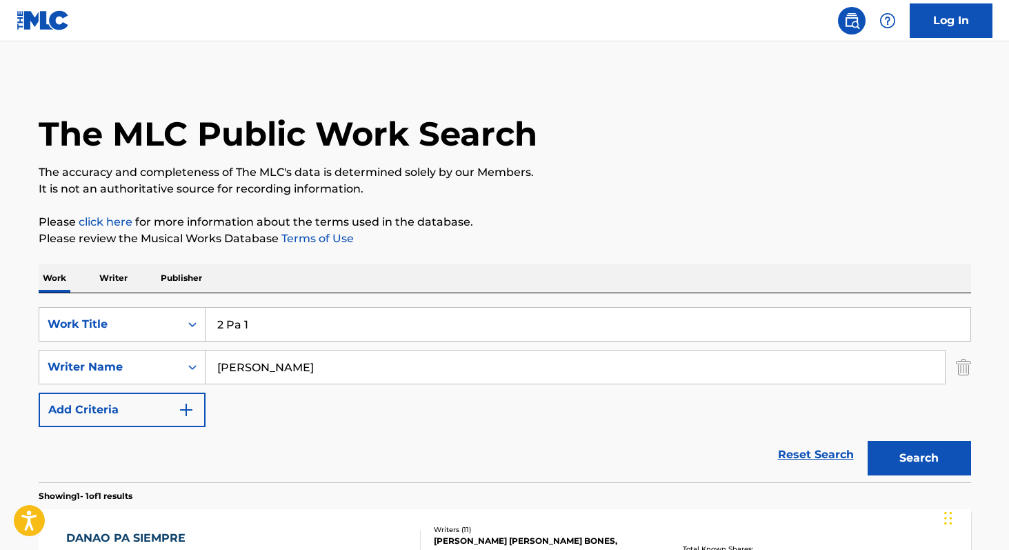
scroll to position [122, 0]
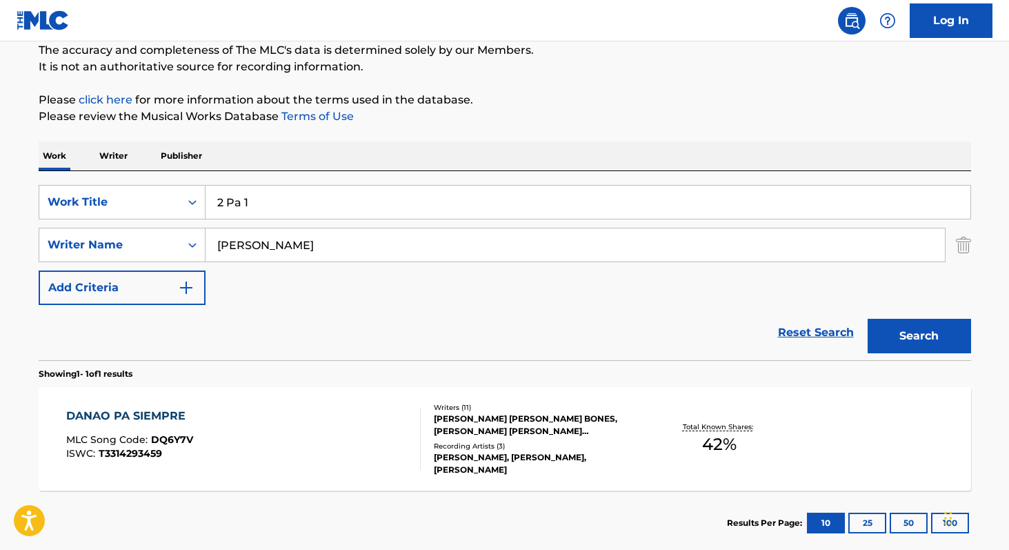
click at [395, 245] on input "[PERSON_NAME]" at bounding box center [576, 244] width 740 height 33
click at [129, 158] on p "Writer" at bounding box center [113, 155] width 37 height 29
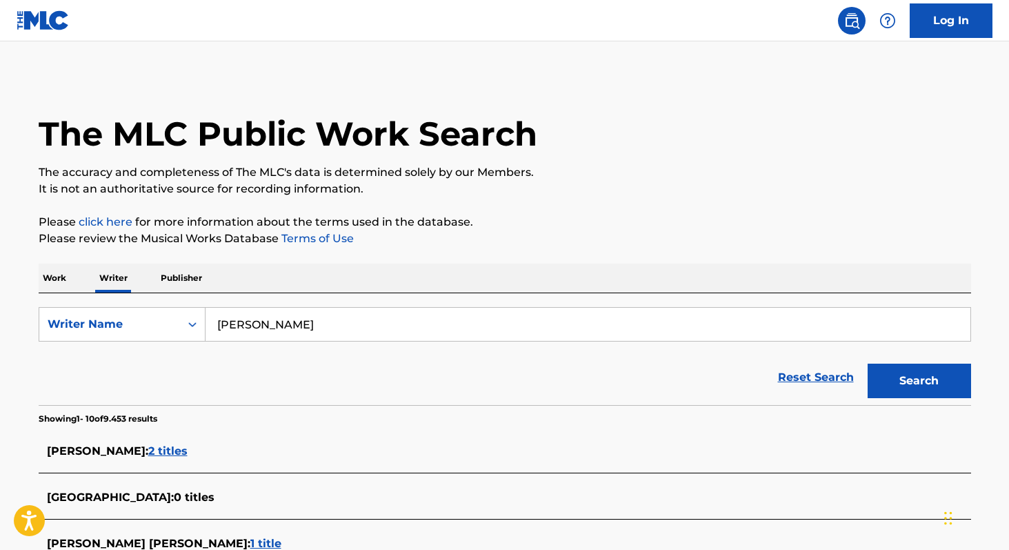
click at [393, 322] on input "[PERSON_NAME]" at bounding box center [588, 324] width 765 height 33
paste input "[PERSON_NAME]"
type input "[PERSON_NAME]"
click at [868, 364] on button "Search" at bounding box center [919, 381] width 103 height 34
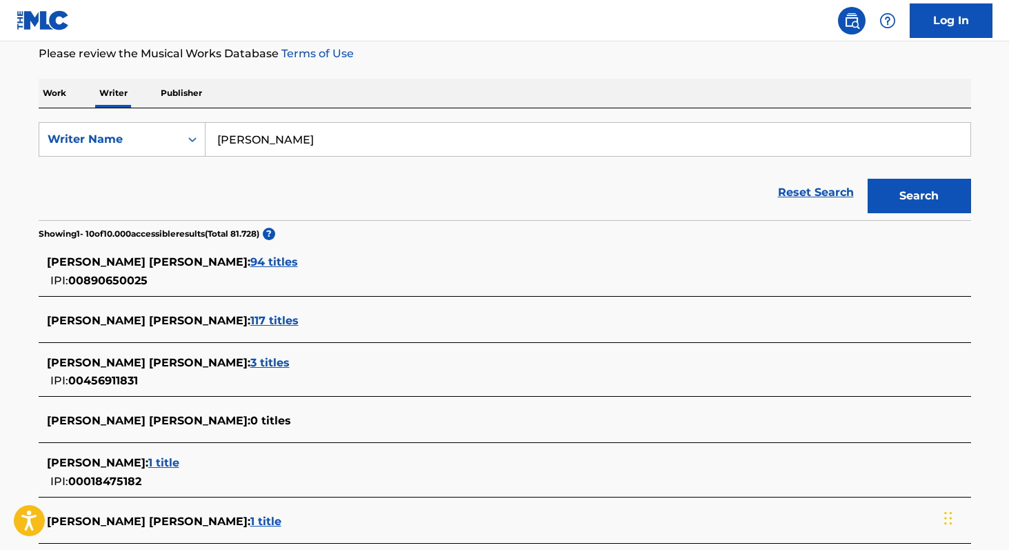
scroll to position [188, 0]
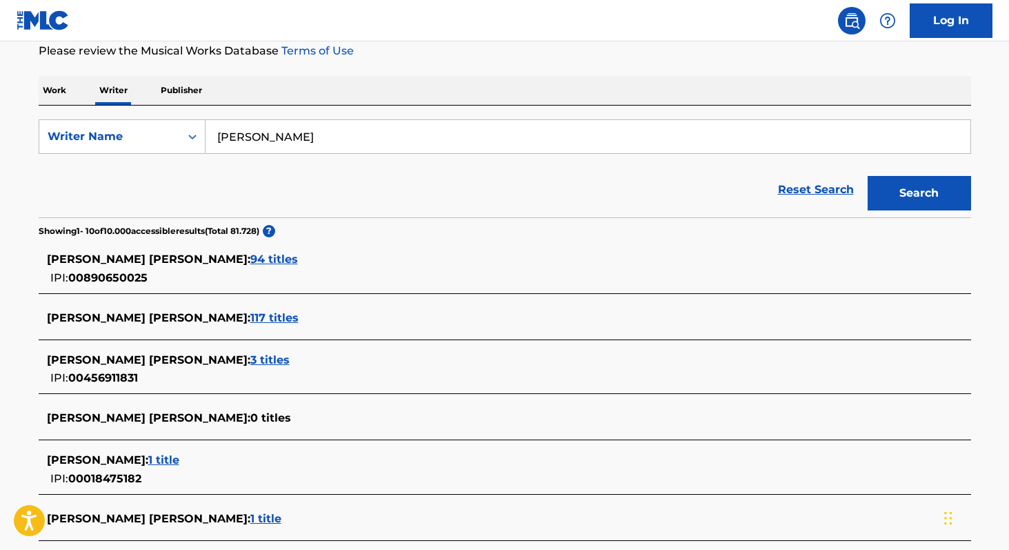
click at [250, 257] on span "94 titles" at bounding box center [274, 258] width 48 height 13
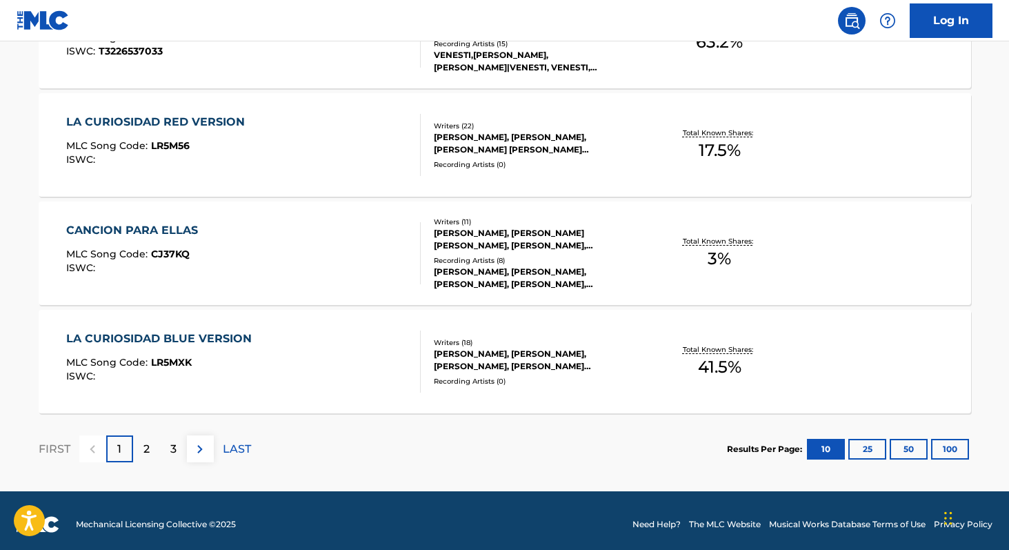
scroll to position [1139, 0]
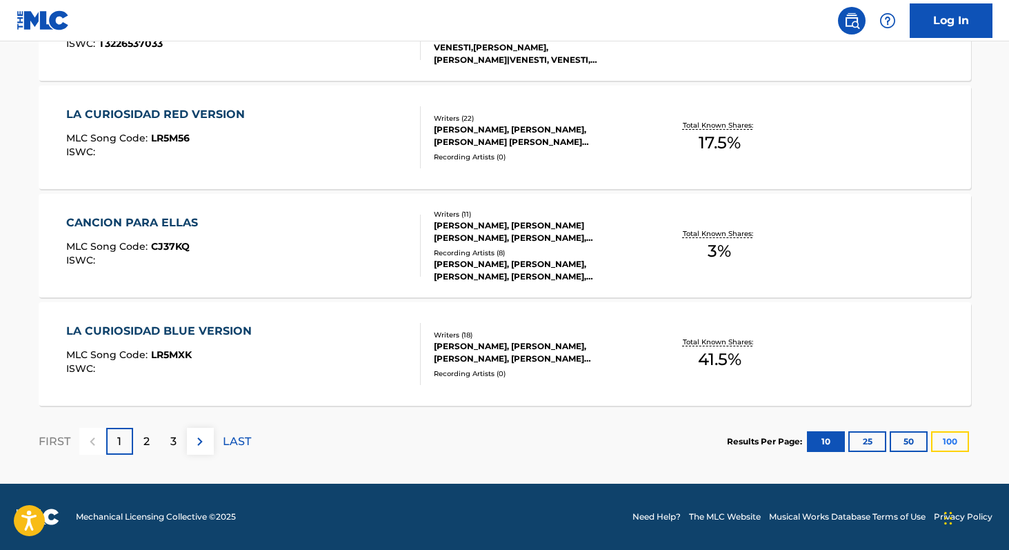
click at [951, 445] on button "100" at bounding box center [950, 441] width 38 height 21
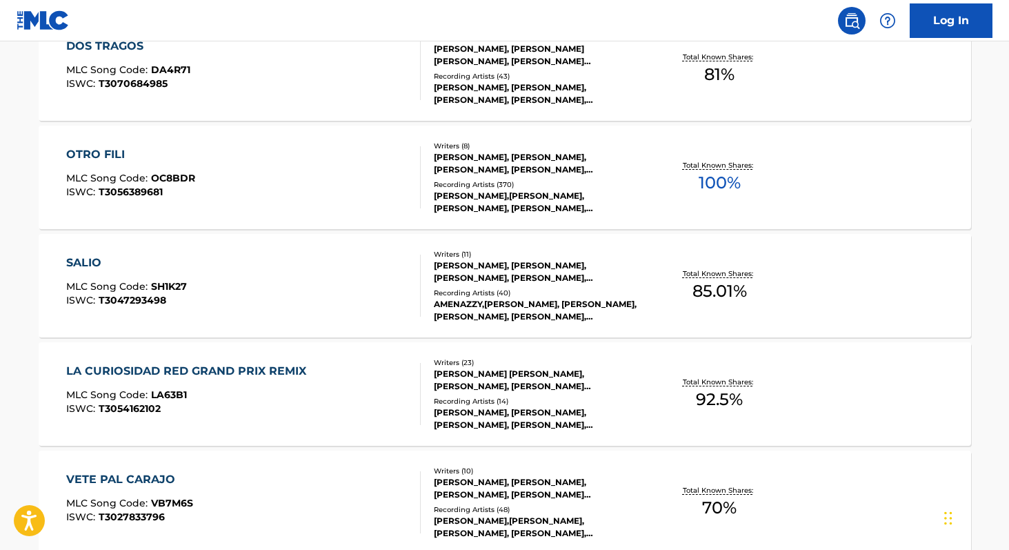
scroll to position [5760, 0]
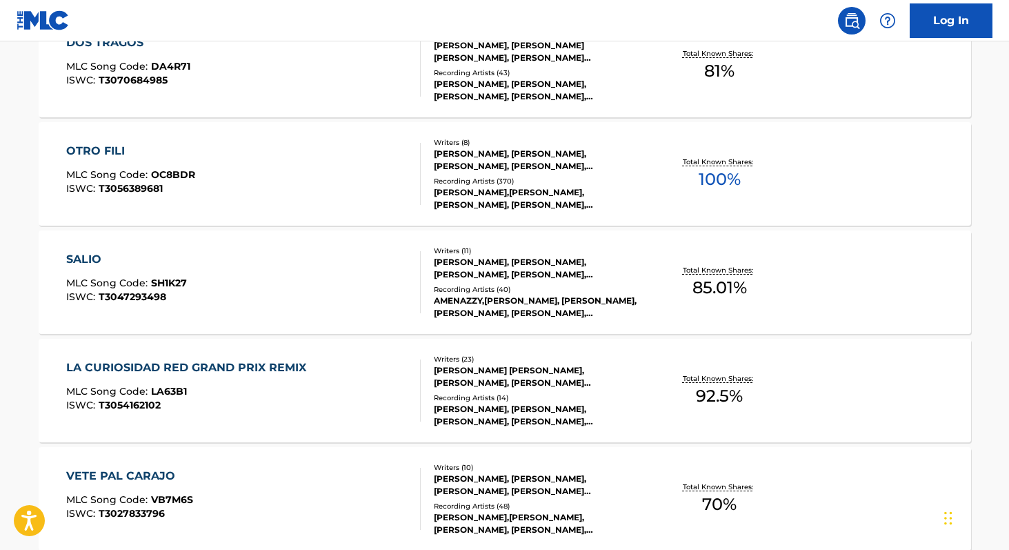
click at [717, 198] on div "OTRO FILI MLC Song Code : OC8BDR ISWC : T3056389681 Writers ( 8 ) [PERSON_NAME]…" at bounding box center [505, 173] width 933 height 103
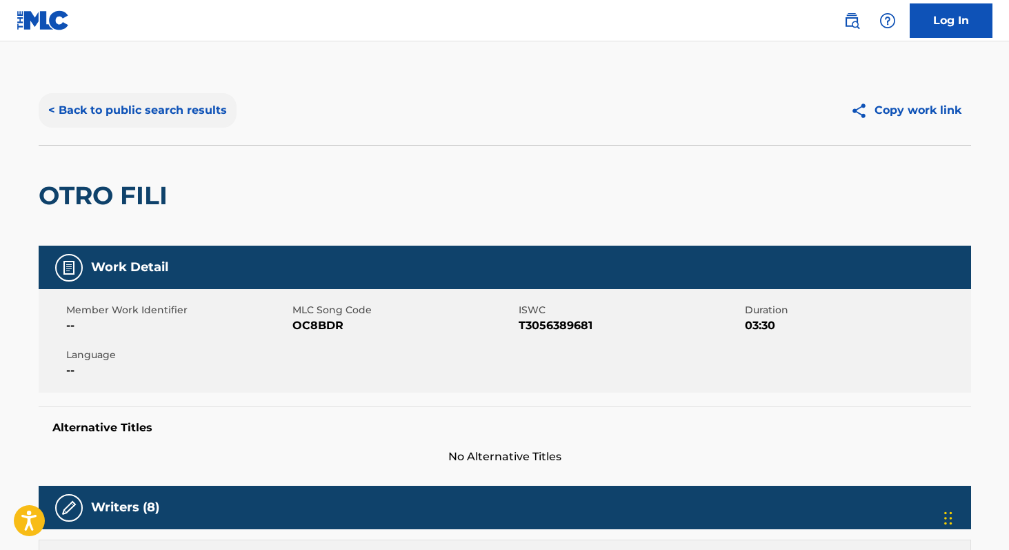
click at [147, 123] on button "< Back to public search results" at bounding box center [138, 110] width 198 height 34
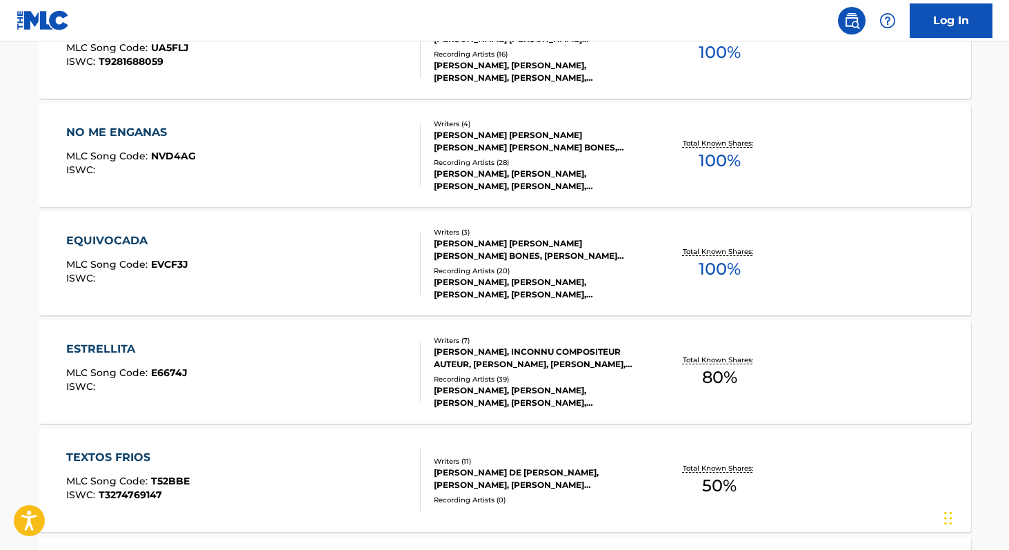
scroll to position [7073, 0]
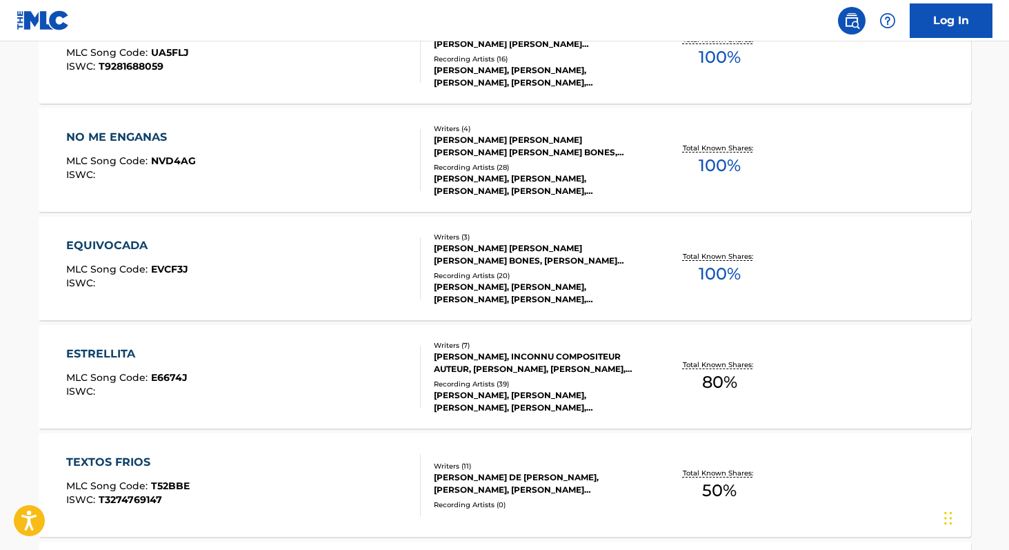
click at [715, 270] on span "100 %" at bounding box center [720, 273] width 42 height 25
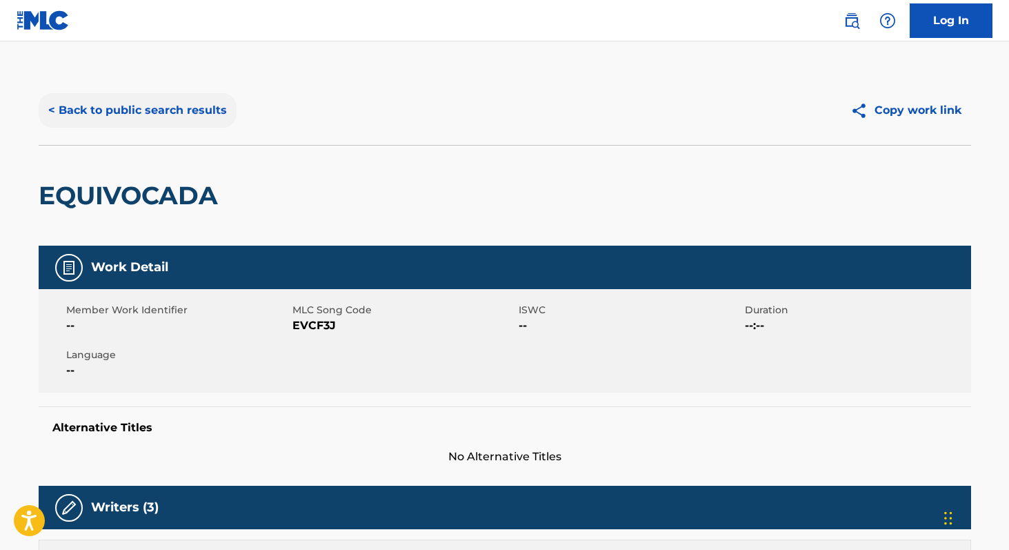
click at [188, 110] on button "< Back to public search results" at bounding box center [138, 110] width 198 height 34
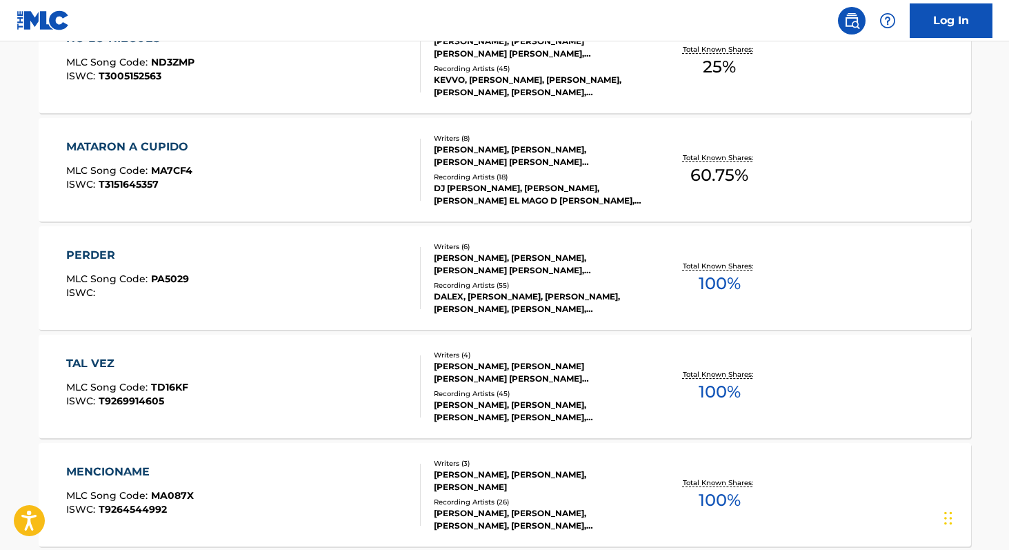
scroll to position [6527, 0]
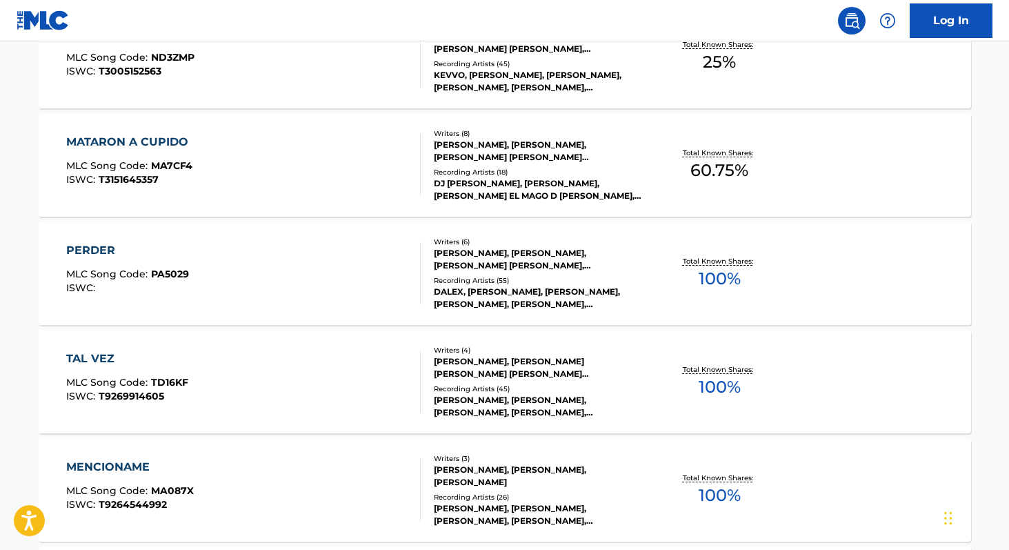
click at [713, 285] on span "100 %" at bounding box center [720, 278] width 42 height 25
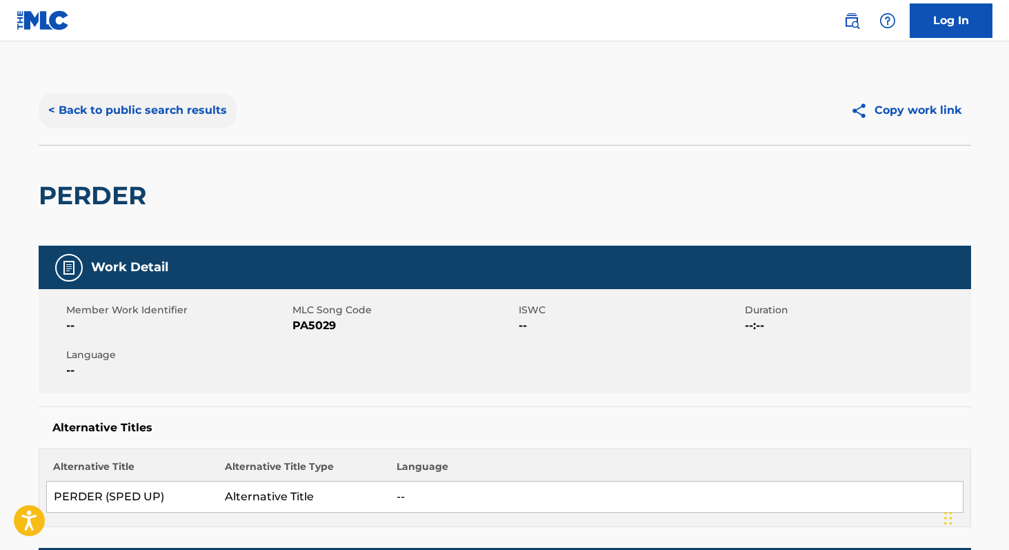
click at [196, 111] on button "< Back to public search results" at bounding box center [138, 110] width 198 height 34
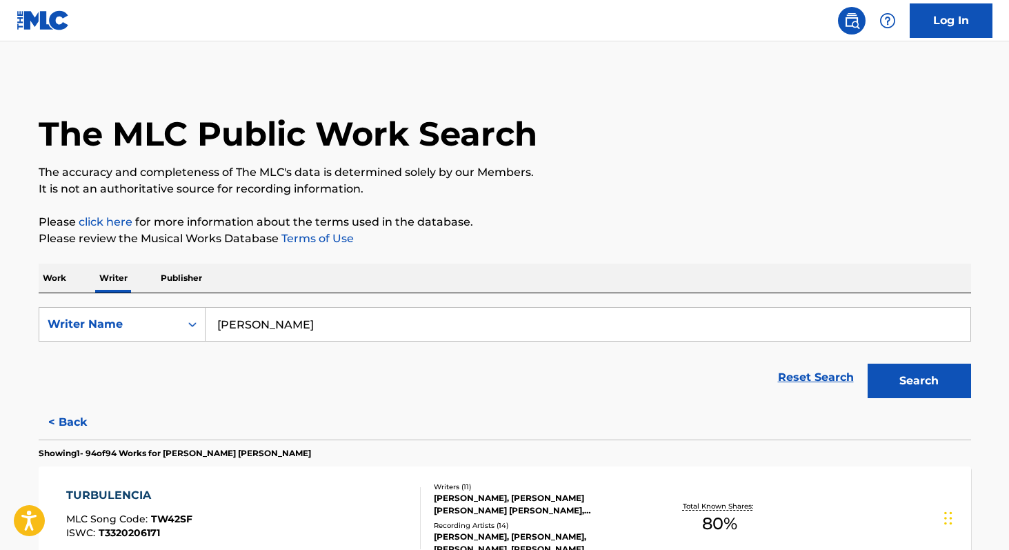
click at [414, 333] on input "[PERSON_NAME]" at bounding box center [588, 324] width 765 height 33
click at [57, 278] on p "Work" at bounding box center [55, 278] width 32 height 29
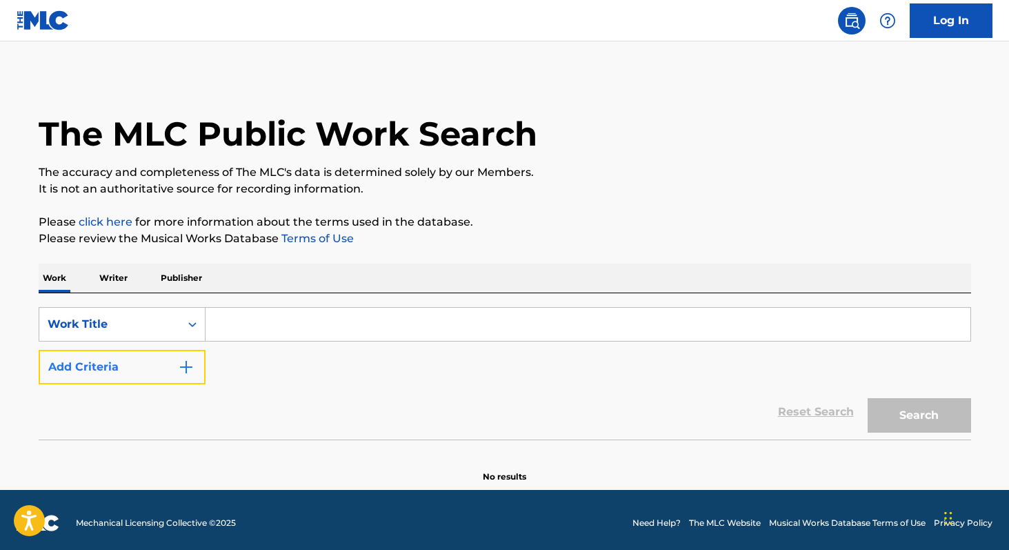
click at [188, 365] on img "Search Form" at bounding box center [186, 367] width 17 height 17
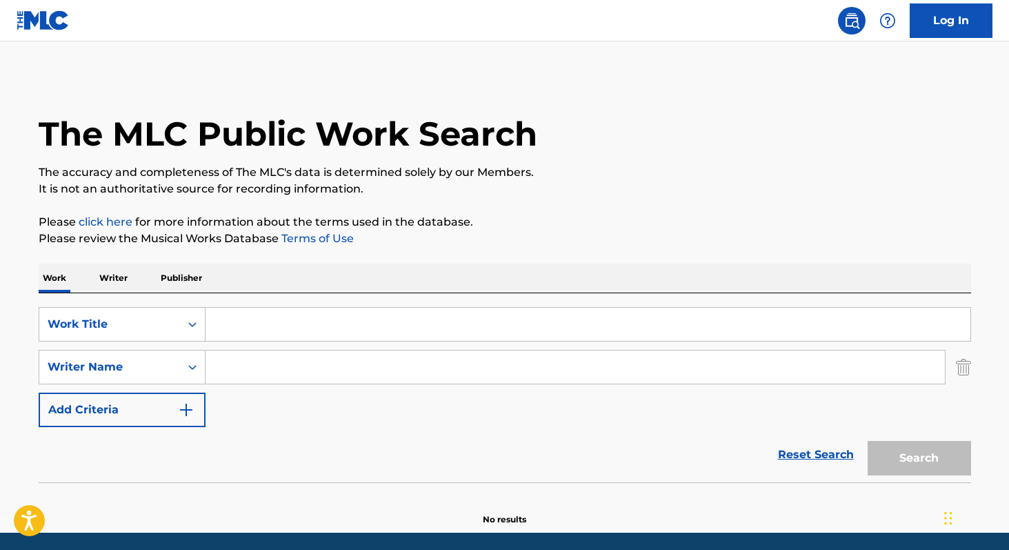
click at [227, 369] on input "Search Form" at bounding box center [576, 366] width 740 height 33
paste input "[PERSON_NAME]"
type input "[PERSON_NAME]"
click at [270, 328] on input "Search Form" at bounding box center [588, 324] width 765 height 33
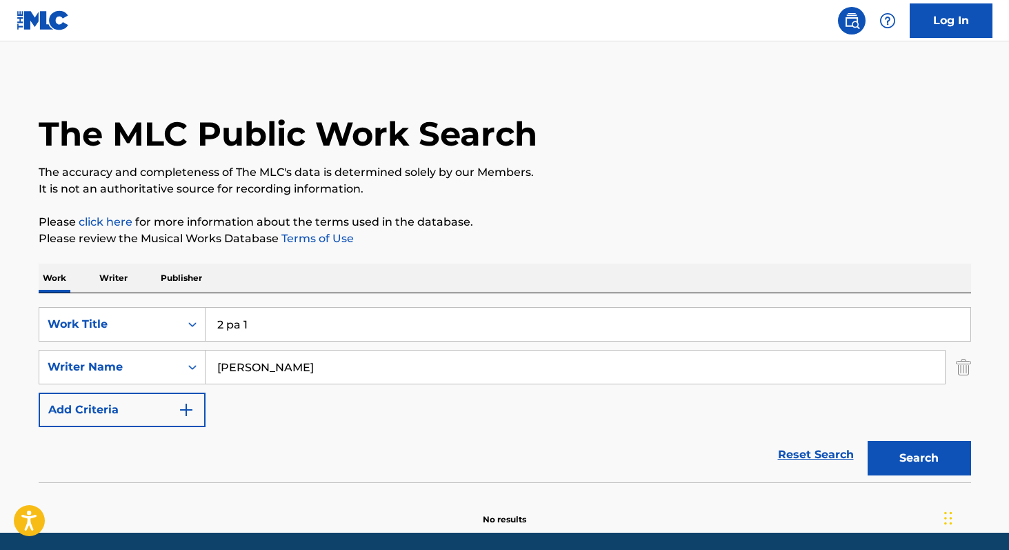
type input "2 pa 1"
click at [868, 441] on button "Search" at bounding box center [919, 458] width 103 height 34
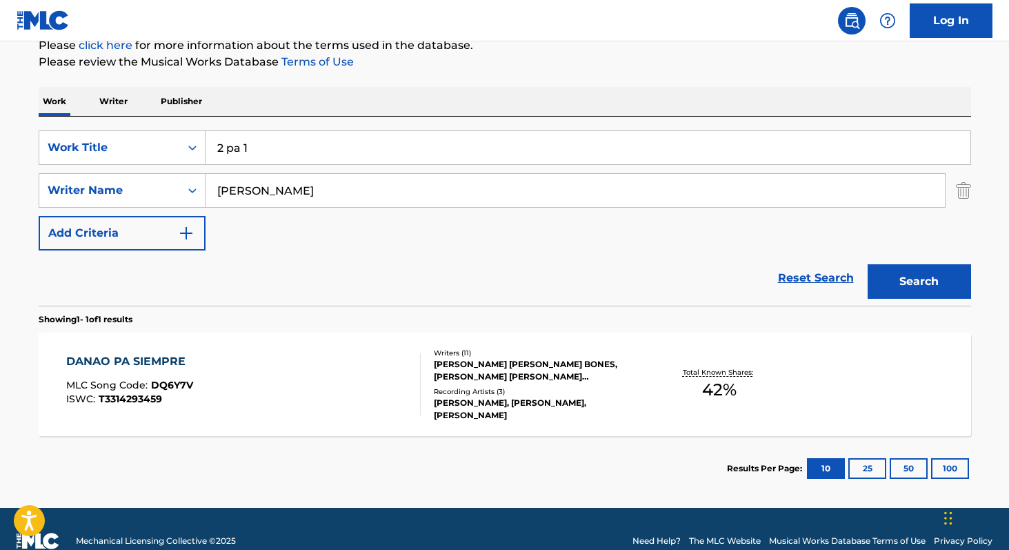
scroll to position [192, 0]
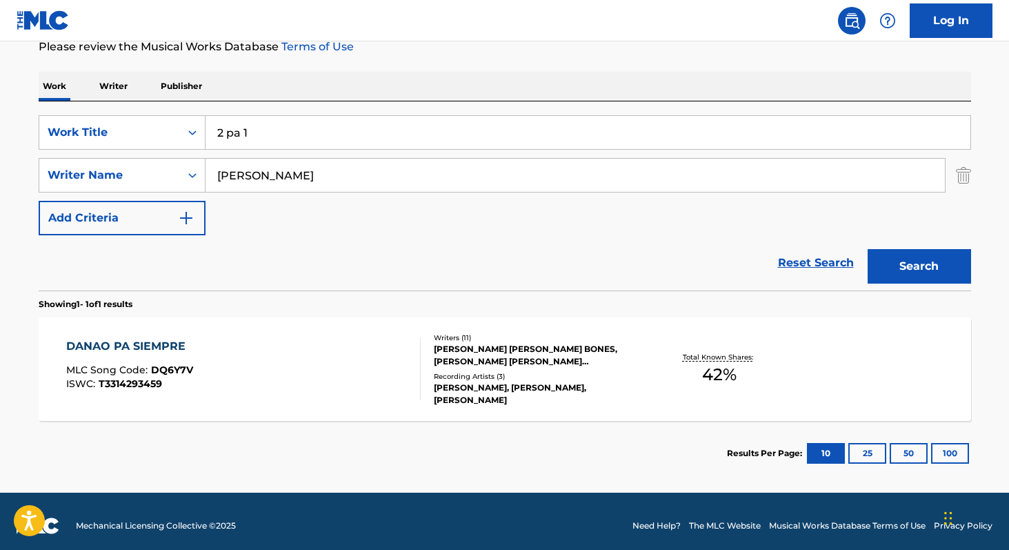
click at [708, 373] on span "42 %" at bounding box center [719, 374] width 34 height 25
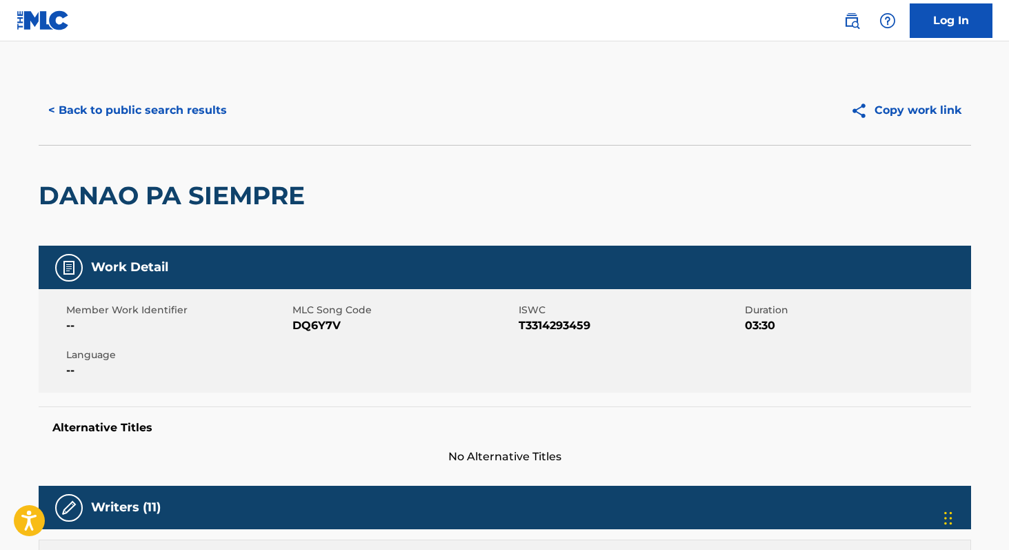
click at [297, 325] on span "DQ6Y7V" at bounding box center [404, 325] width 223 height 17
click at [110, 112] on button "< Back to public search results" at bounding box center [138, 110] width 198 height 34
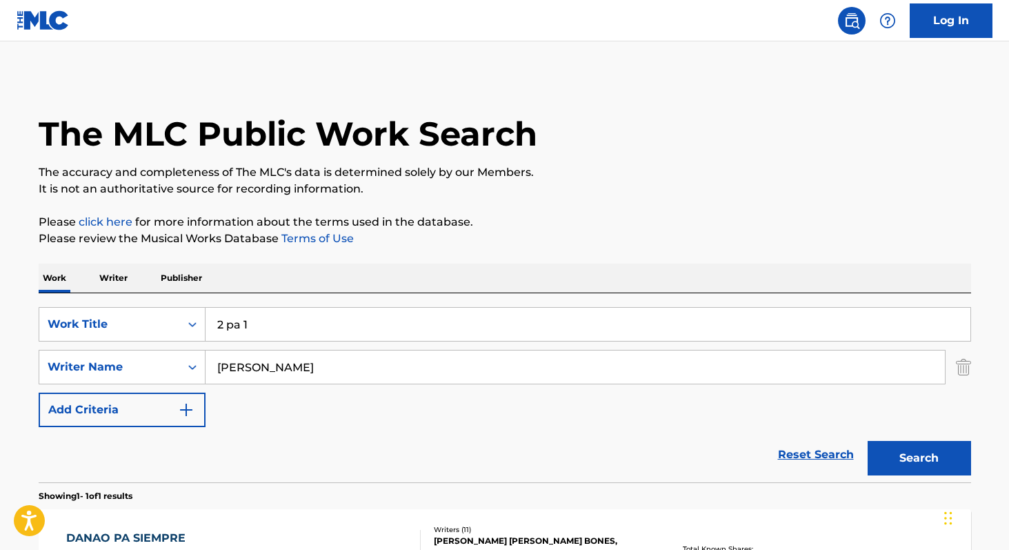
scroll to position [122, 0]
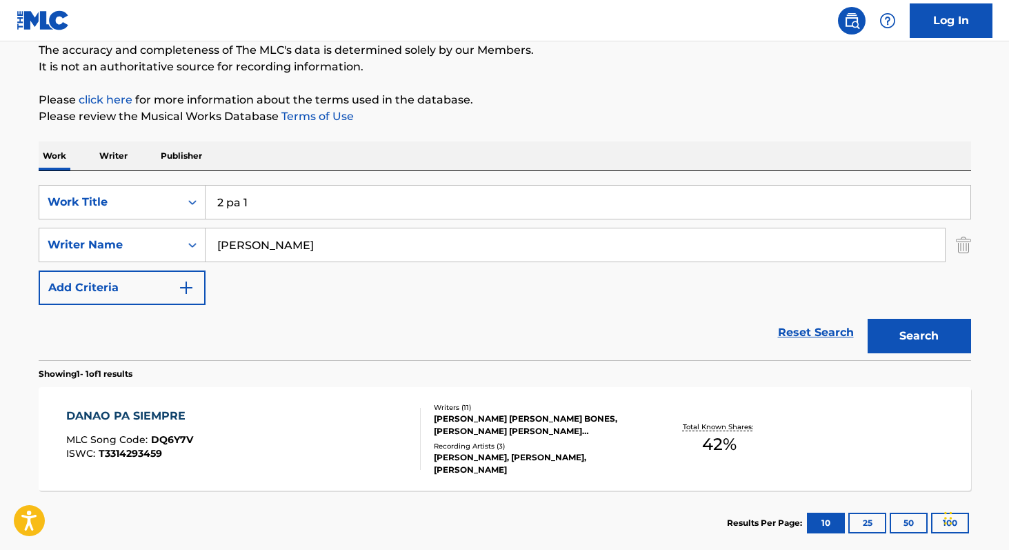
click at [110, 152] on p "Writer" at bounding box center [113, 155] width 37 height 29
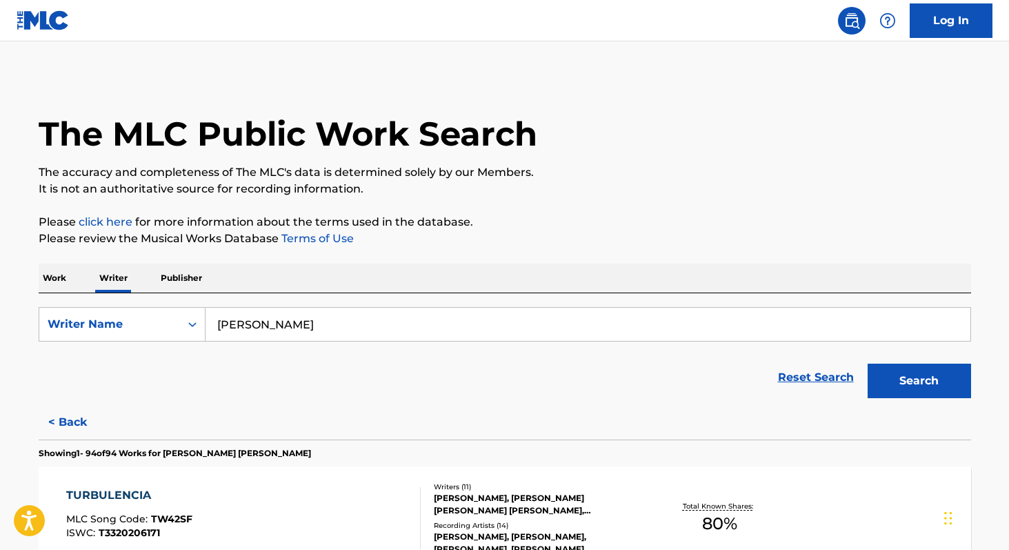
click at [376, 319] on input "[PERSON_NAME]" at bounding box center [588, 324] width 765 height 33
paste input "[PERSON_NAME]"
type input "[PERSON_NAME]"
click at [868, 364] on button "Search" at bounding box center [919, 381] width 103 height 34
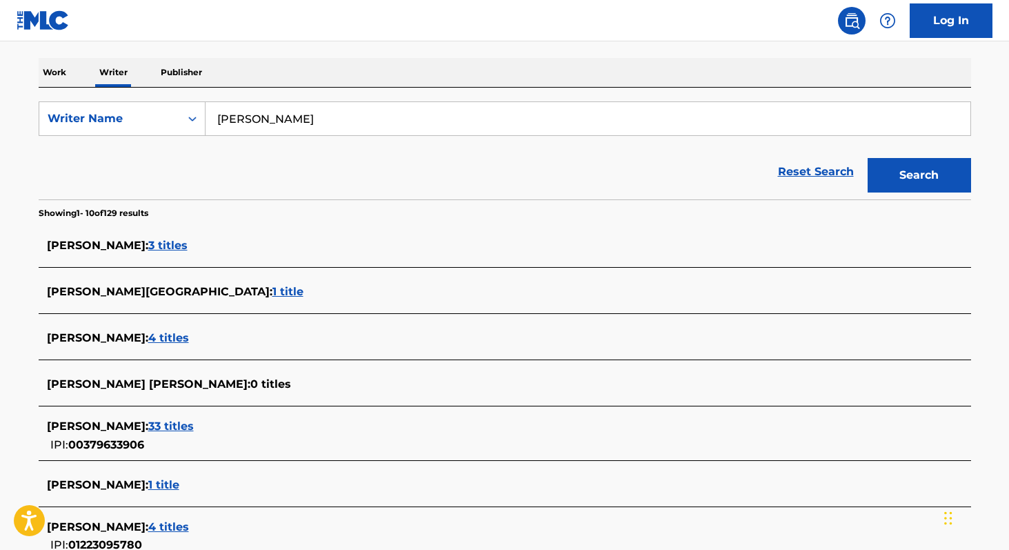
scroll to position [208, 0]
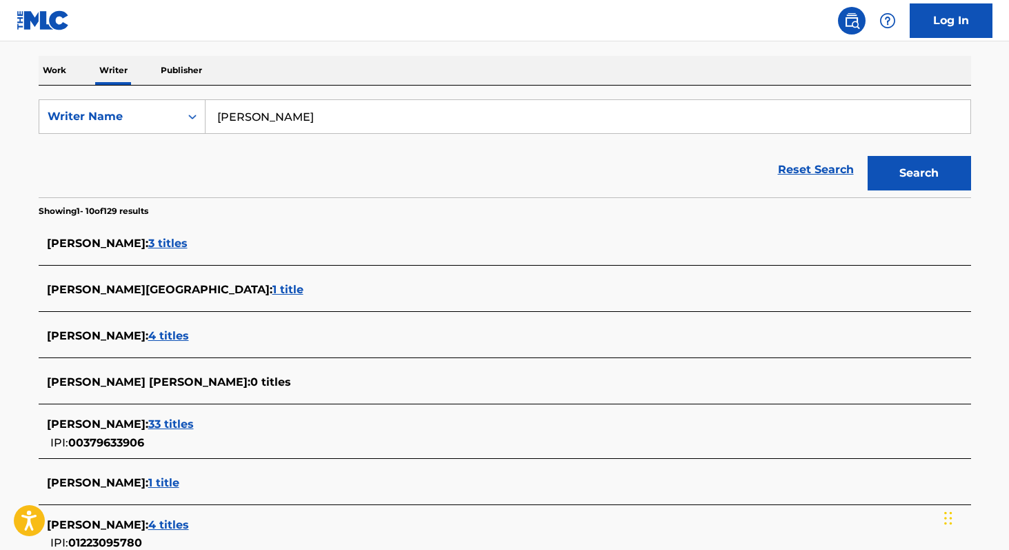
click at [194, 425] on span "33 titles" at bounding box center [171, 423] width 46 height 13
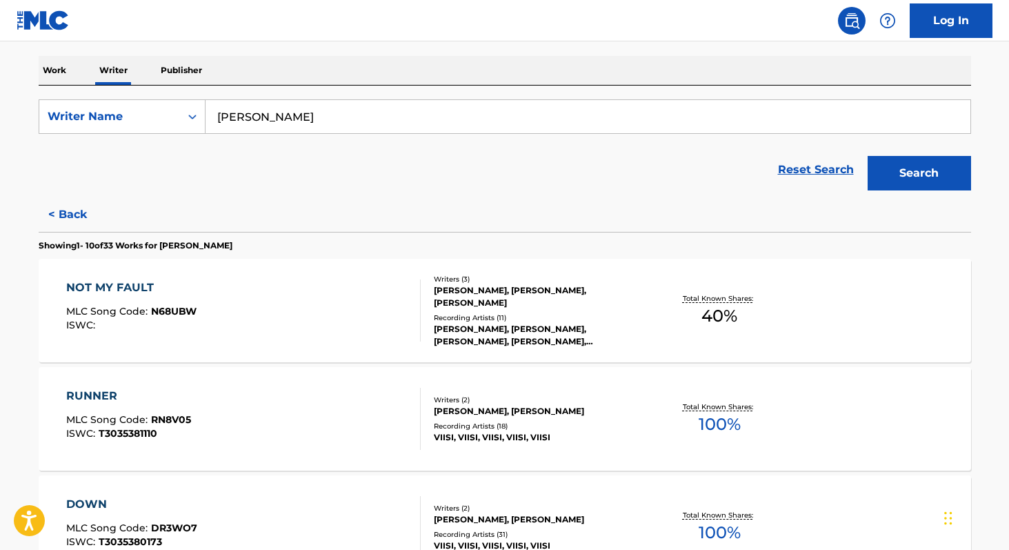
click at [715, 421] on span "100 %" at bounding box center [720, 424] width 42 height 25
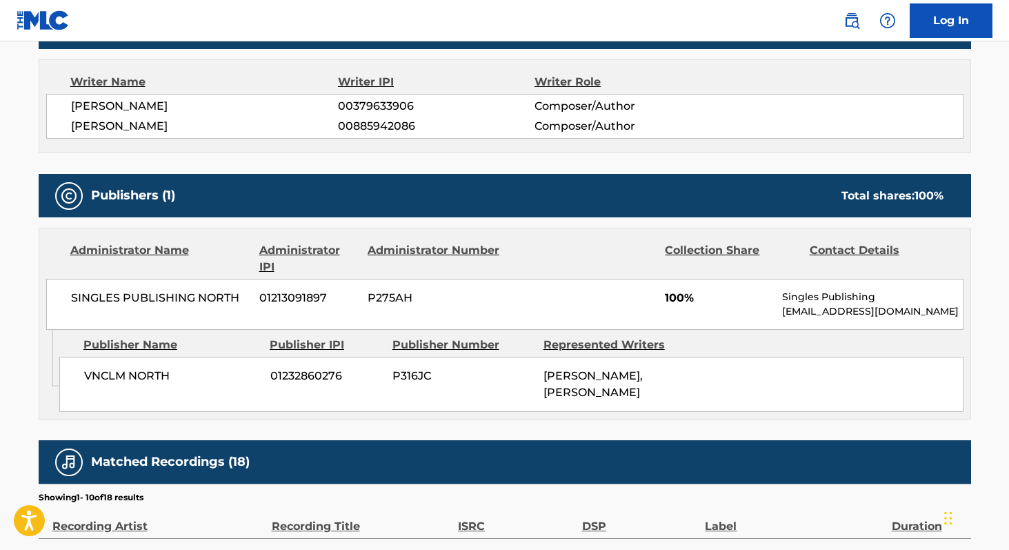
scroll to position [476, 0]
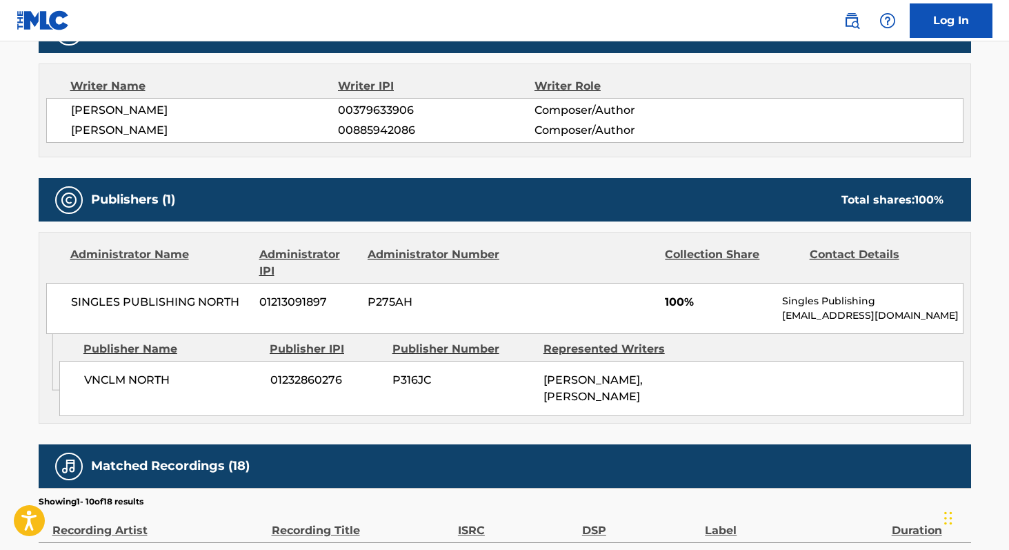
click at [72, 297] on span "SINGLES PUBLISHING NORTH" at bounding box center [160, 302] width 179 height 17
click at [293, 301] on span "01213091897" at bounding box center [308, 302] width 98 height 17
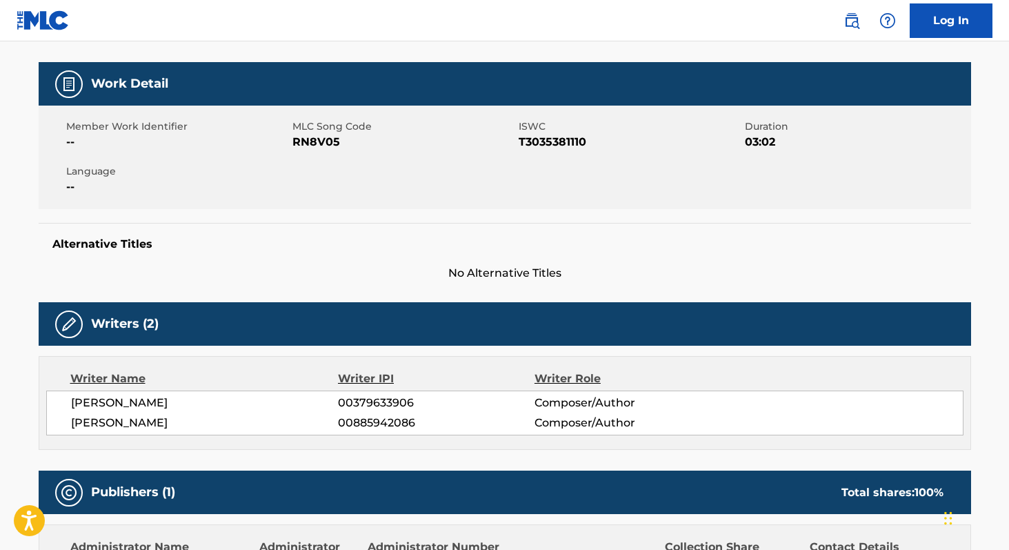
scroll to position [179, 0]
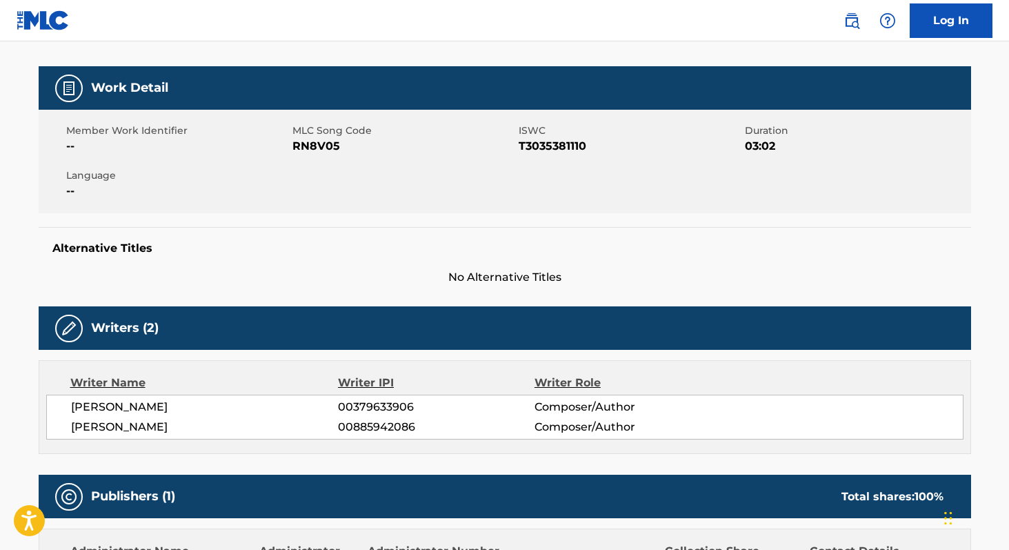
click at [299, 146] on span "RN8V05" at bounding box center [404, 146] width 223 height 17
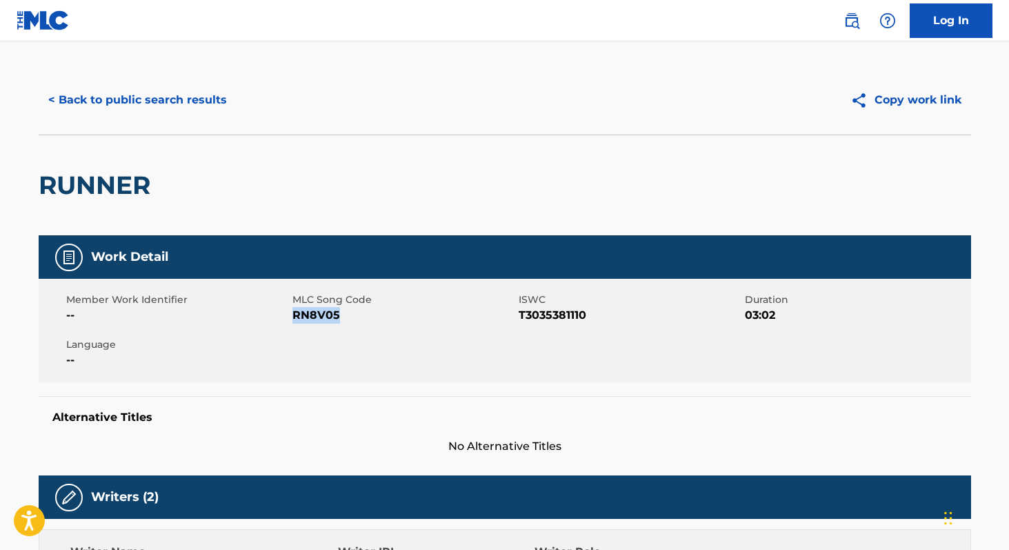
scroll to position [5, 0]
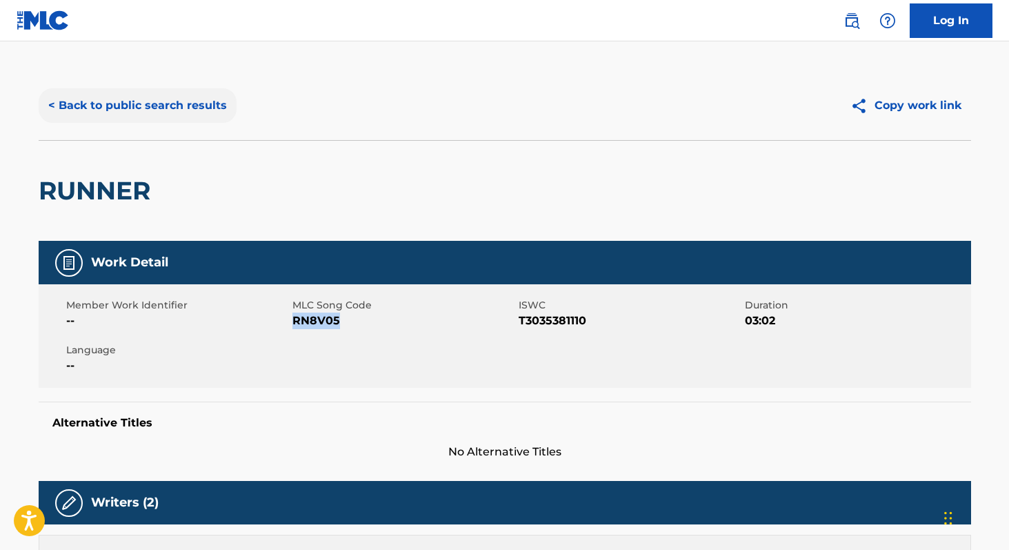
click at [220, 113] on button "< Back to public search results" at bounding box center [138, 105] width 198 height 34
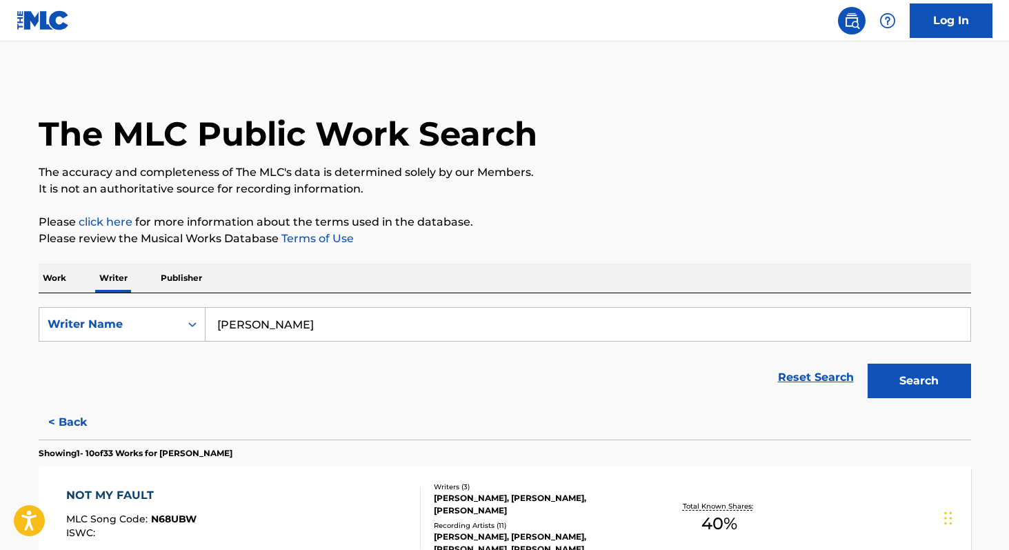
click at [370, 333] on input "[PERSON_NAME]" at bounding box center [588, 324] width 765 height 33
paste input "[PERSON_NAME]"
type input "[PERSON_NAME] [PERSON_NAME]"
click at [868, 364] on button "Search" at bounding box center [919, 381] width 103 height 34
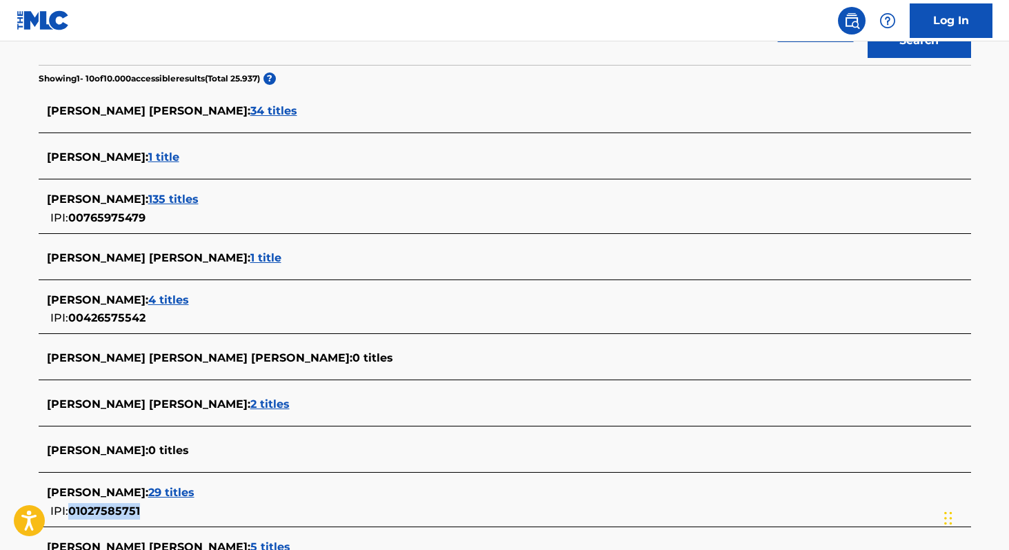
scroll to position [342, 0]
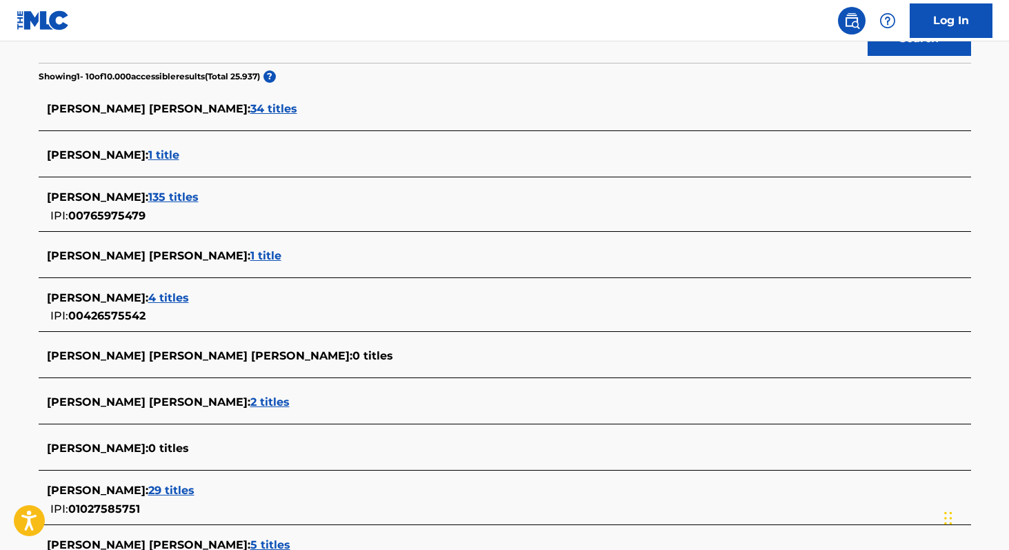
click at [173, 203] on span "135 titles" at bounding box center [173, 196] width 50 height 13
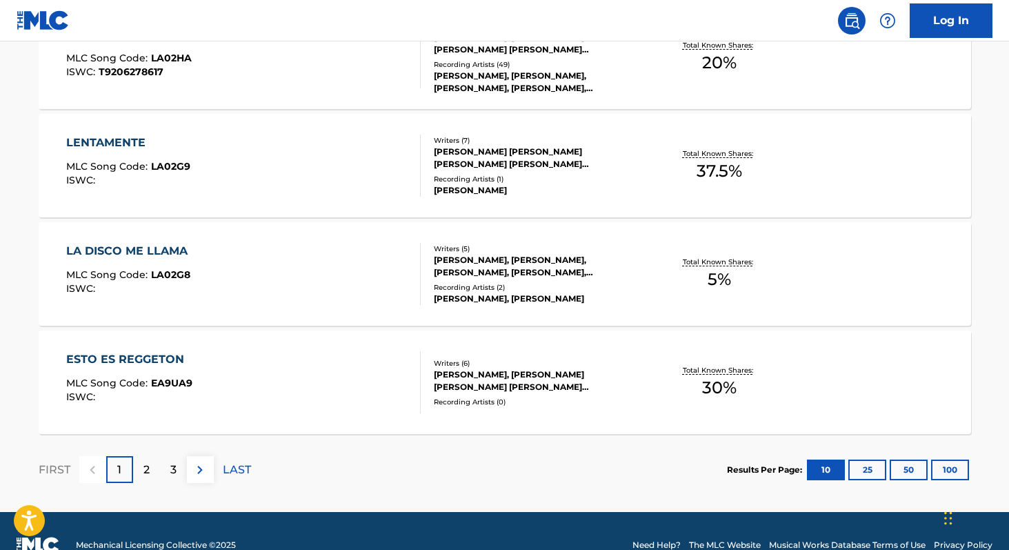
scroll to position [1139, 0]
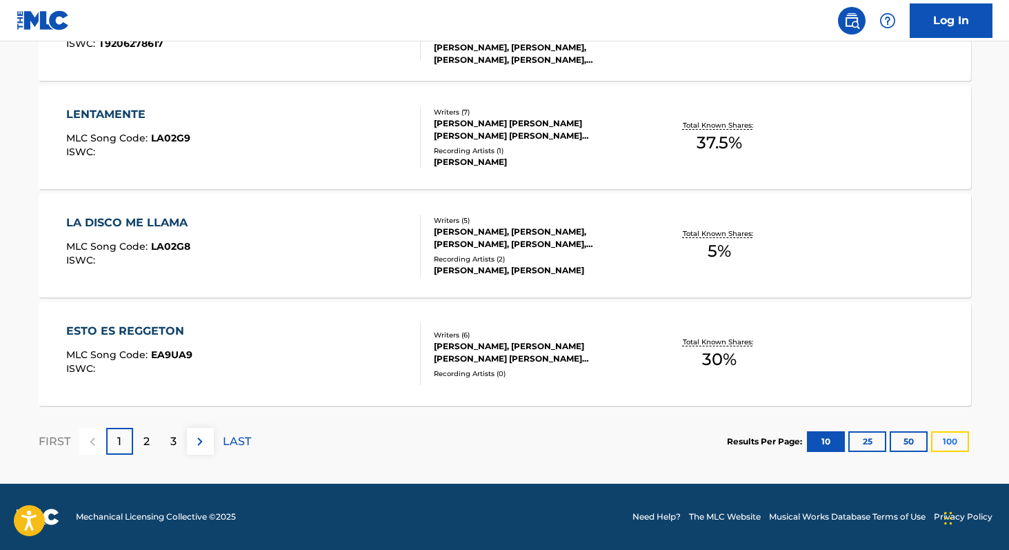
click at [942, 444] on button "100" at bounding box center [950, 441] width 38 height 21
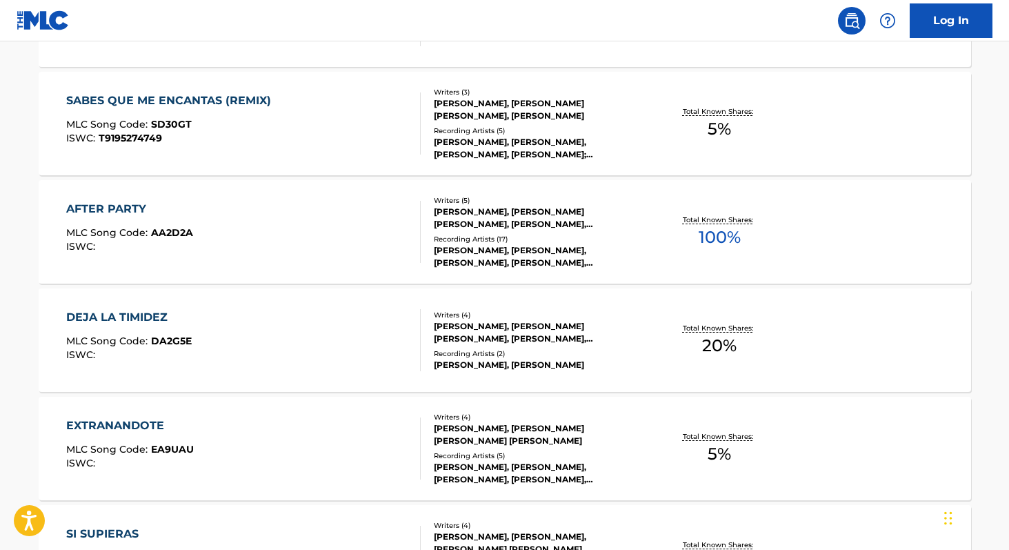
scroll to position [4298, 0]
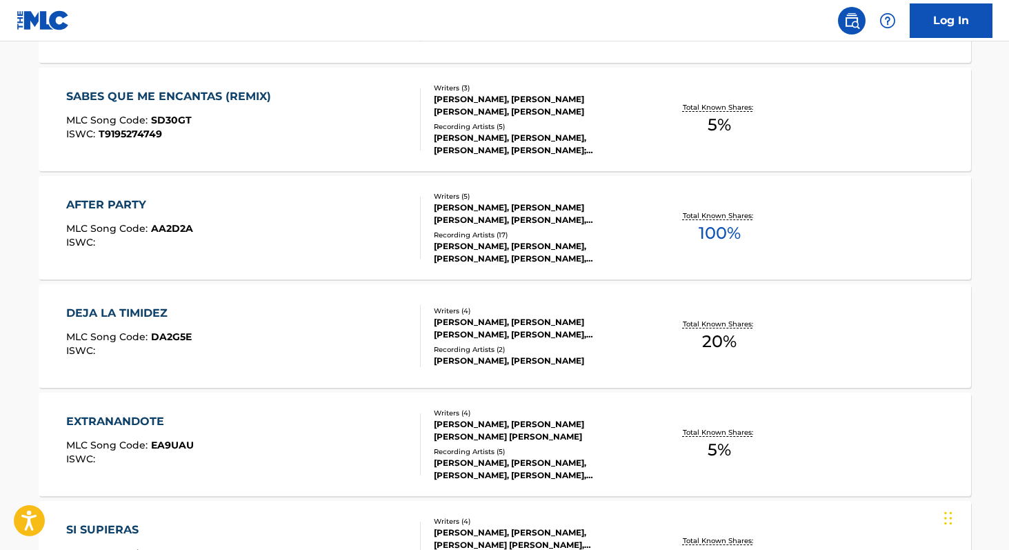
click at [700, 231] on span "100 %" at bounding box center [720, 233] width 42 height 25
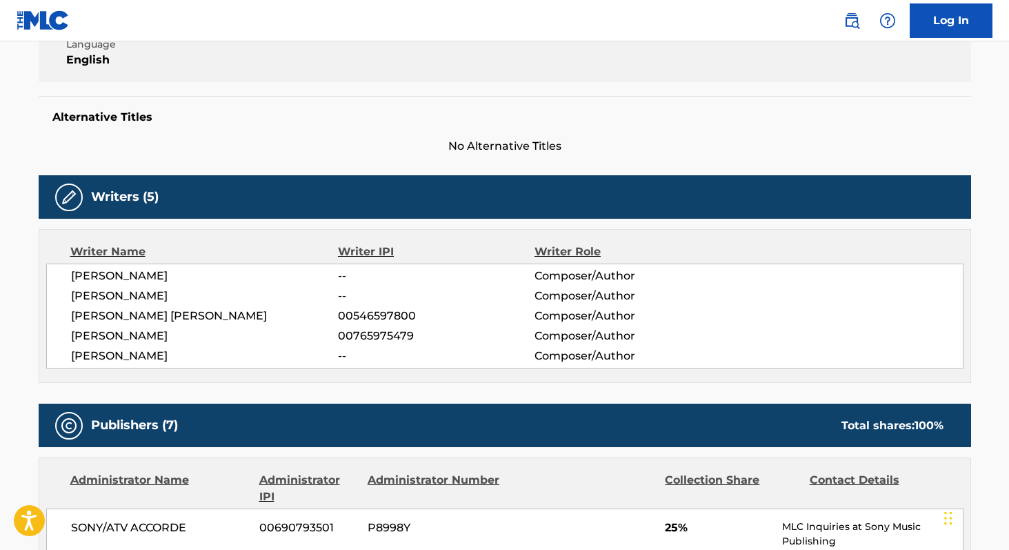
scroll to position [314, 0]
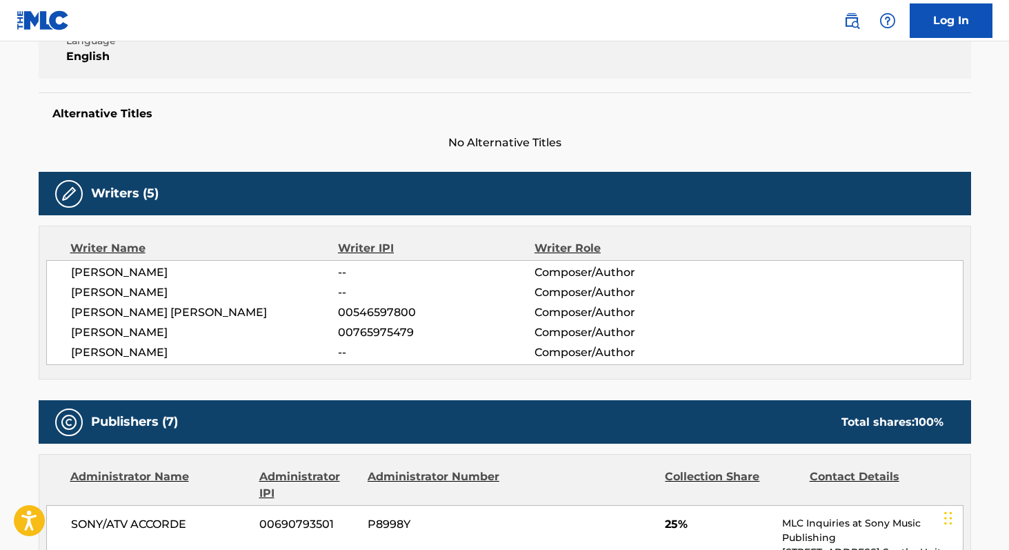
click at [347, 336] on span "00765975479" at bounding box center [436, 332] width 196 height 17
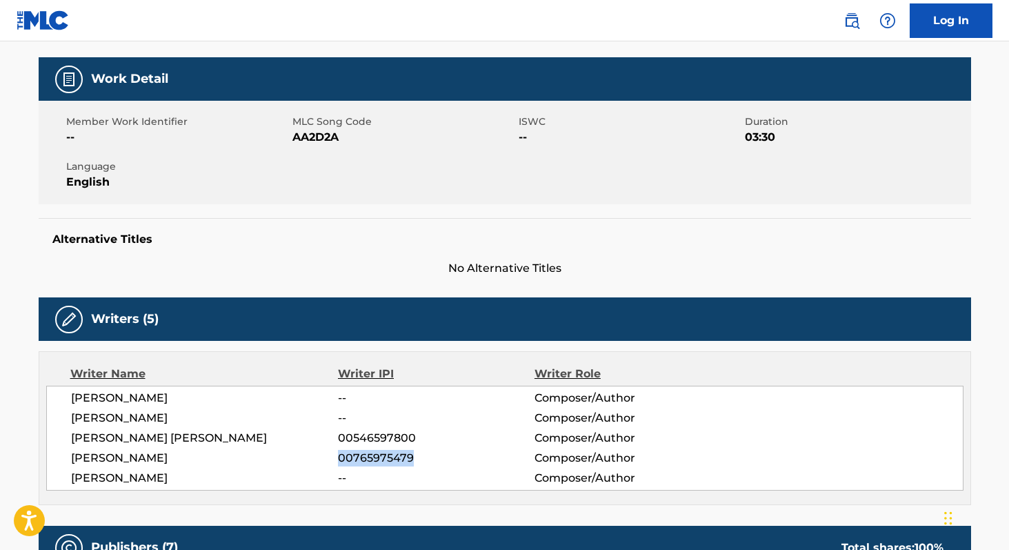
scroll to position [180, 0]
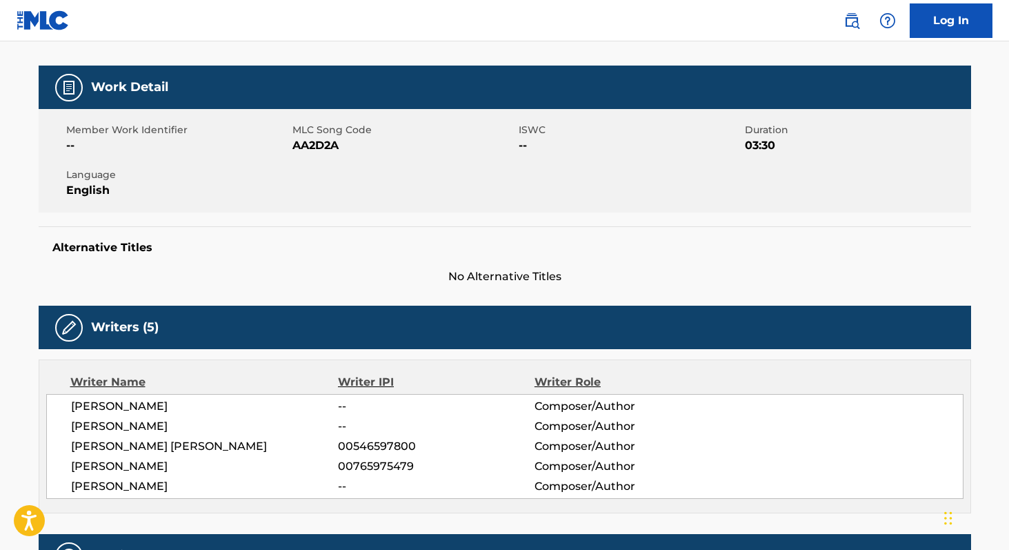
click at [303, 135] on span "MLC Song Code" at bounding box center [404, 130] width 223 height 14
click at [305, 144] on span "AA2D2A" at bounding box center [404, 145] width 223 height 17
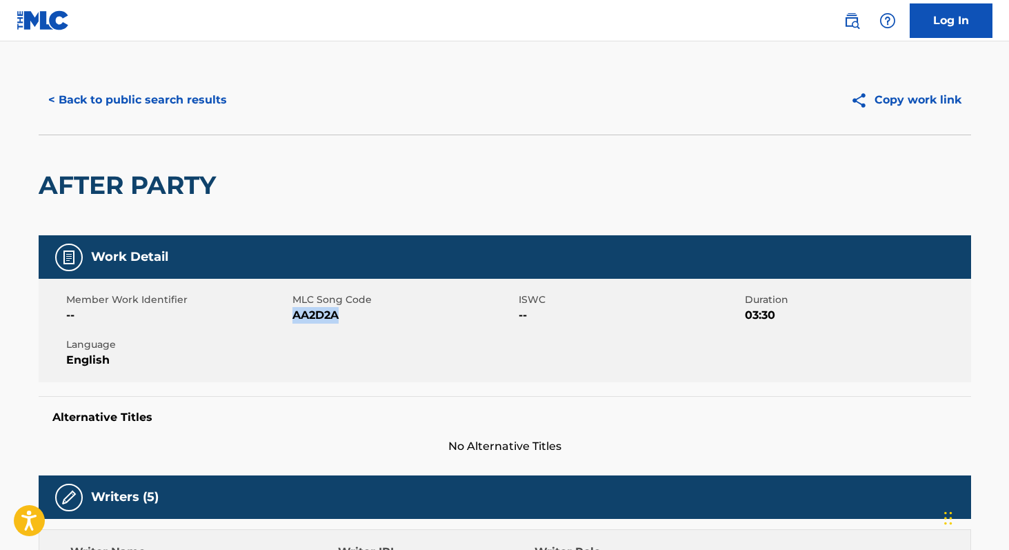
scroll to position [0, 0]
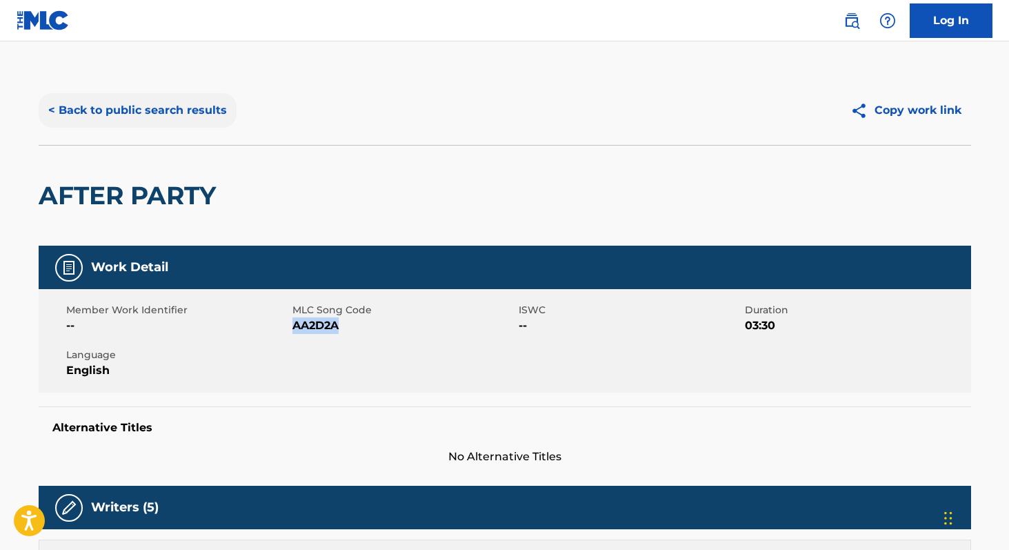
click at [130, 123] on button "< Back to public search results" at bounding box center [138, 110] width 198 height 34
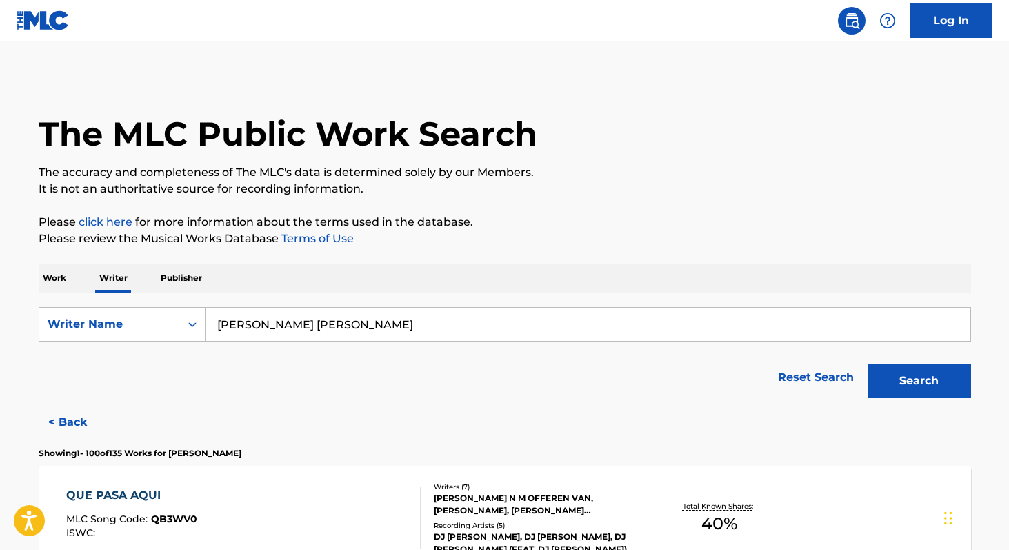
click at [385, 339] on input "[PERSON_NAME] [PERSON_NAME]" at bounding box center [588, 324] width 765 height 33
paste input "[PERSON_NAME] Per"
type input "[PERSON_NAME]"
click at [868, 364] on button "Search" at bounding box center [919, 381] width 103 height 34
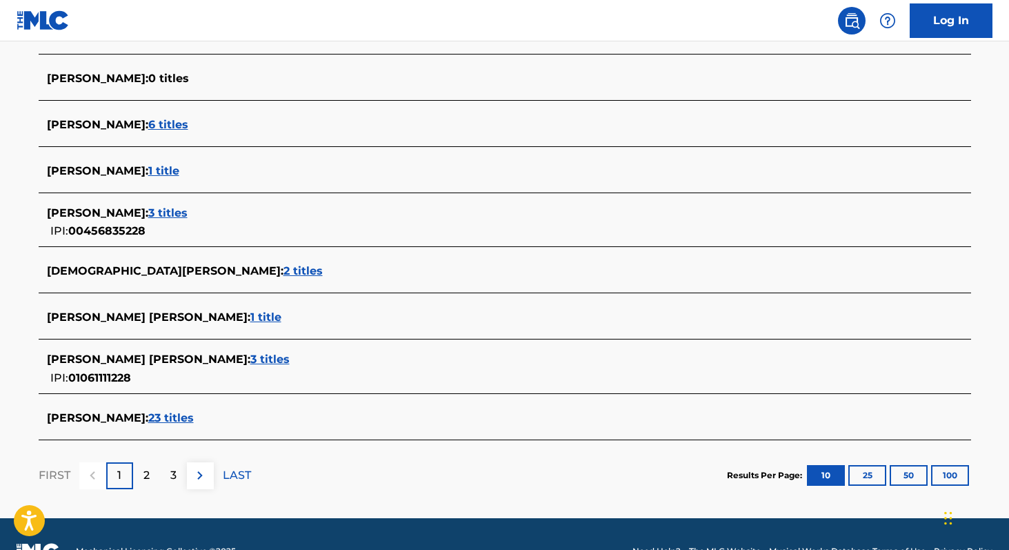
scroll to position [468, 0]
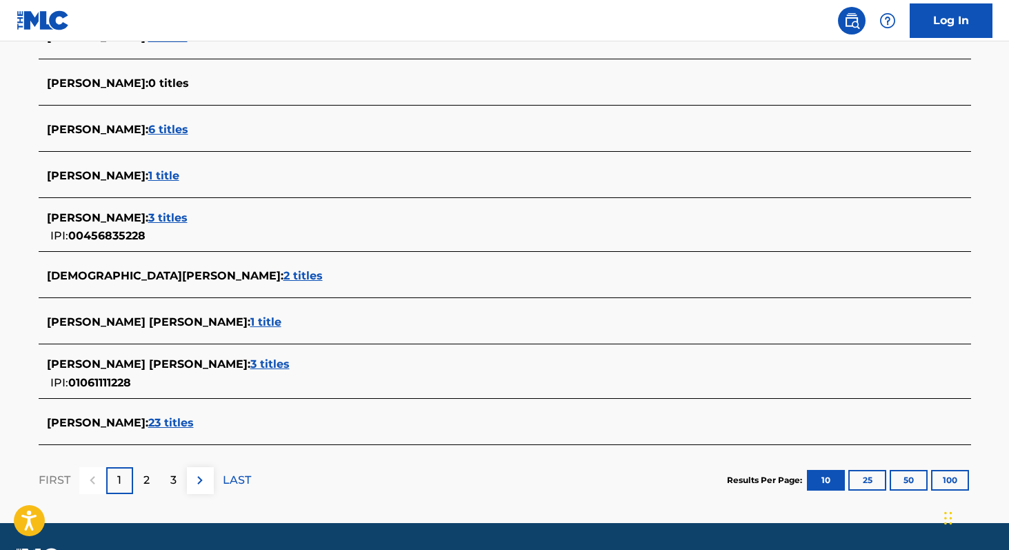
click at [148, 219] on span "3 titles" at bounding box center [167, 217] width 39 height 13
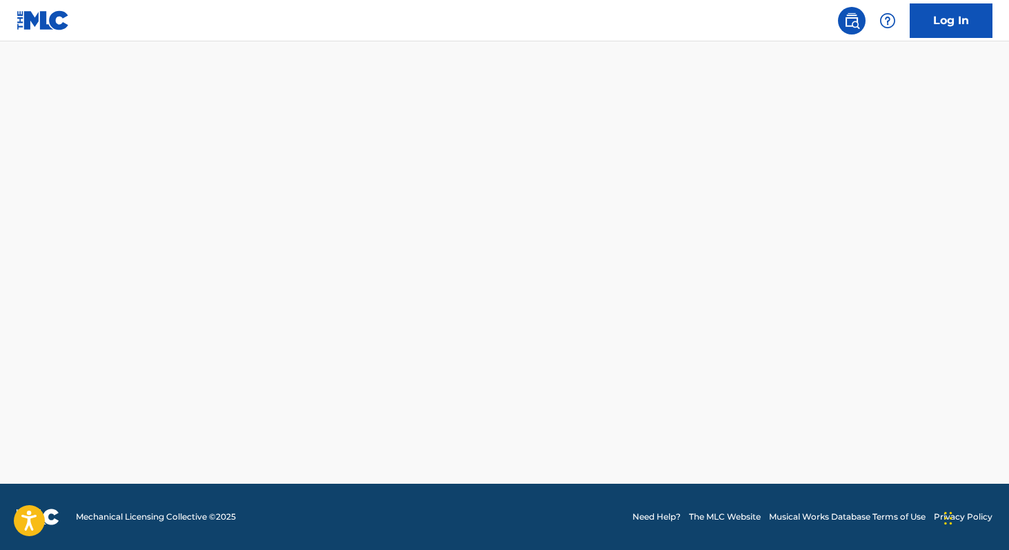
scroll to position [375, 0]
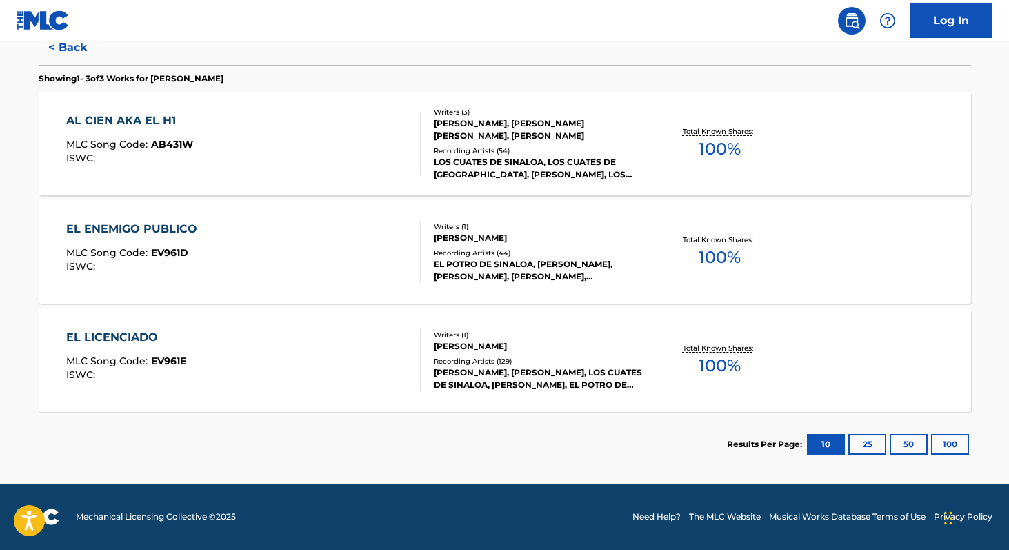
click at [705, 358] on span "100 %" at bounding box center [720, 365] width 42 height 25
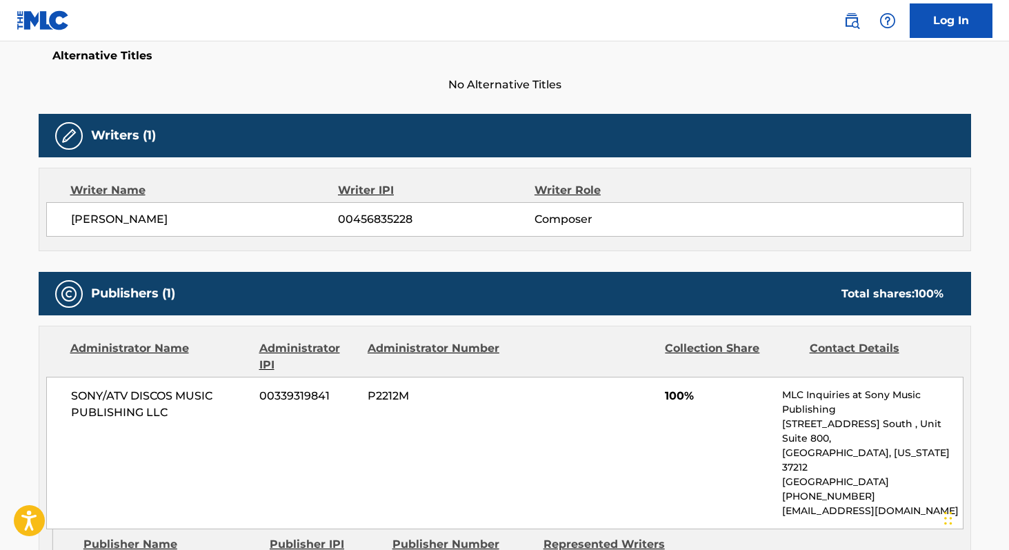
scroll to position [370, 0]
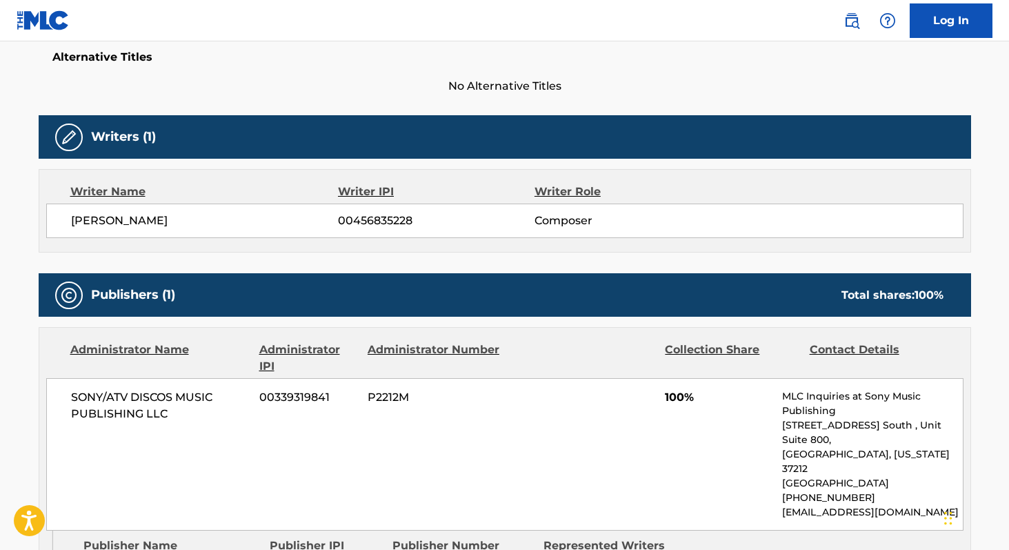
click at [341, 225] on span "00456835228" at bounding box center [436, 220] width 196 height 17
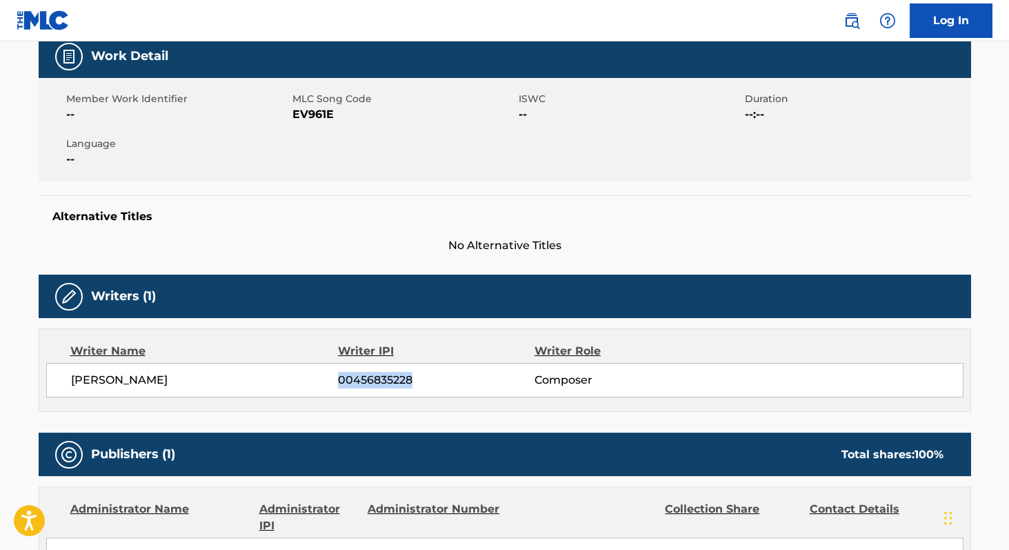
scroll to position [210, 0]
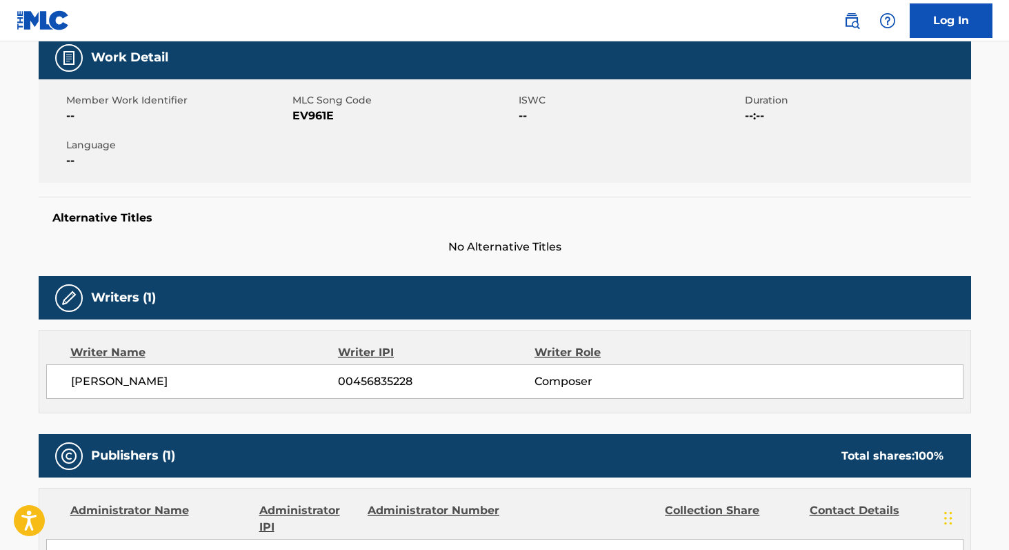
click at [321, 113] on span "EV961E" at bounding box center [404, 116] width 223 height 17
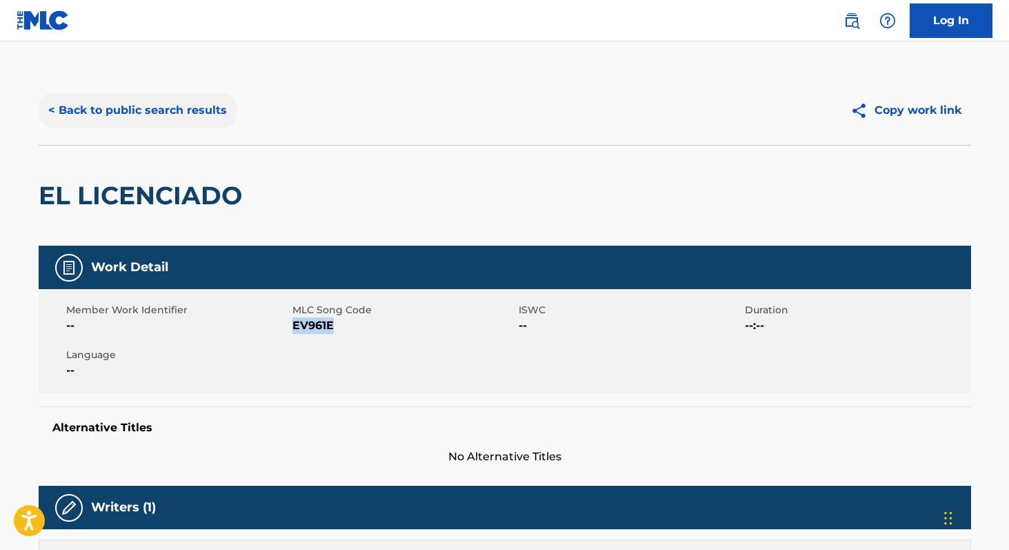
click at [130, 108] on button "< Back to public search results" at bounding box center [138, 110] width 198 height 34
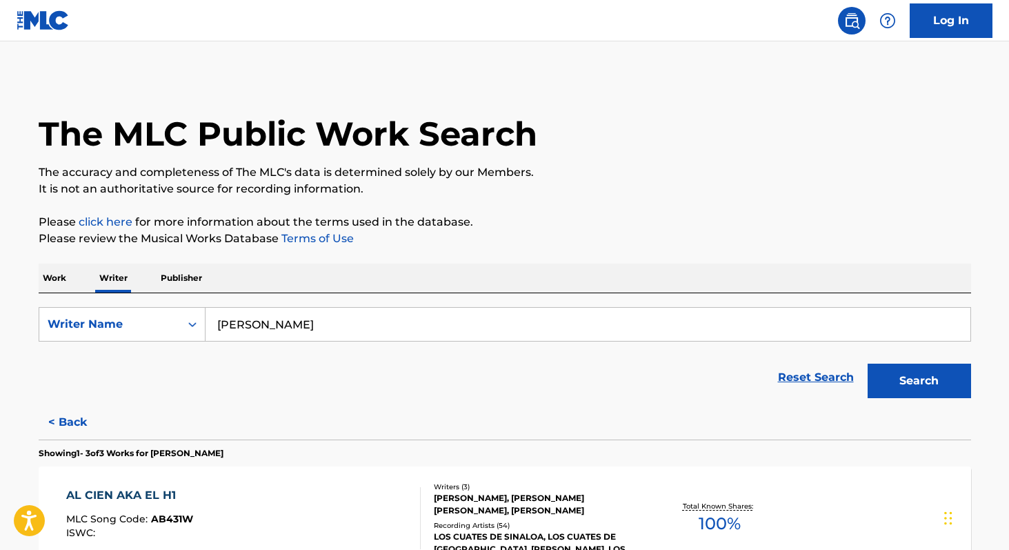
click at [303, 321] on input "[PERSON_NAME]" at bounding box center [588, 324] width 765 height 33
paste input "[PERSON_NAME]"
type input "[PERSON_NAME]"
click at [868, 364] on button "Search" at bounding box center [919, 381] width 103 height 34
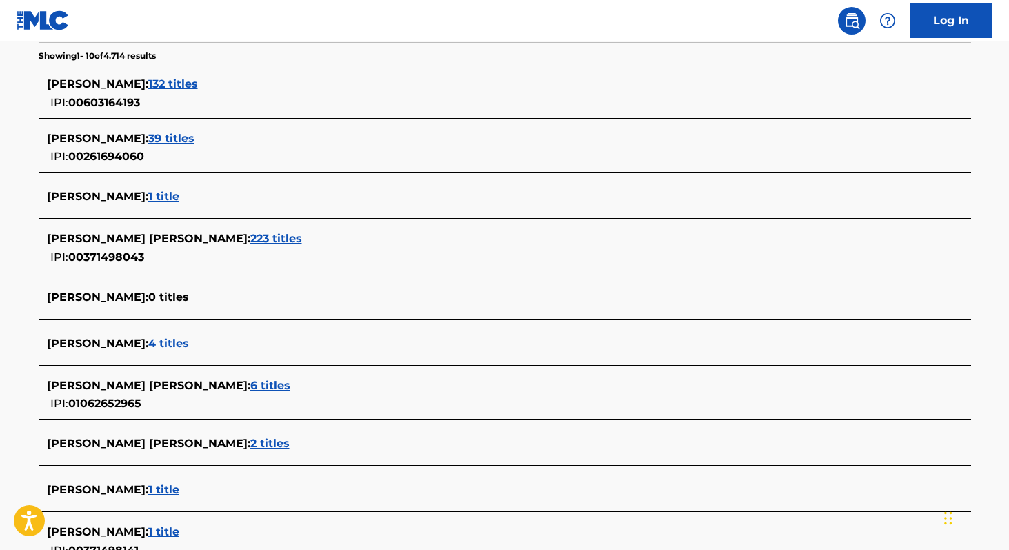
scroll to position [358, 0]
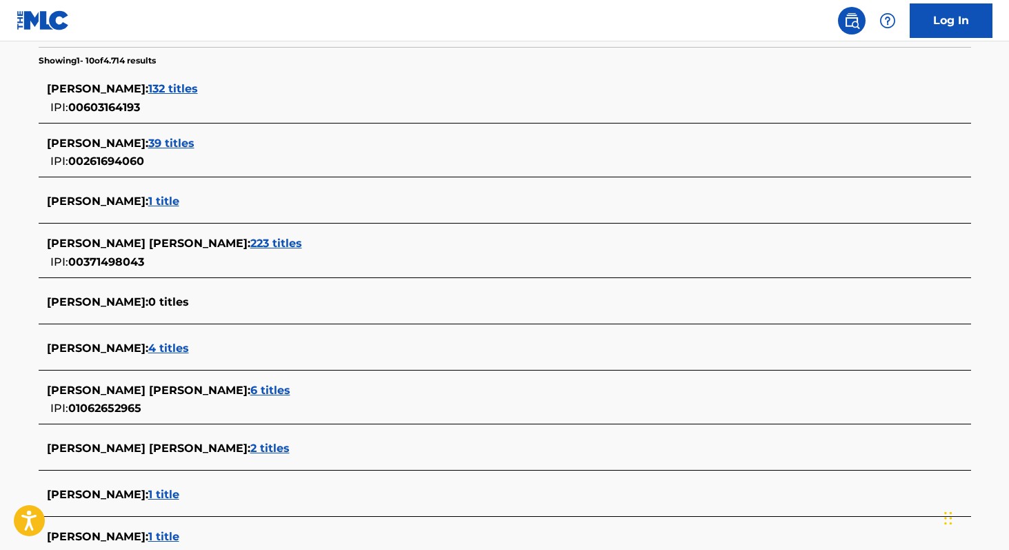
click at [286, 239] on span "223 titles" at bounding box center [276, 243] width 52 height 13
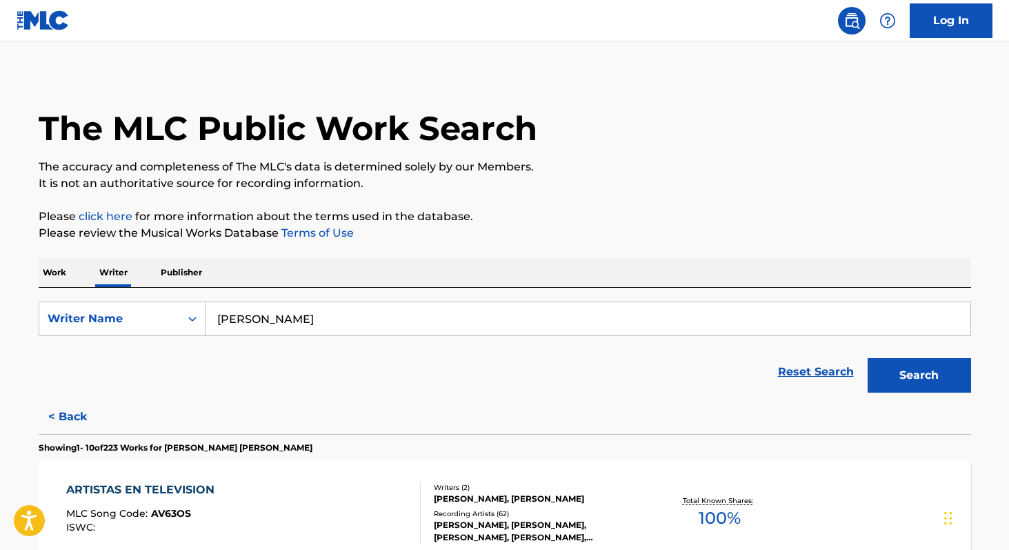
scroll to position [0, 0]
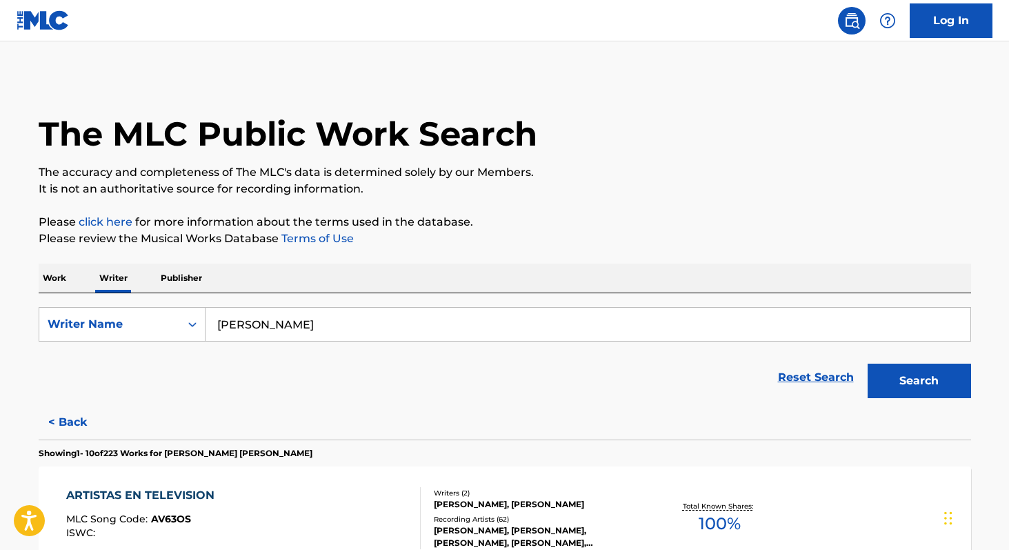
click at [351, 335] on input "[PERSON_NAME]" at bounding box center [588, 324] width 765 height 33
click at [66, 277] on p "Work" at bounding box center [55, 278] width 32 height 29
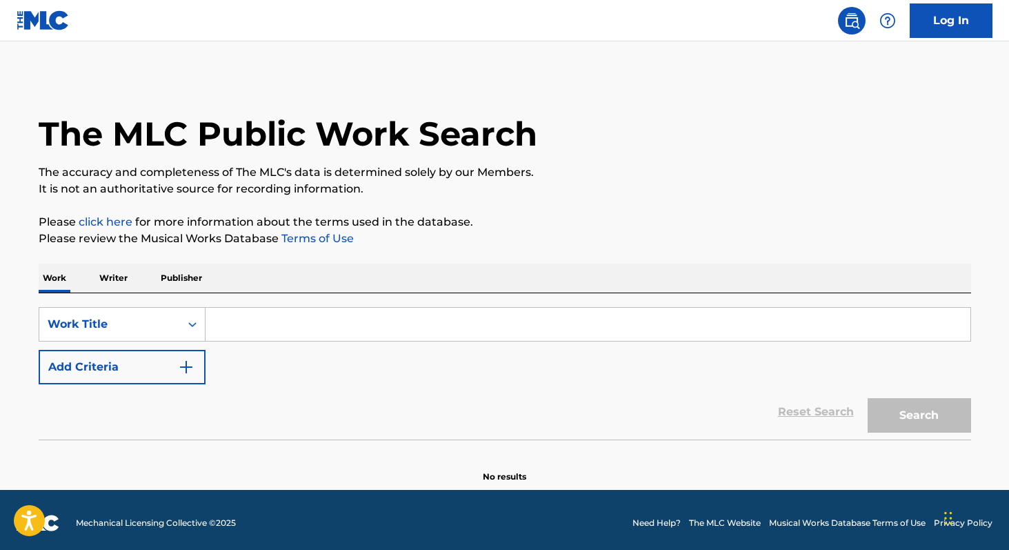
click at [258, 320] on input "Search Form" at bounding box center [588, 324] width 765 height 33
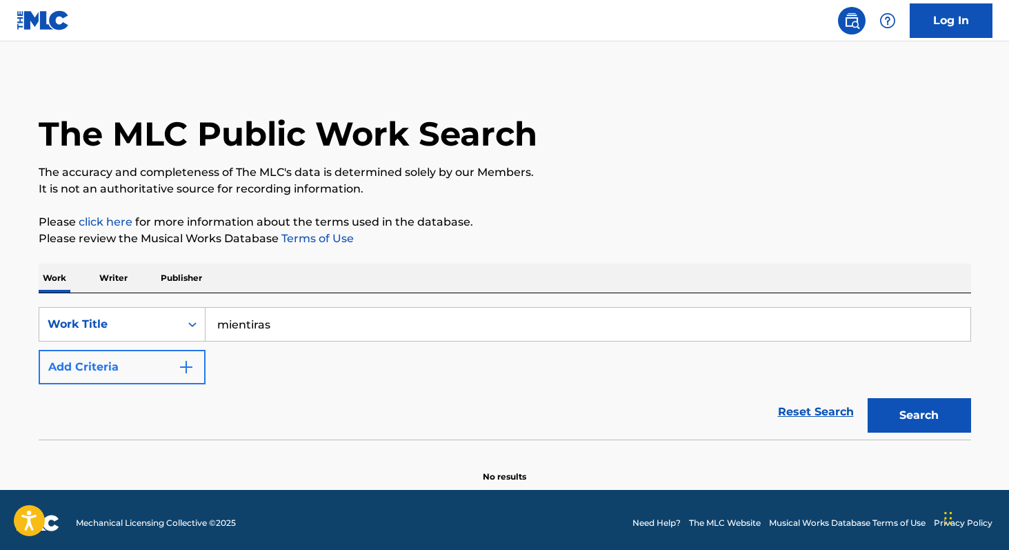
type input "mientiras"
click at [99, 379] on button "Add Criteria" at bounding box center [122, 367] width 167 height 34
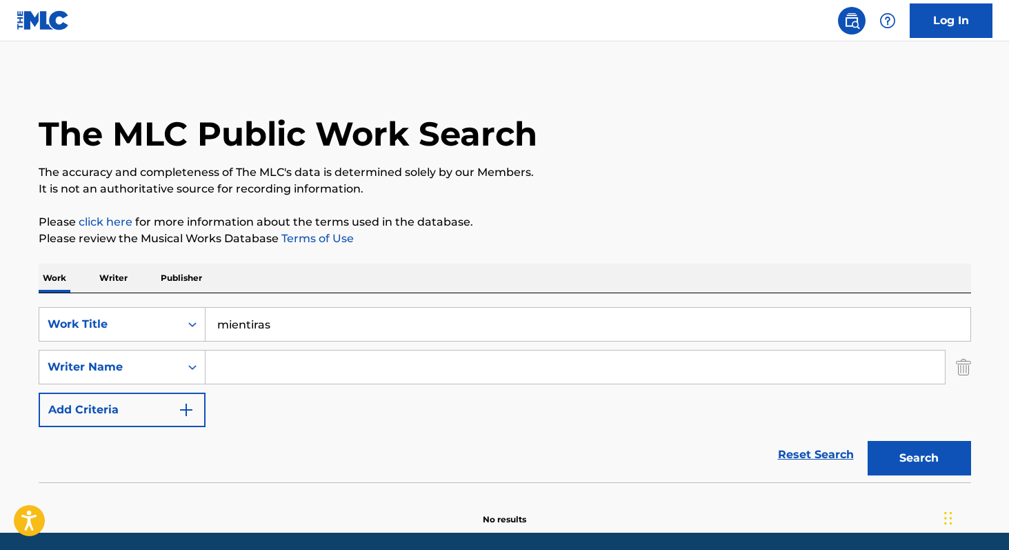
click at [255, 375] on input "Search Form" at bounding box center [576, 366] width 740 height 33
paste input "[PERSON_NAME]"
type input "[PERSON_NAME]"
click at [868, 441] on button "Search" at bounding box center [919, 458] width 103 height 34
click at [252, 328] on input "mientiras" at bounding box center [588, 324] width 765 height 33
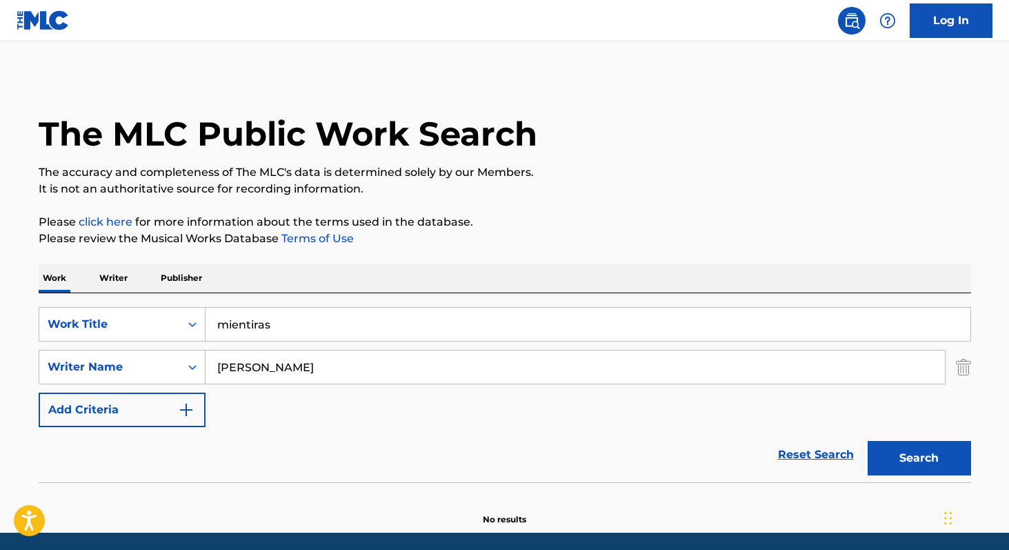
click at [252, 328] on input "mientiras" at bounding box center [588, 324] width 765 height 33
type input "1"
click at [868, 441] on button "Search" at bounding box center [919, 458] width 103 height 34
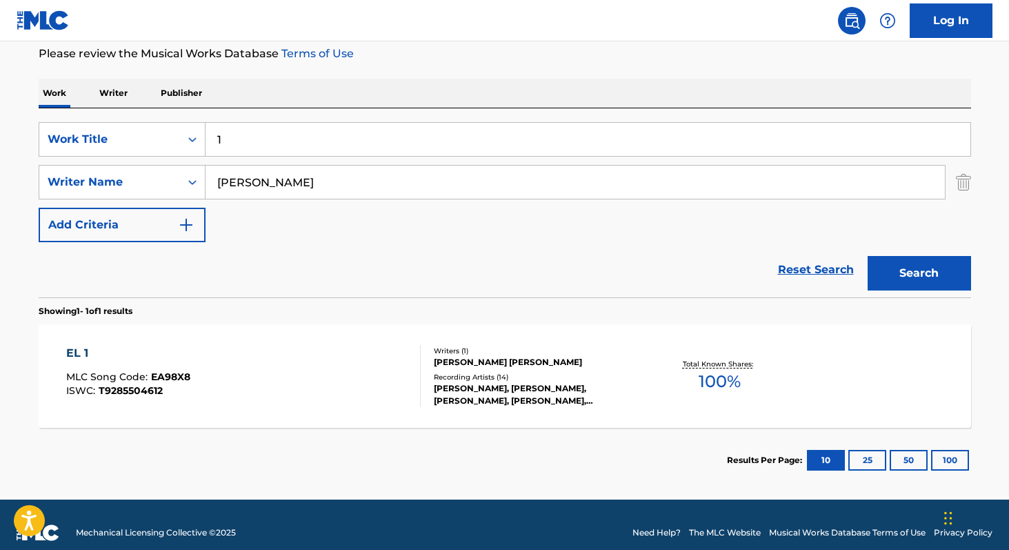
scroll to position [187, 0]
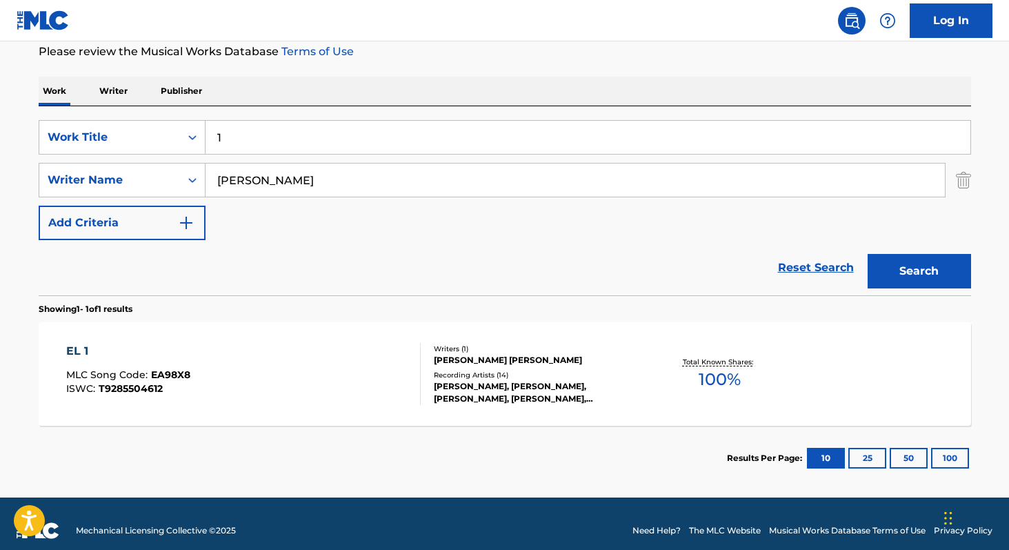
click at [709, 375] on span "100 %" at bounding box center [720, 379] width 42 height 25
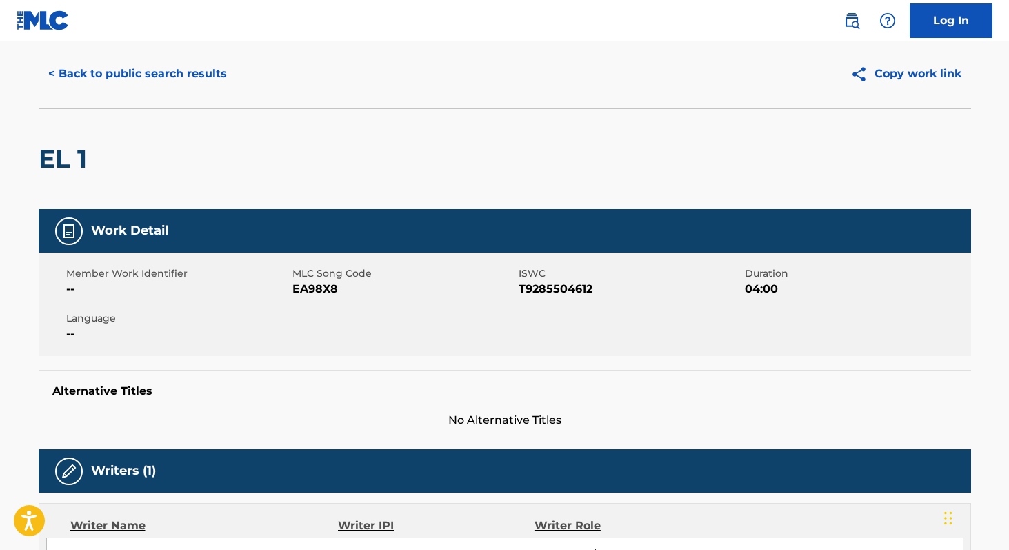
scroll to position [15, 0]
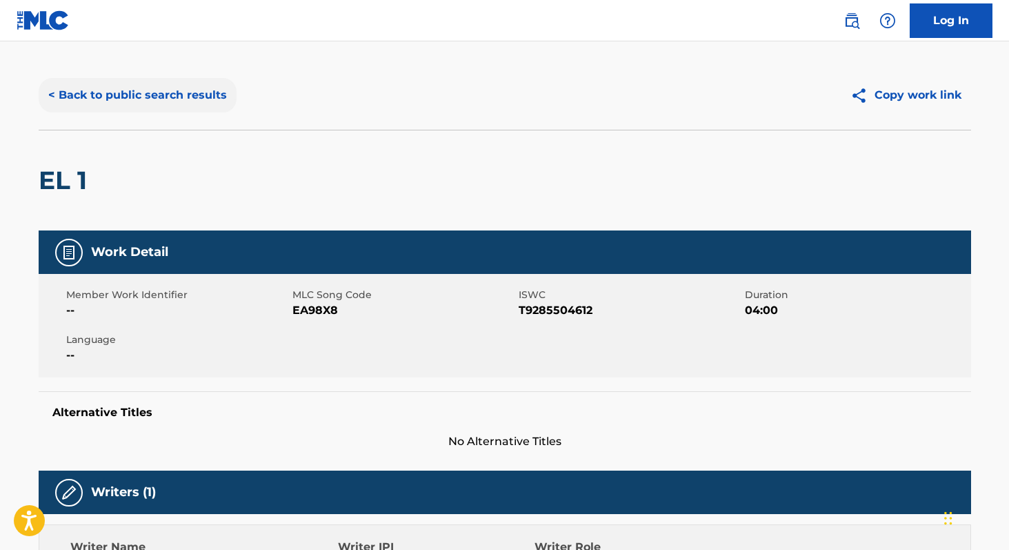
click at [94, 95] on button "< Back to public search results" at bounding box center [138, 95] width 198 height 34
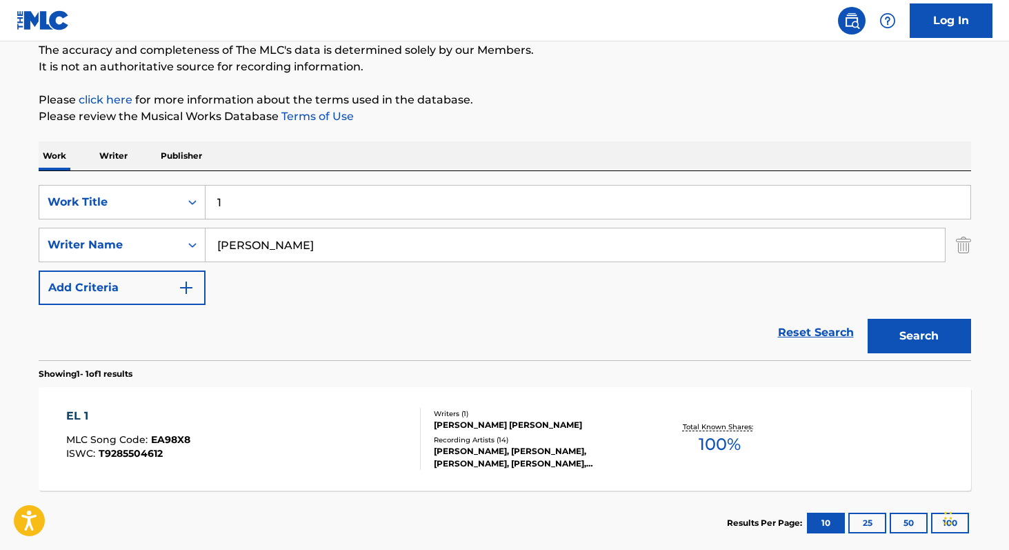
click at [259, 203] on input "1" at bounding box center [588, 202] width 765 height 33
type input "nuevo"
click at [868, 319] on button "Search" at bounding box center [919, 336] width 103 height 34
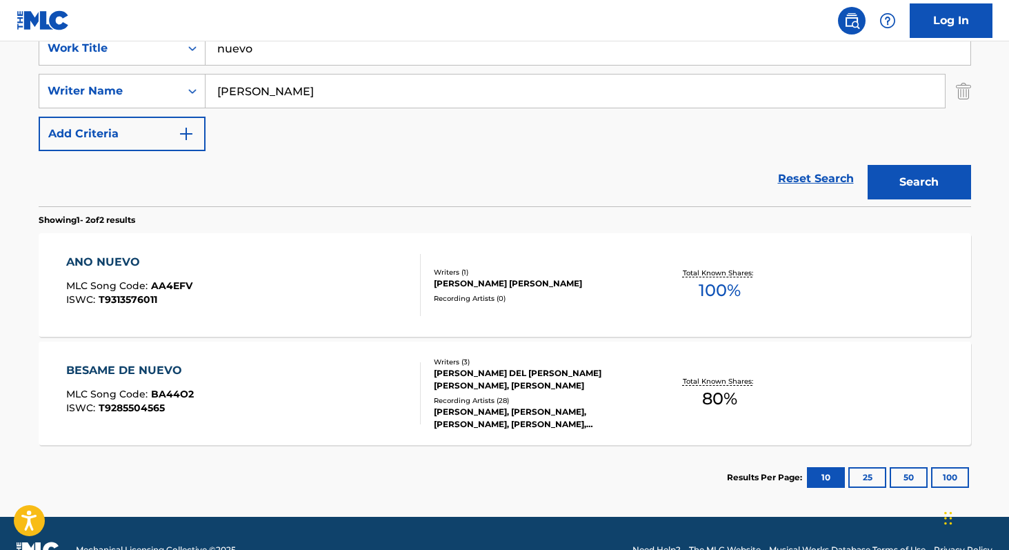
scroll to position [277, 0]
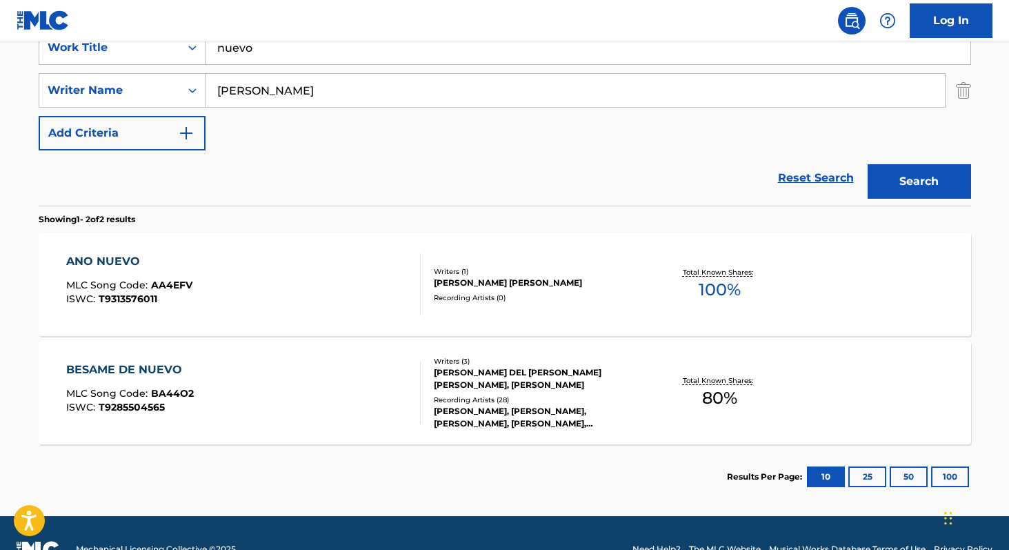
click at [705, 397] on span "80 %" at bounding box center [719, 398] width 35 height 25
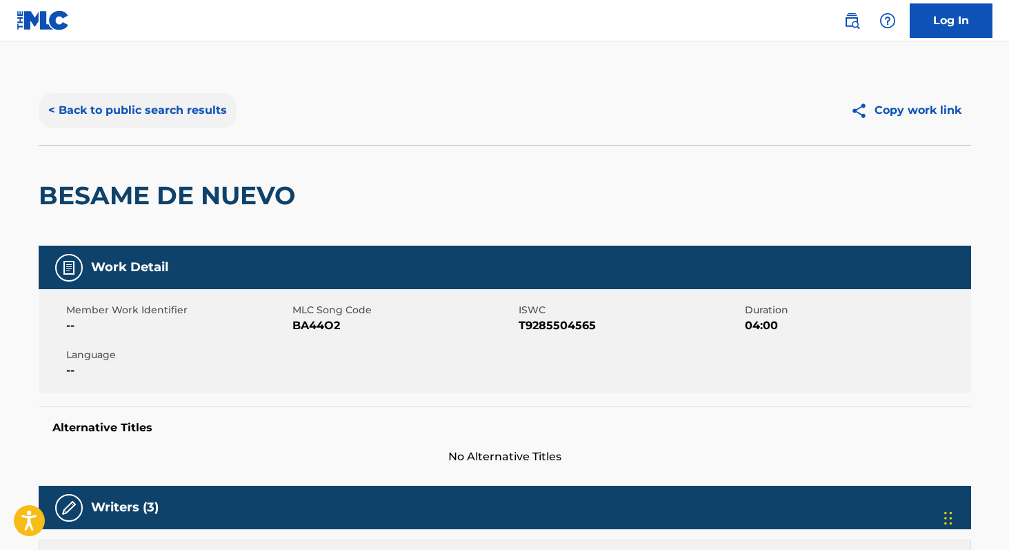
click at [171, 112] on button "< Back to public search results" at bounding box center [138, 110] width 198 height 34
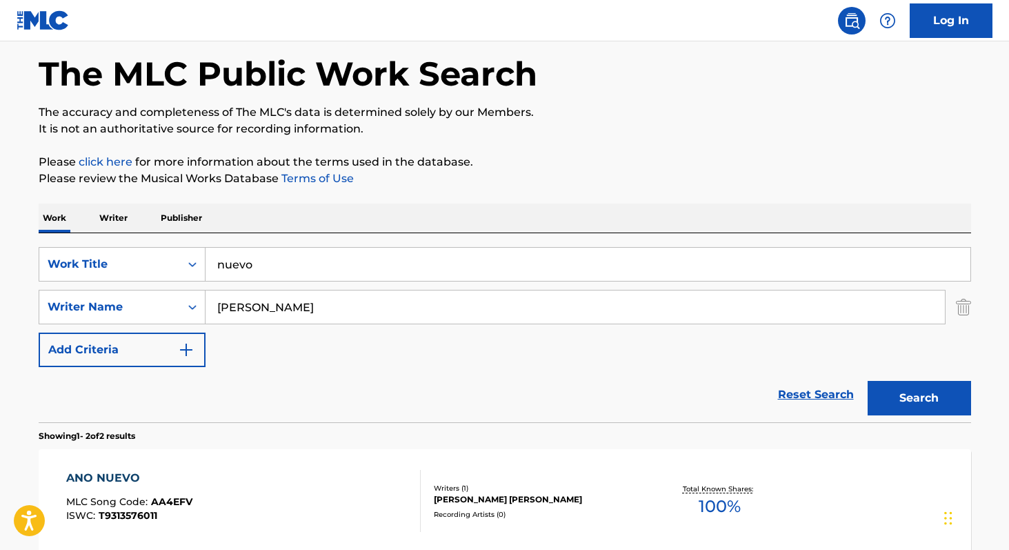
scroll to position [31, 0]
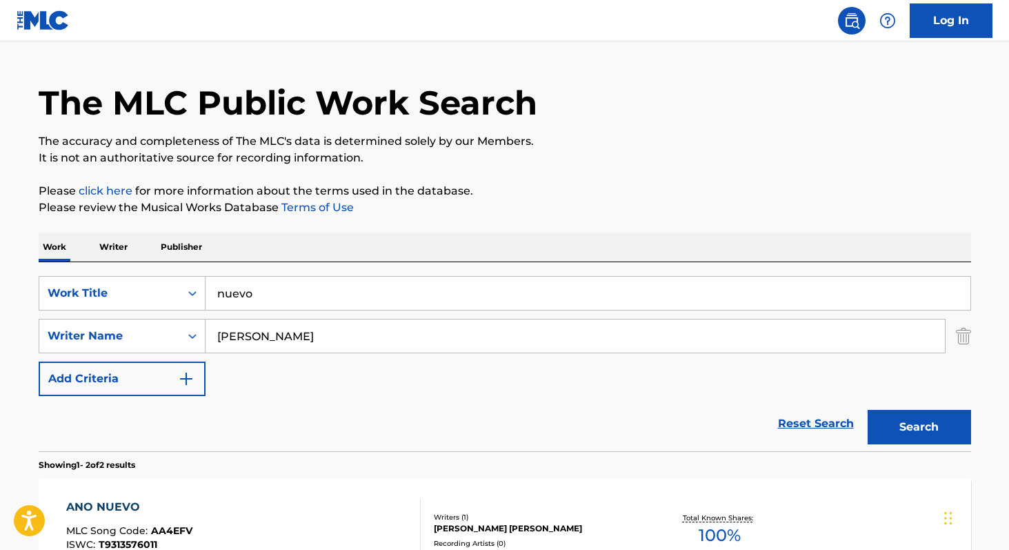
click at [127, 241] on p "Writer" at bounding box center [113, 246] width 37 height 29
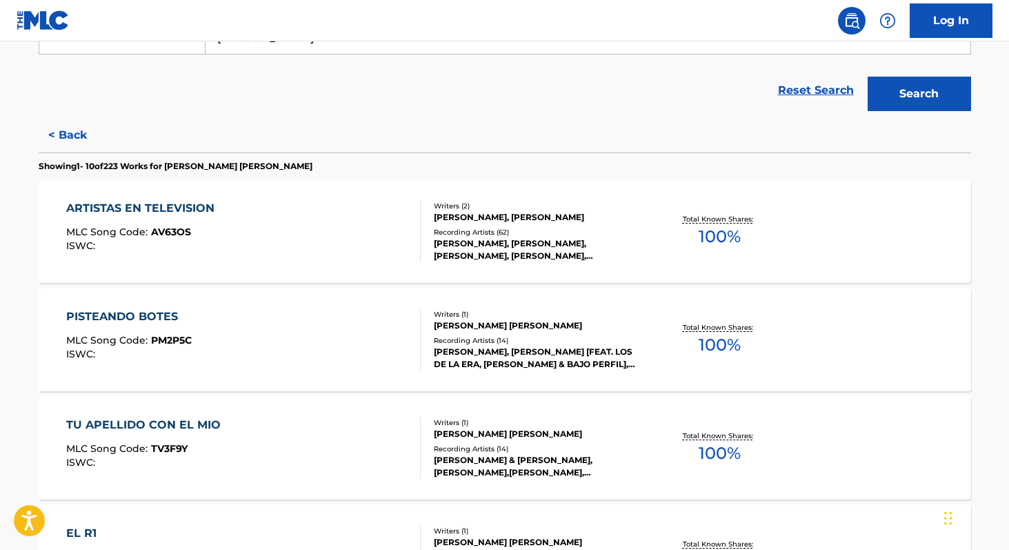
scroll to position [281, 0]
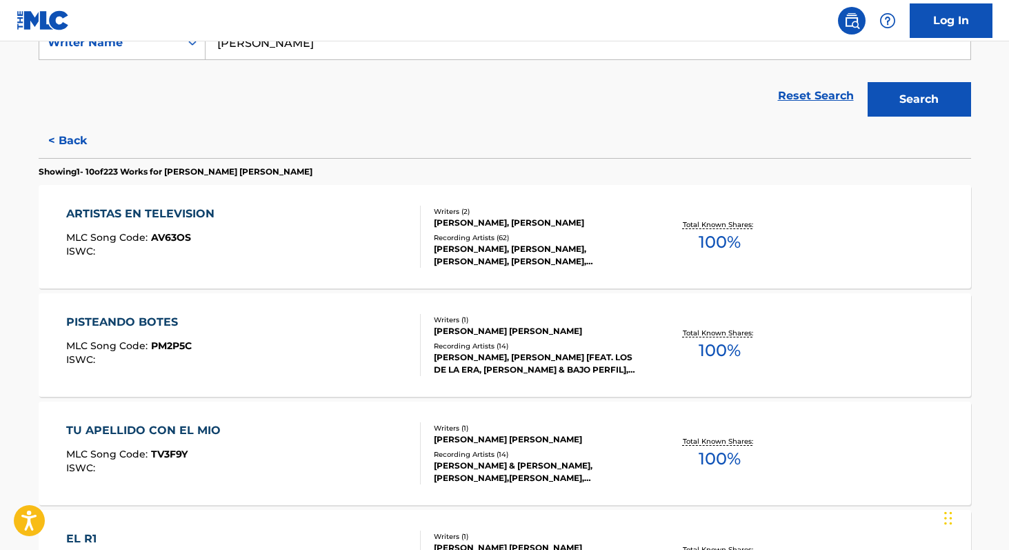
click at [731, 350] on span "100 %" at bounding box center [720, 350] width 42 height 25
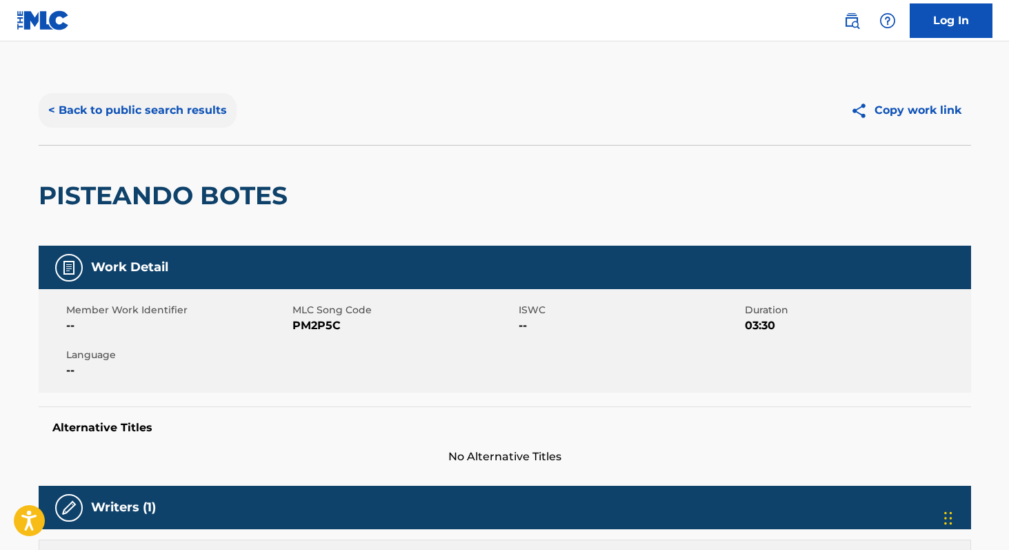
click at [137, 110] on button "< Back to public search results" at bounding box center [138, 110] width 198 height 34
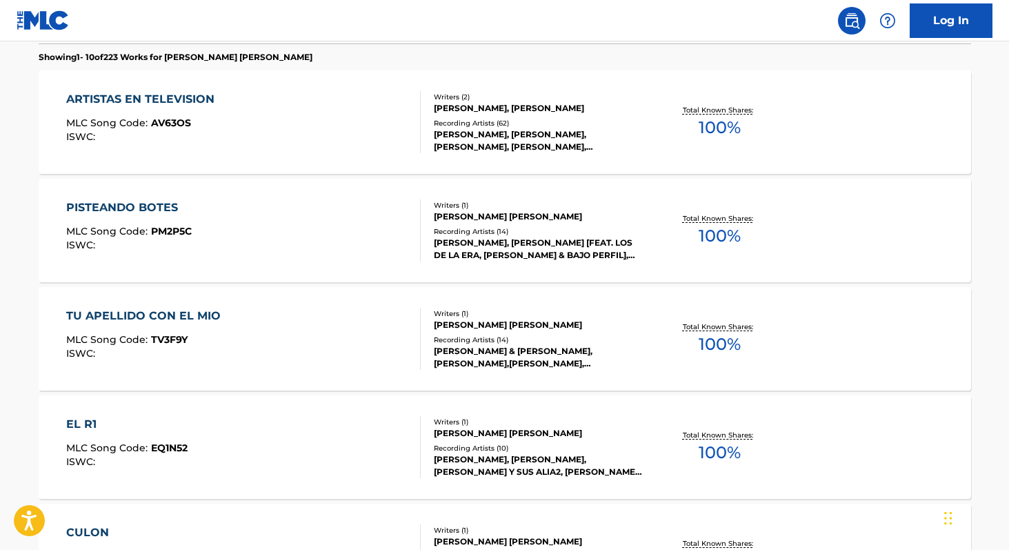
scroll to position [392, 0]
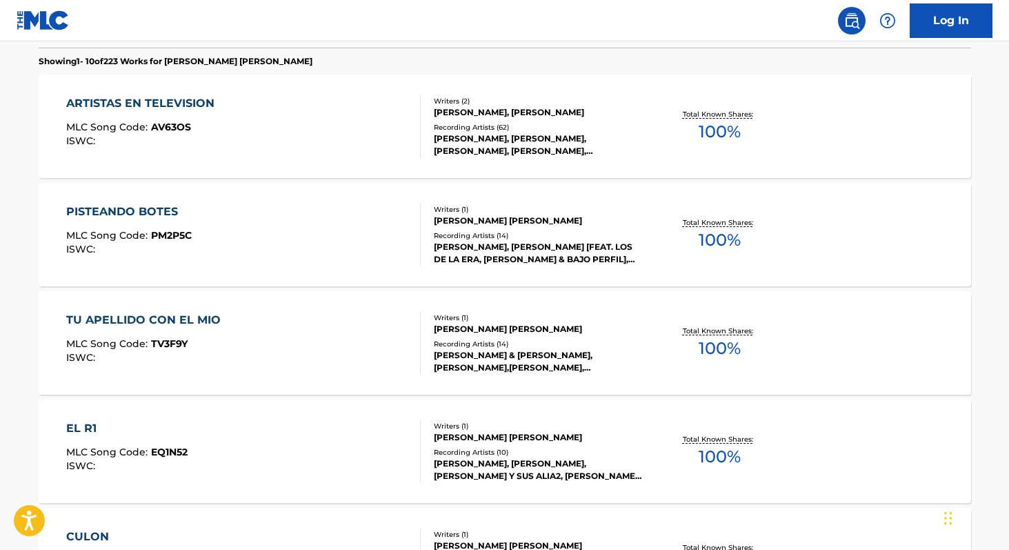
click at [716, 454] on span "100 %" at bounding box center [720, 456] width 42 height 25
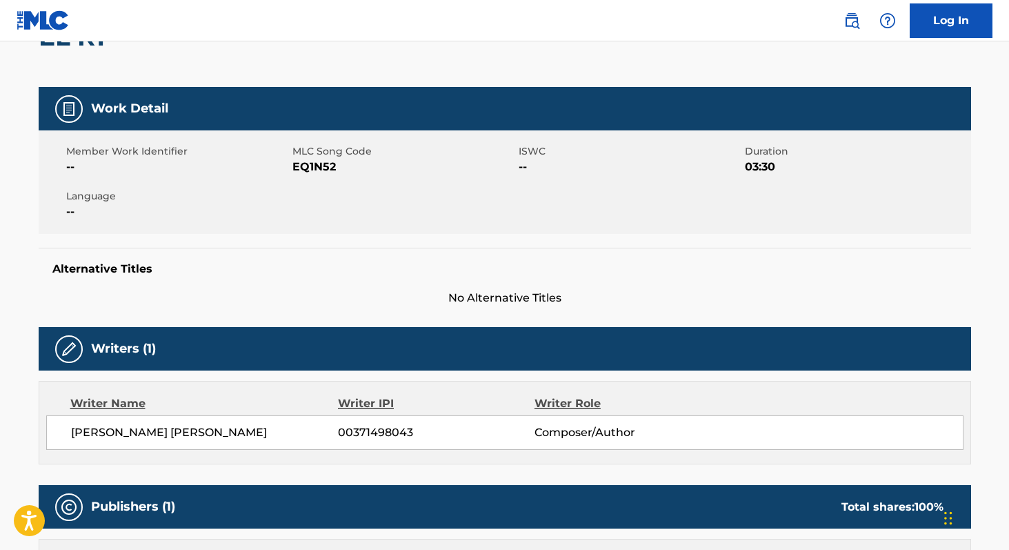
scroll to position [157, 0]
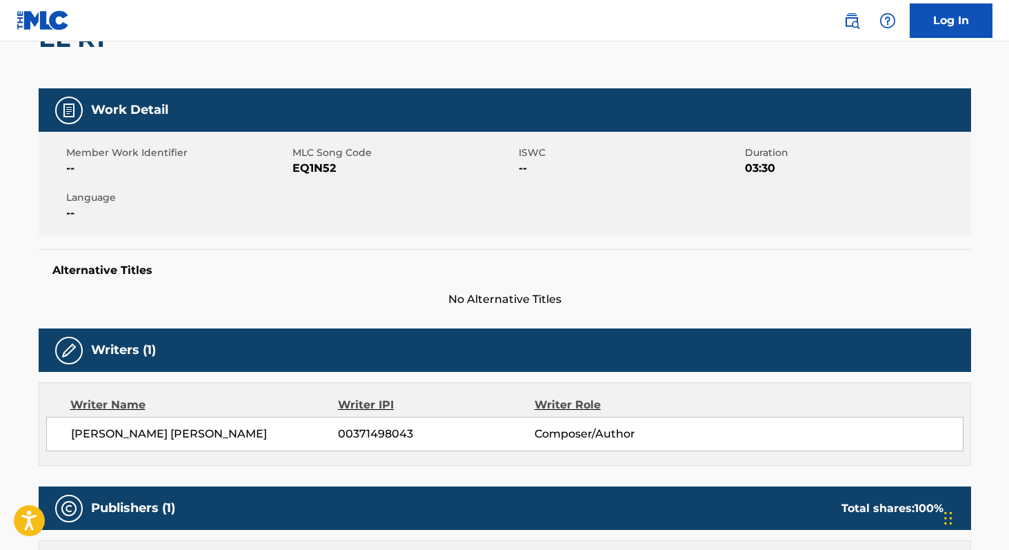
click at [97, 434] on span "[PERSON_NAME] [PERSON_NAME]" at bounding box center [205, 434] width 268 height 17
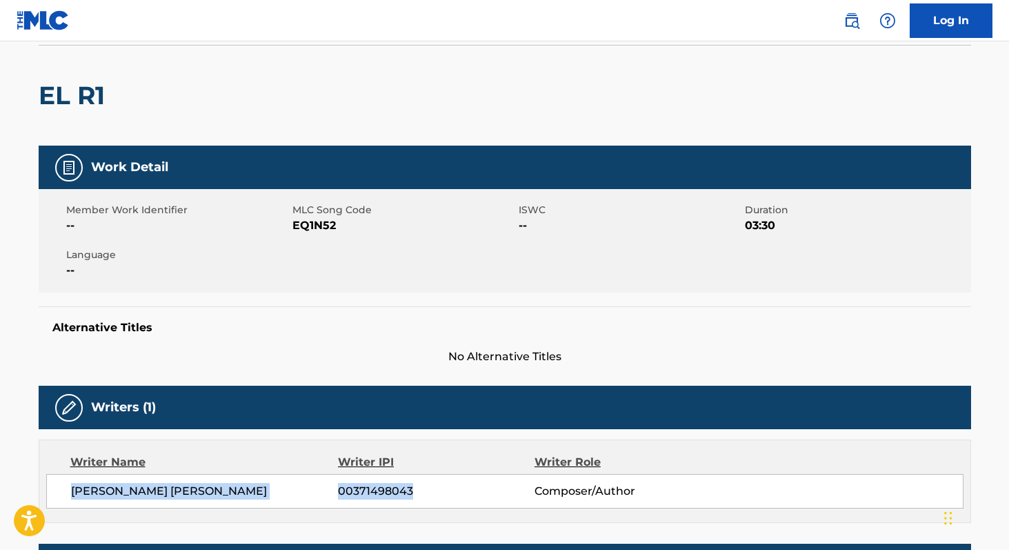
scroll to position [99, 0]
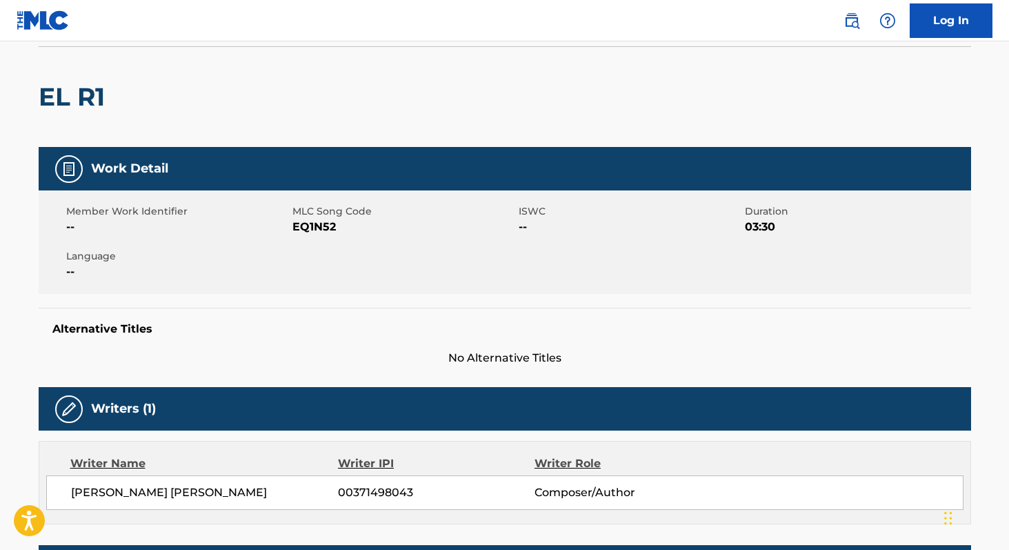
click at [327, 233] on span "EQ1N52" at bounding box center [404, 227] width 223 height 17
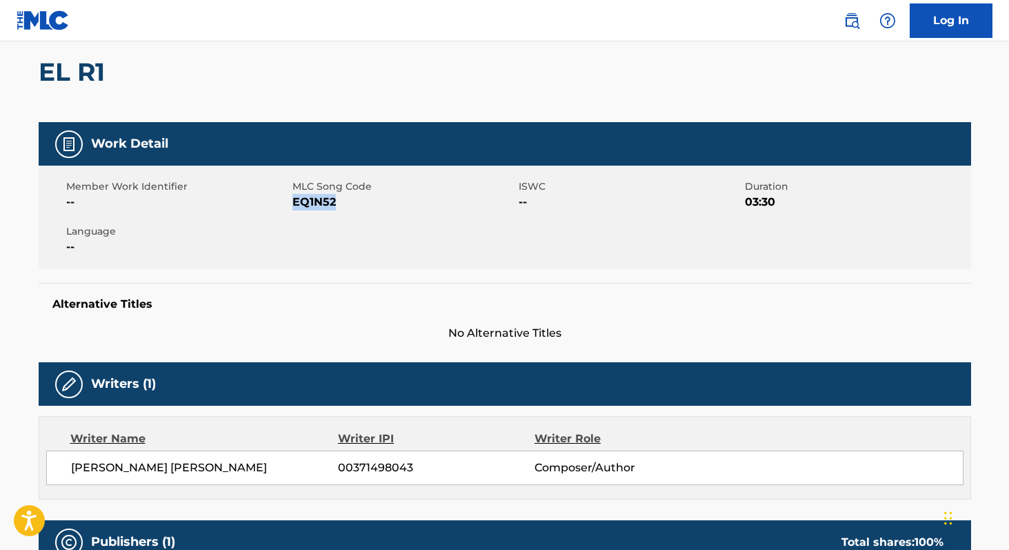
scroll to position [149, 0]
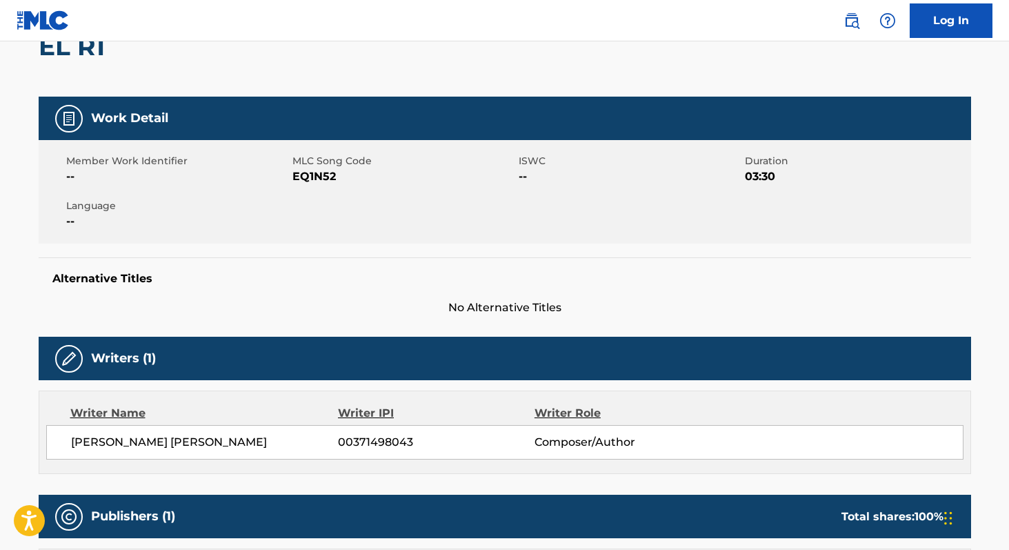
click at [87, 441] on span "[PERSON_NAME] [PERSON_NAME]" at bounding box center [205, 442] width 268 height 17
click at [308, 172] on span "EQ1N52" at bounding box center [404, 176] width 223 height 17
